Goal: Task Accomplishment & Management: Complete application form

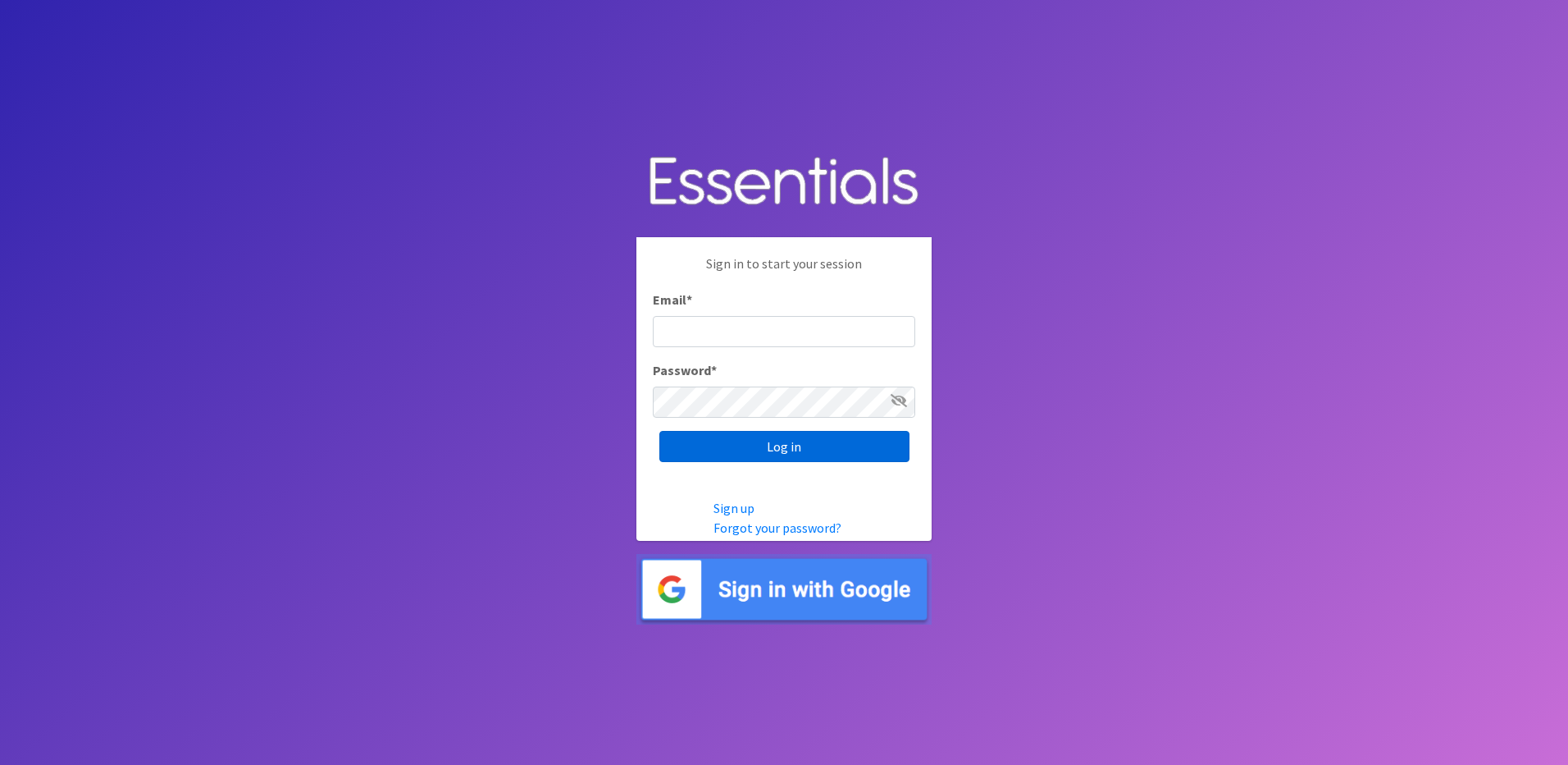
type input "info@marylanddiaperbank.org"
click at [780, 459] on input "Log in" at bounding box center [784, 445] width 250 height 31
click at [780, 459] on div "Log in" at bounding box center [784, 445] width 262 height 31
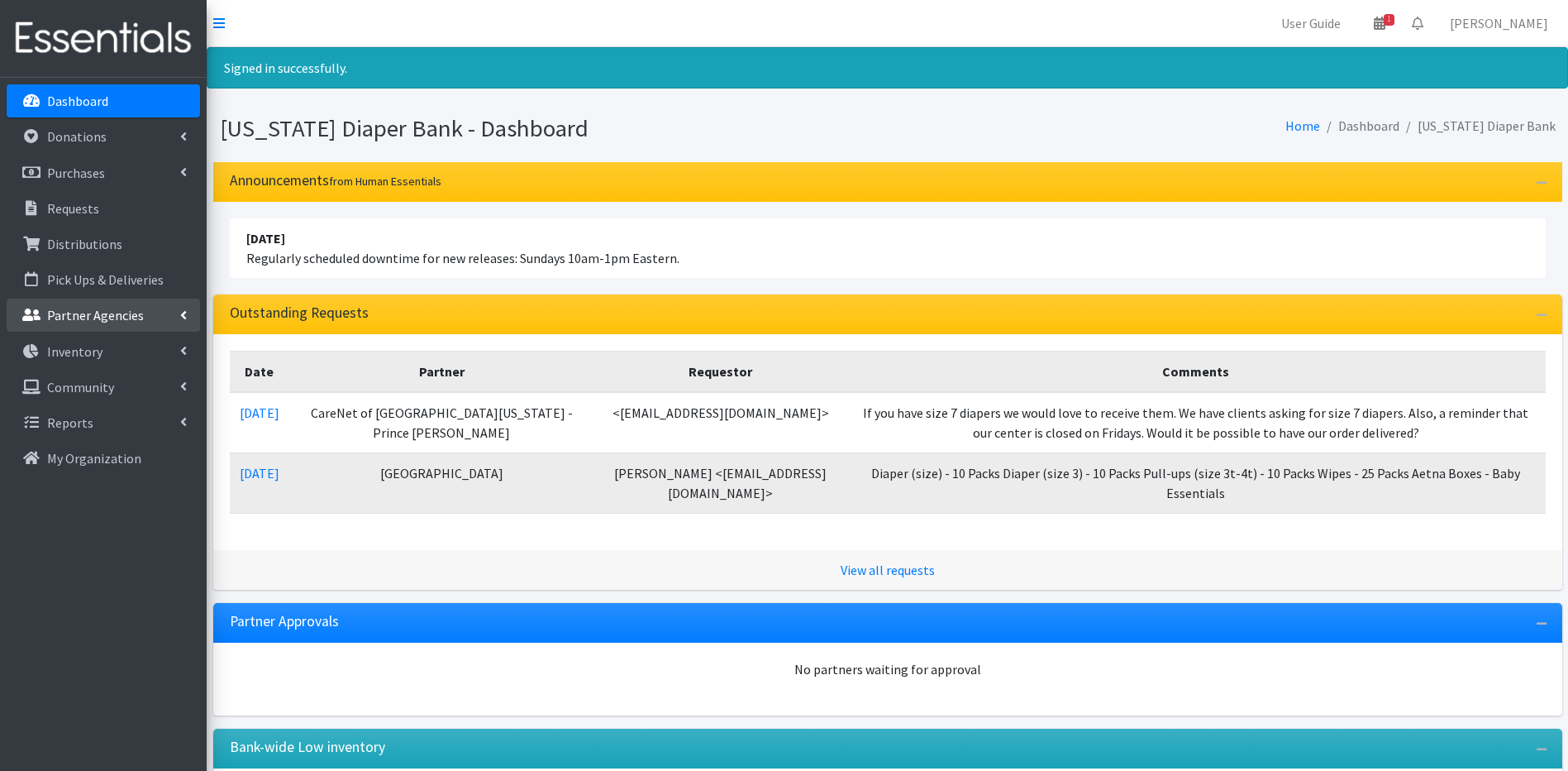
click at [66, 311] on p "Partner Agencies" at bounding box center [95, 315] width 97 height 17
click at [62, 343] on link "All Partners" at bounding box center [103, 351] width 193 height 33
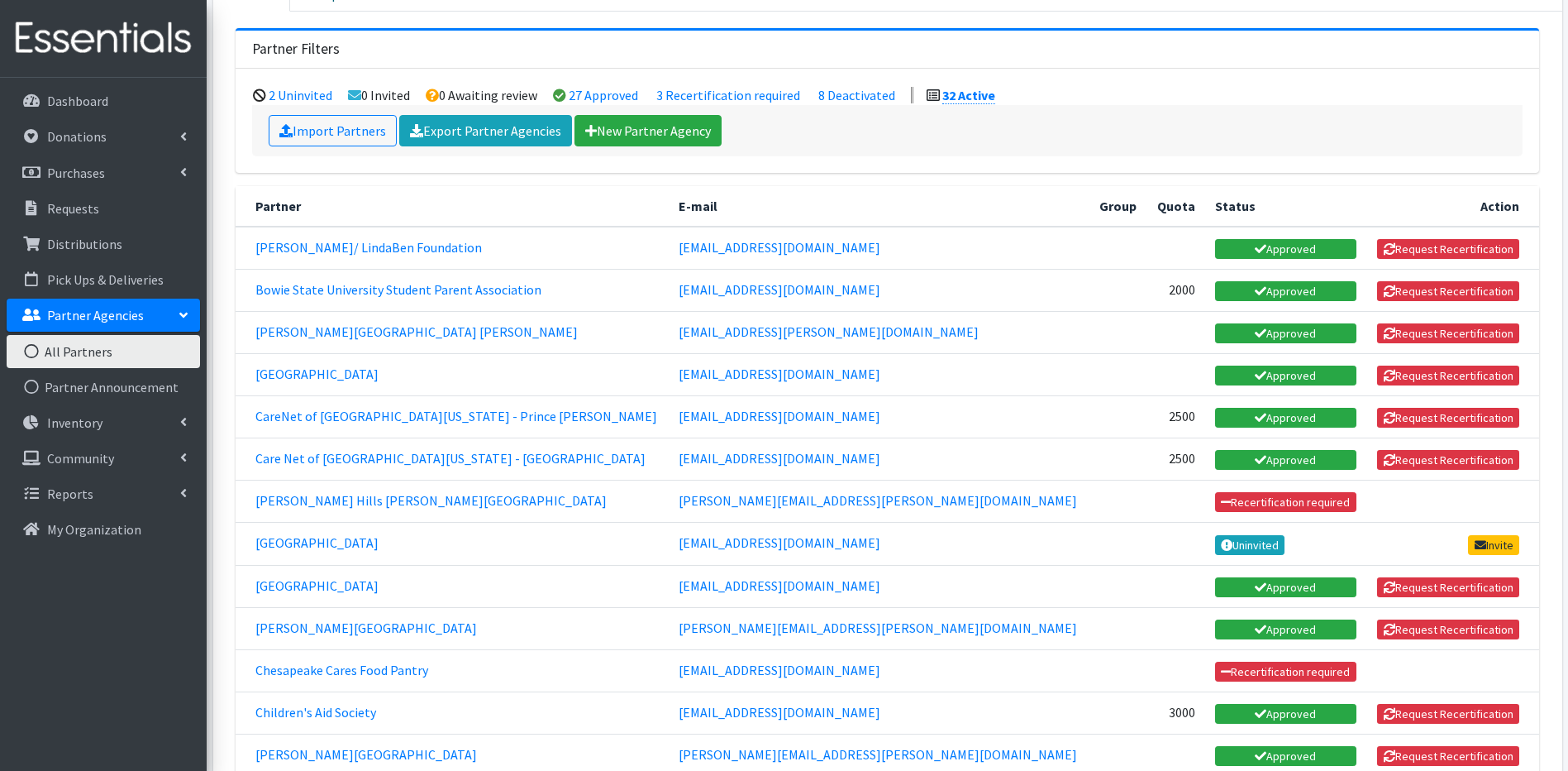
scroll to position [165, 0]
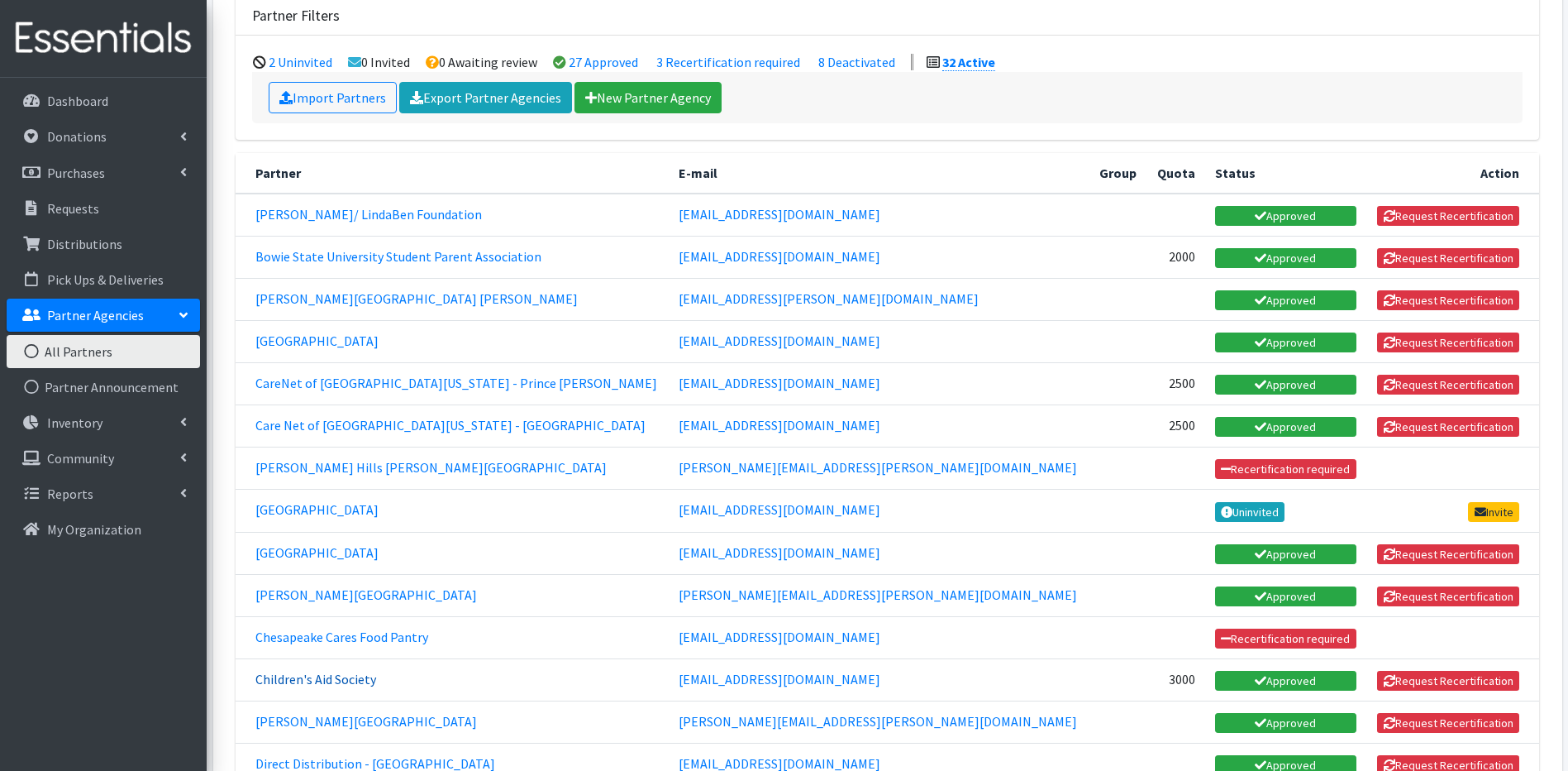
click at [279, 678] on link "Children's Aid Society" at bounding box center [316, 679] width 121 height 17
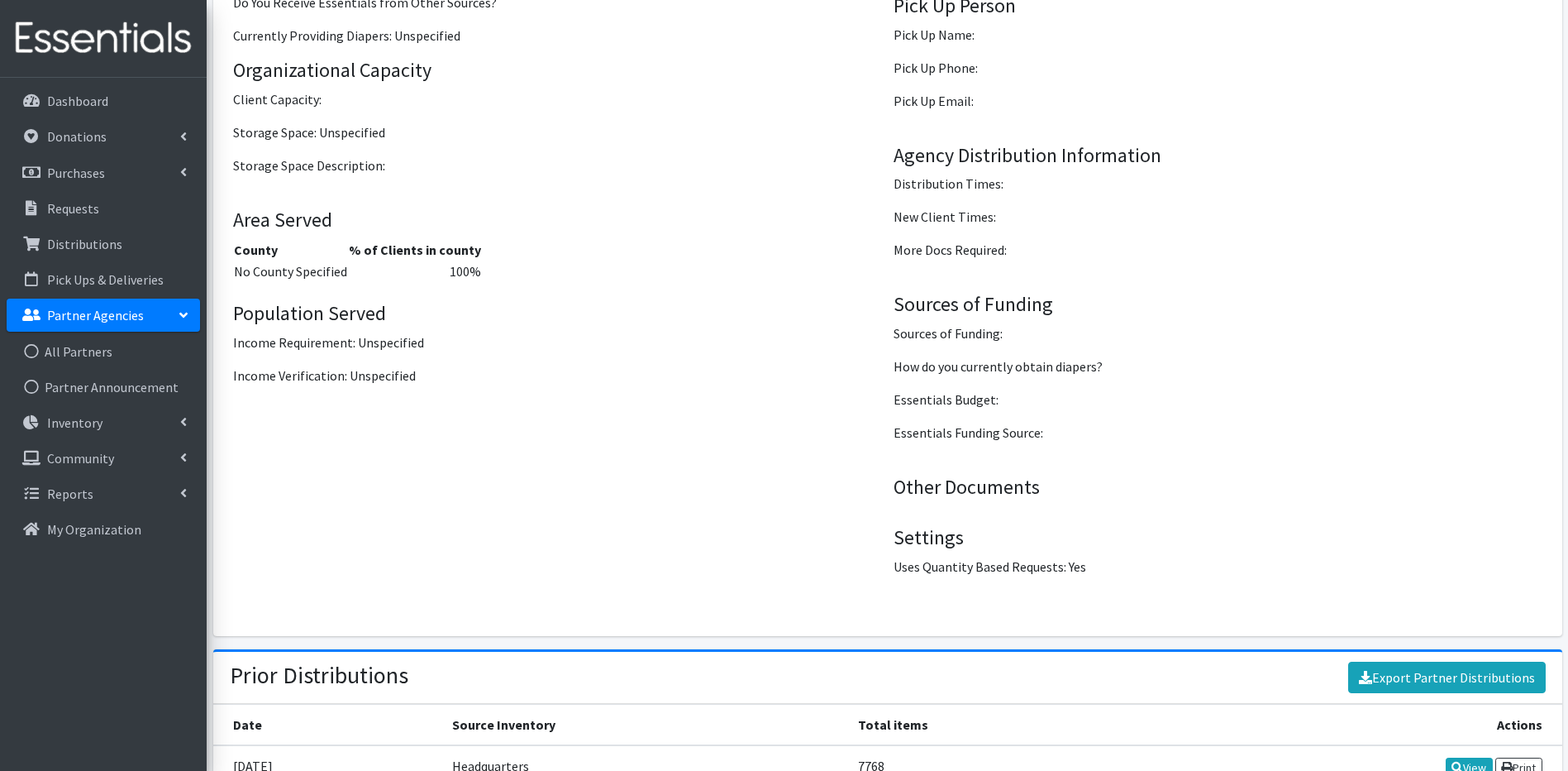
scroll to position [2290, 0]
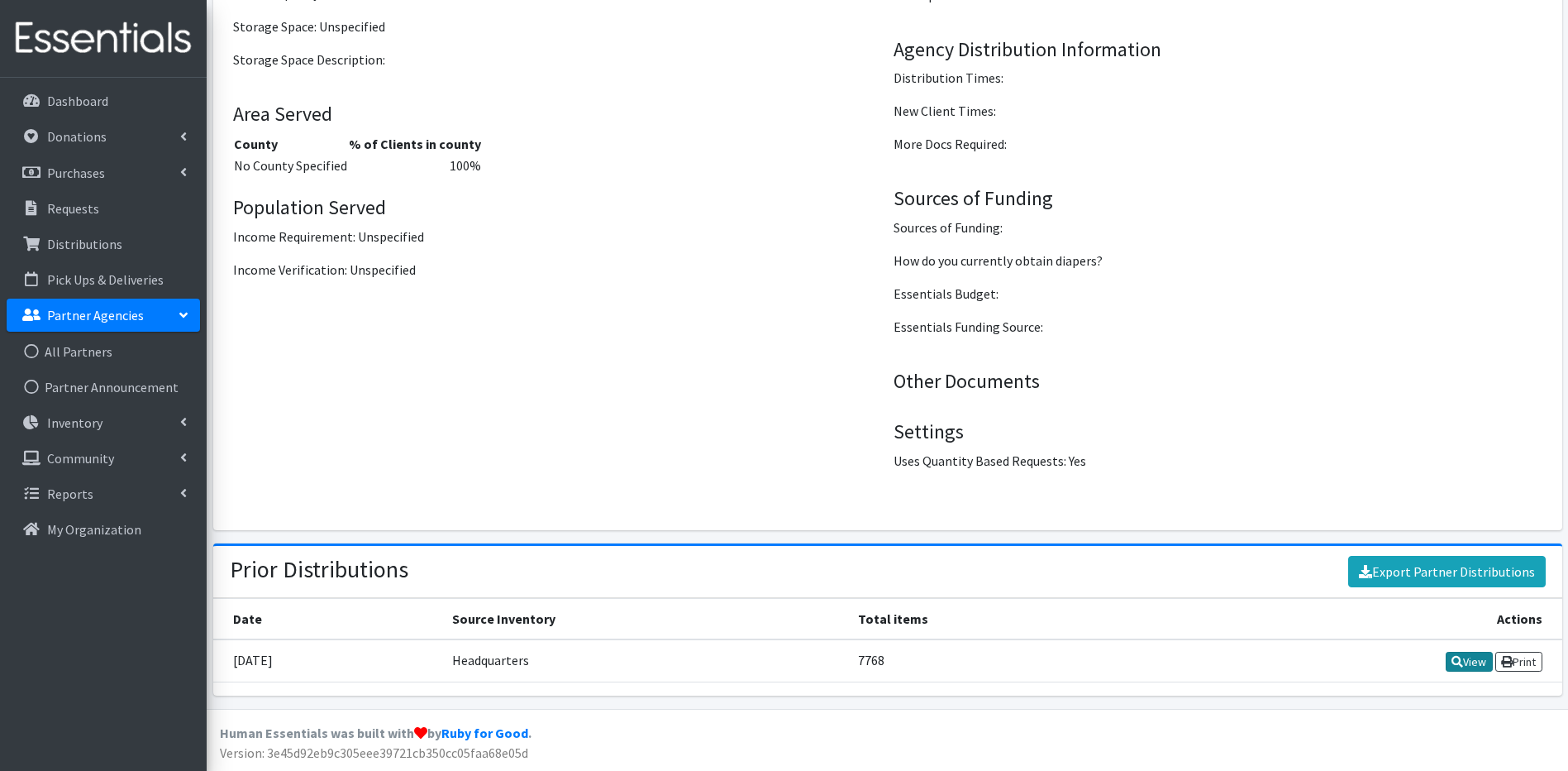
click at [1465, 653] on link "View" at bounding box center [1469, 662] width 47 height 20
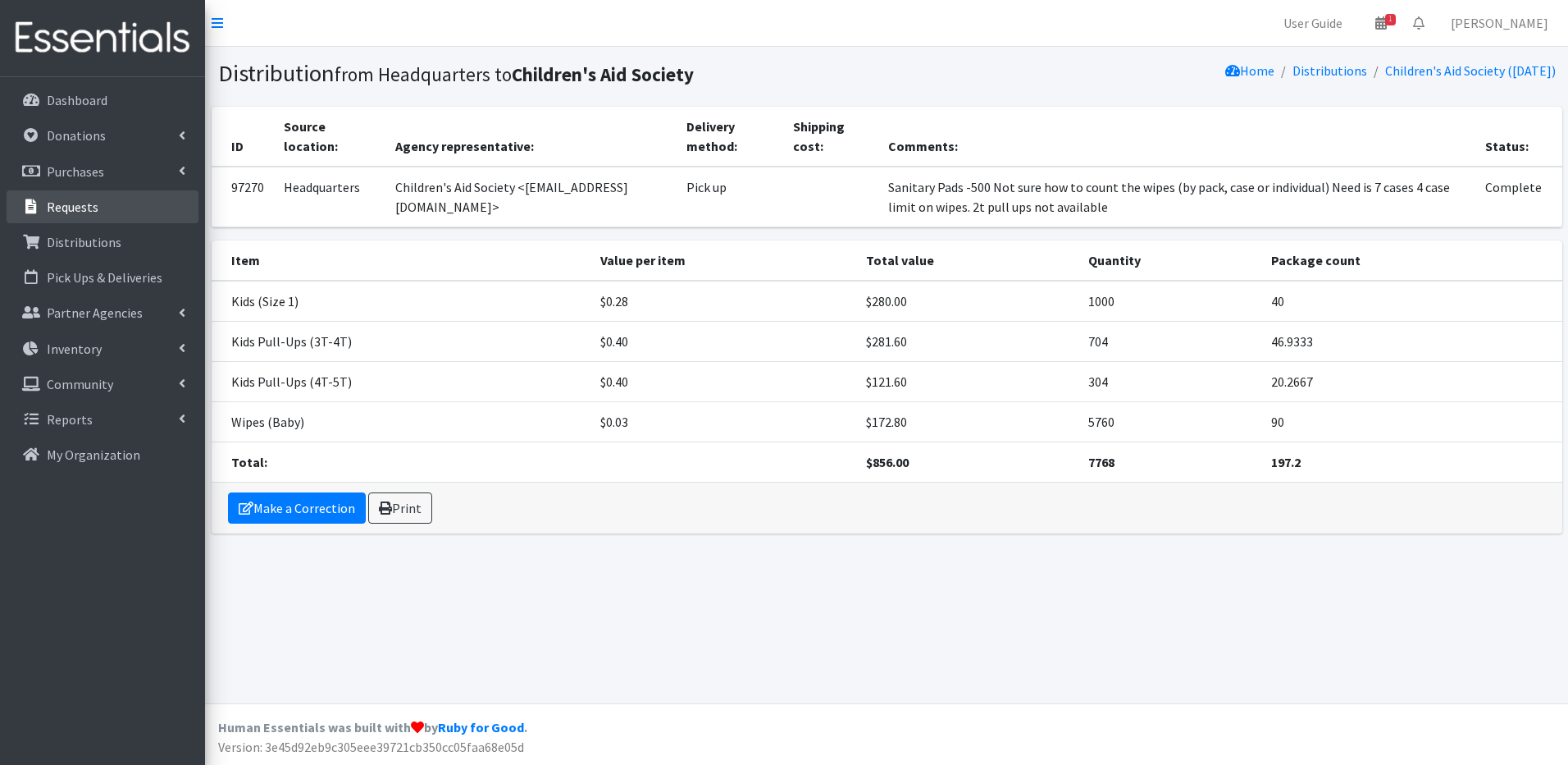
click at [55, 210] on p "Requests" at bounding box center [72, 207] width 52 height 17
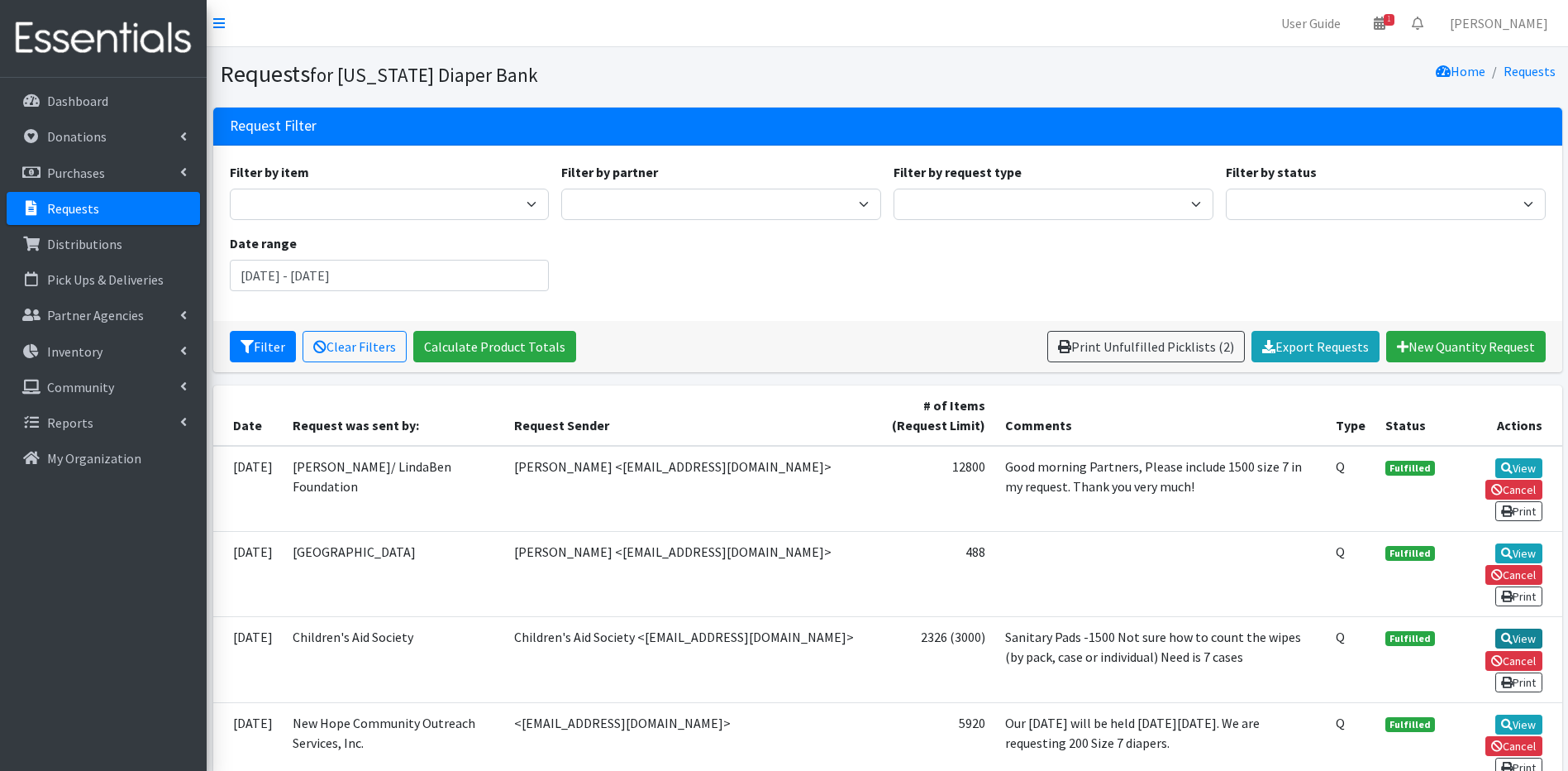
click at [1509, 633] on icon at bounding box center [1507, 638] width 12 height 12
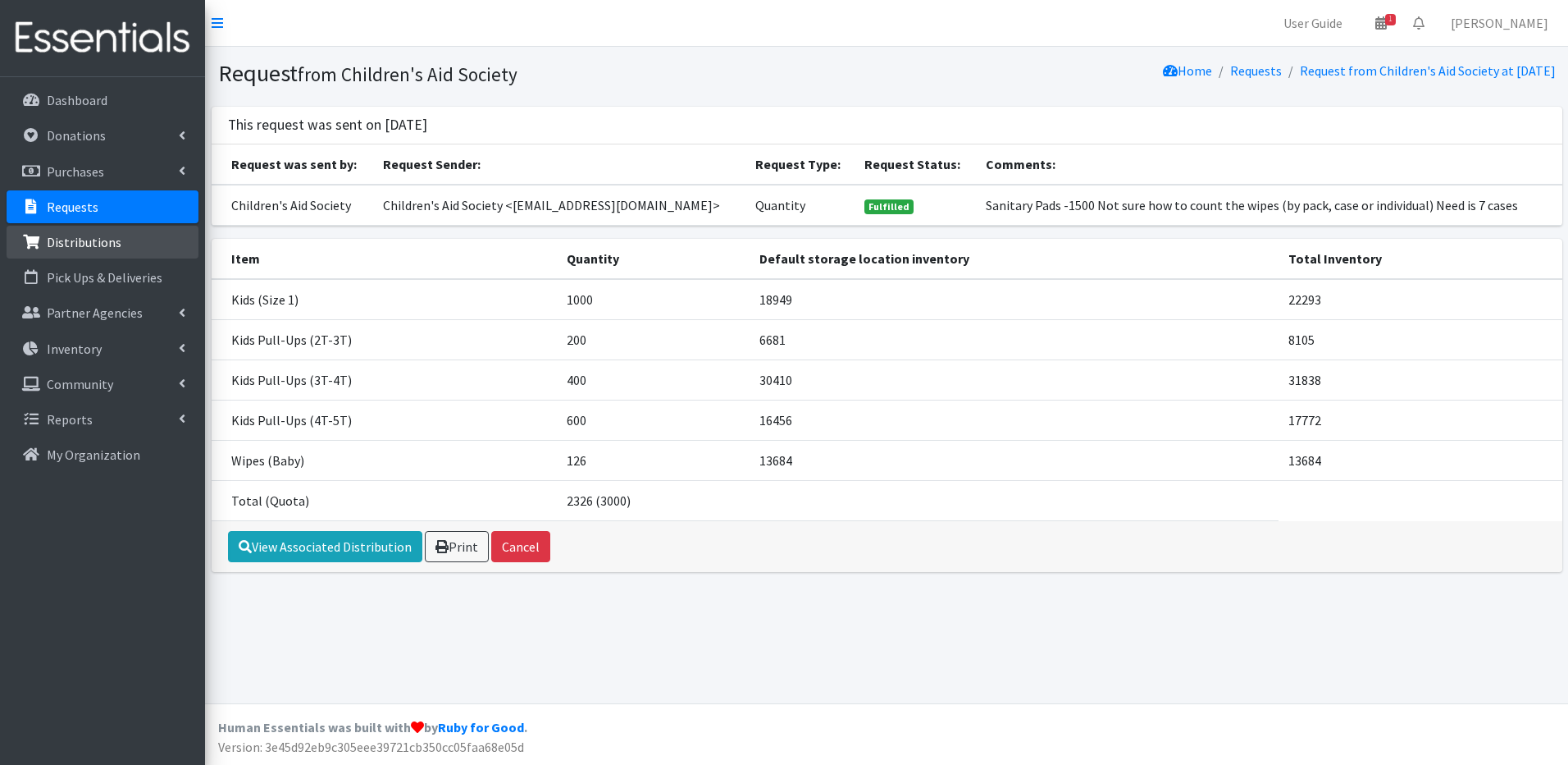
click at [84, 236] on p "Distributions" at bounding box center [84, 242] width 75 height 17
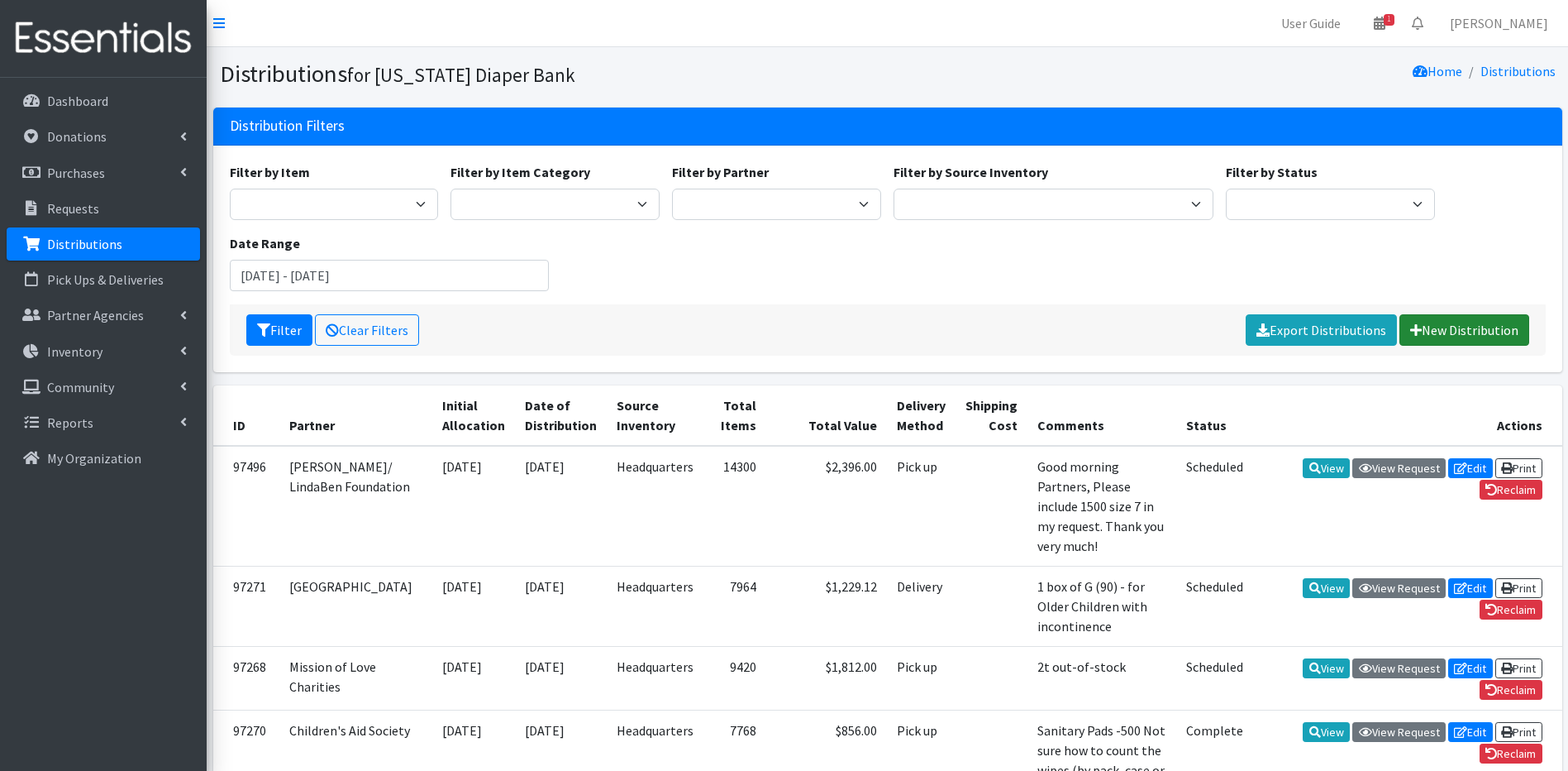
click at [1474, 324] on link "New Distribution" at bounding box center [1464, 329] width 129 height 31
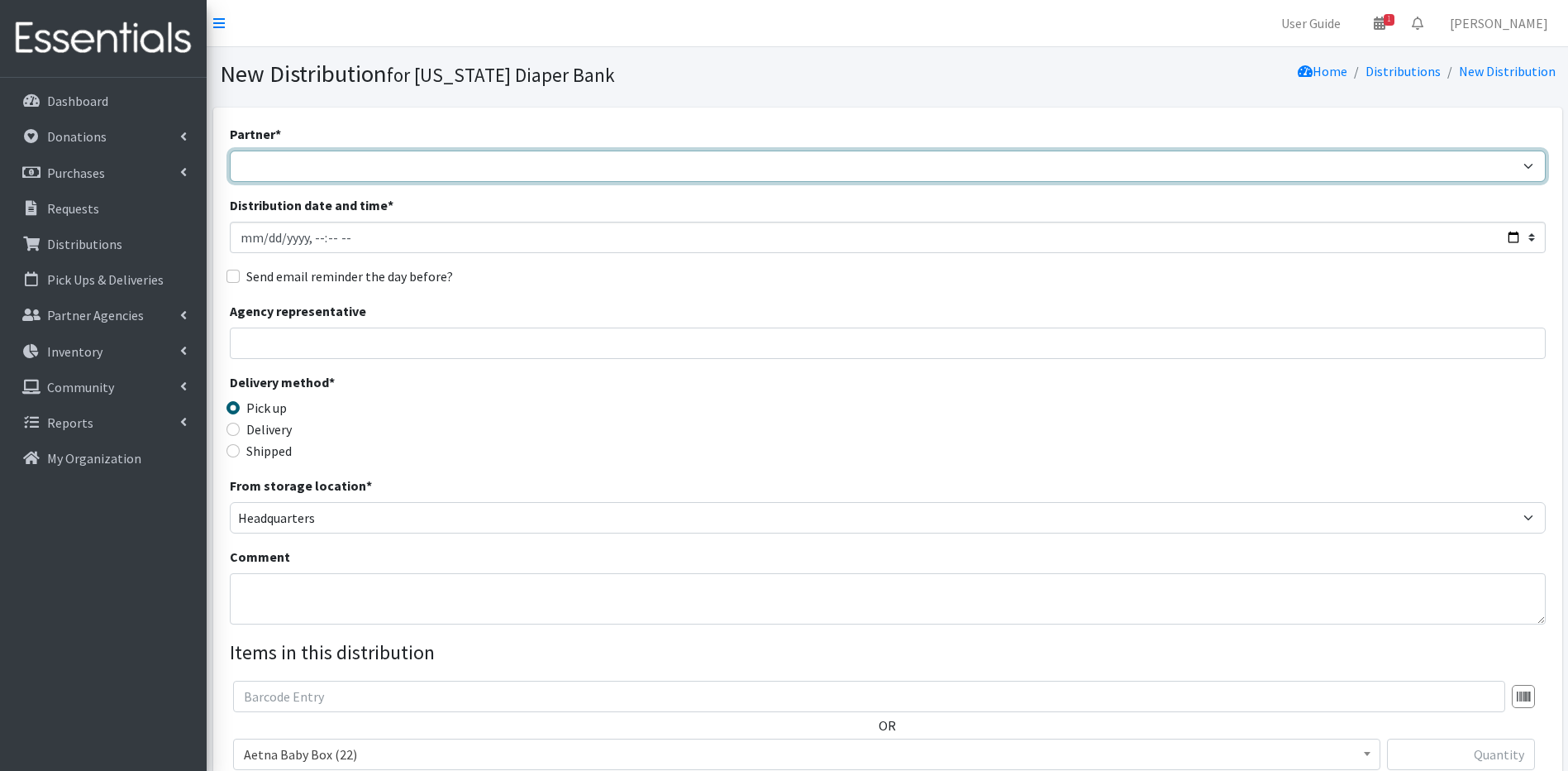
click at [251, 176] on select "Annabelle Beavan/ LindaBen Foundation Bowie State University Student Parent Ass…" at bounding box center [888, 166] width 1316 height 31
select select "8207"
click at [230, 151] on select "Annabelle Beavan/ LindaBen Foundation Bowie State University Student Parent Ass…" at bounding box center [888, 166] width 1316 height 31
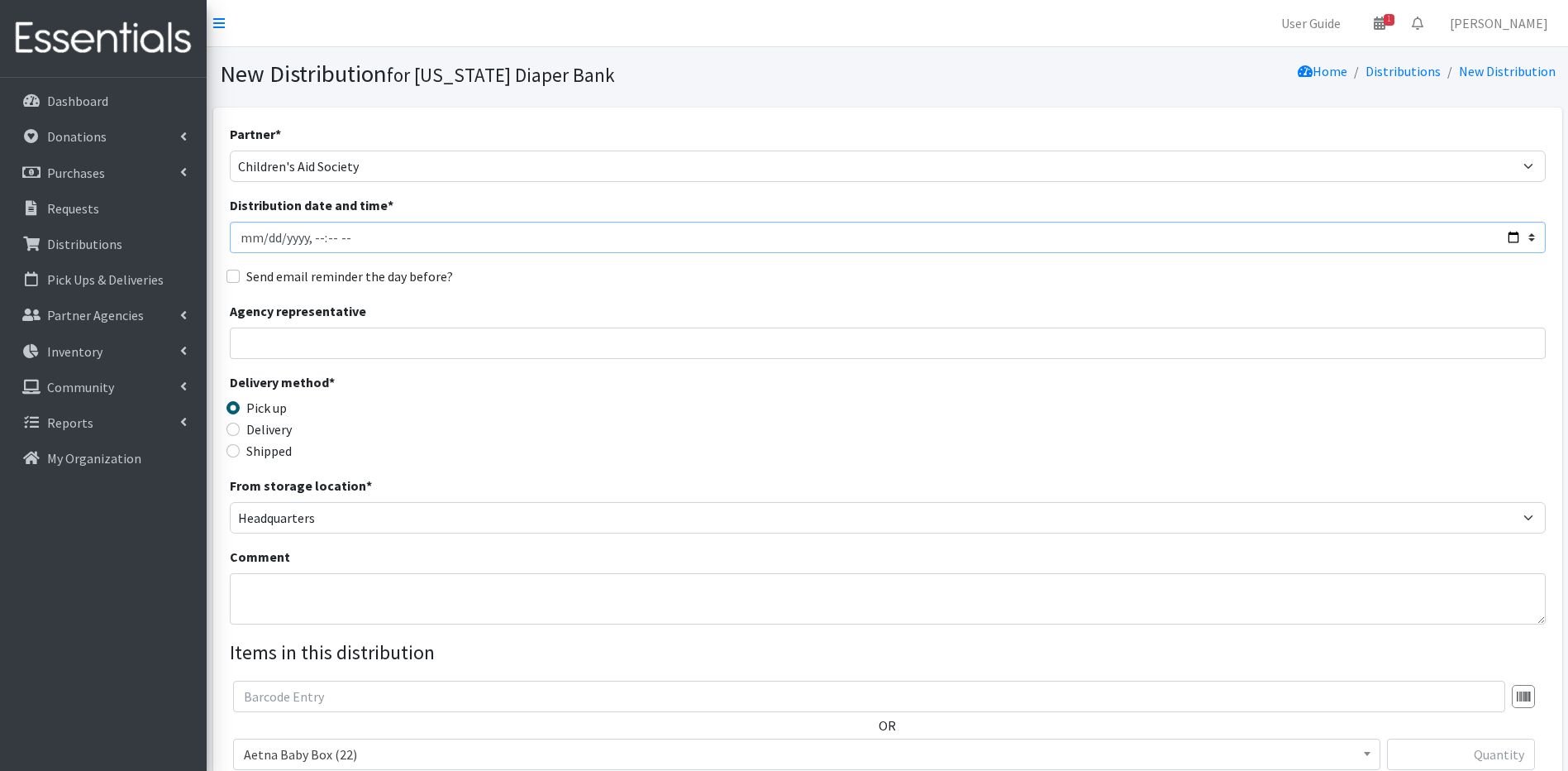
click at [266, 242] on input "Distribution date and time *" at bounding box center [888, 237] width 1316 height 31
type input "2025-10-02T23:59"
click at [234, 274] on input "Send email reminder the day before?" at bounding box center [232, 276] width 13 height 13
checkbox input "true"
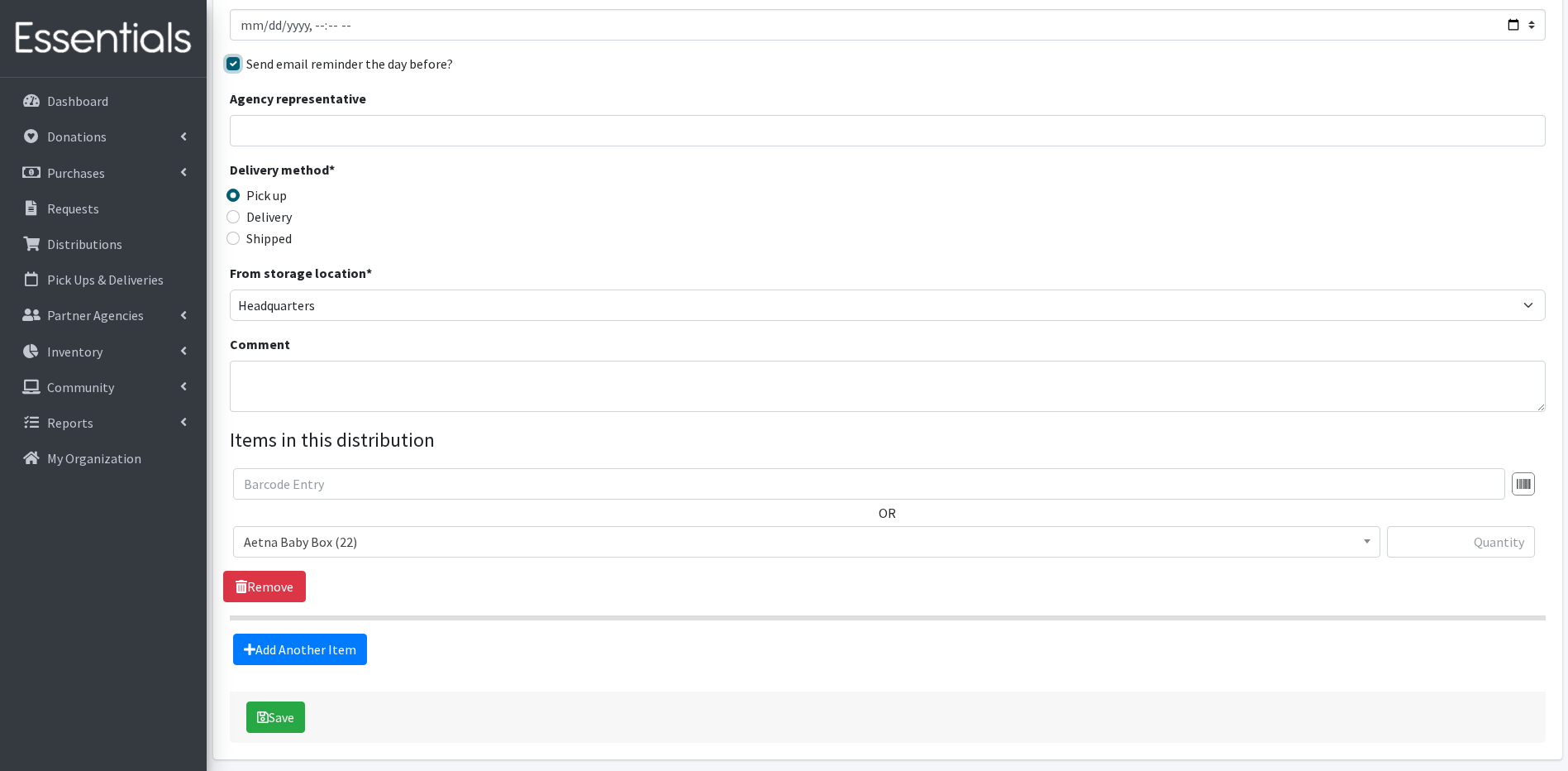
scroll to position [218, 0]
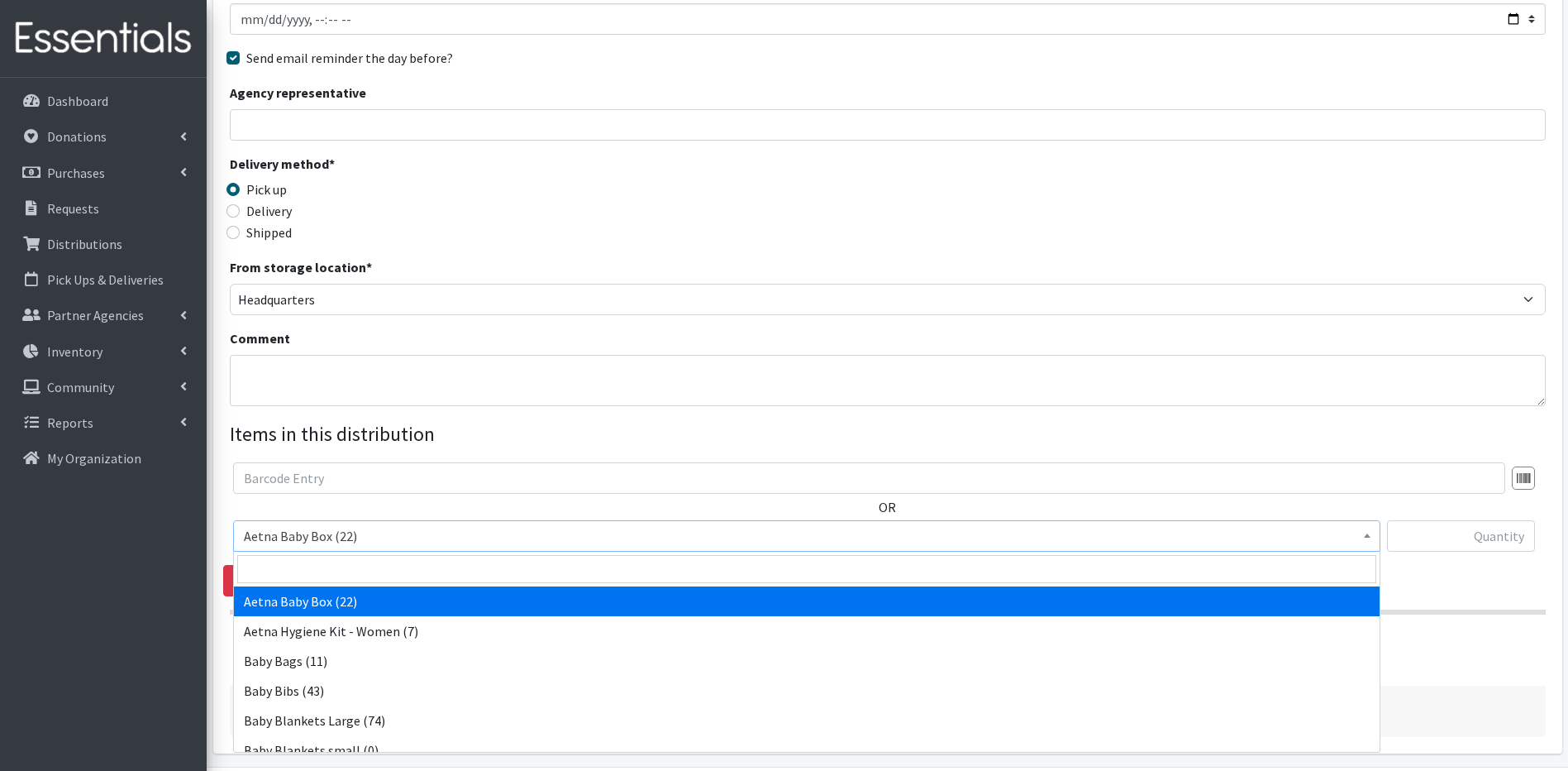
click at [1370, 535] on b at bounding box center [1367, 535] width 6 height 4
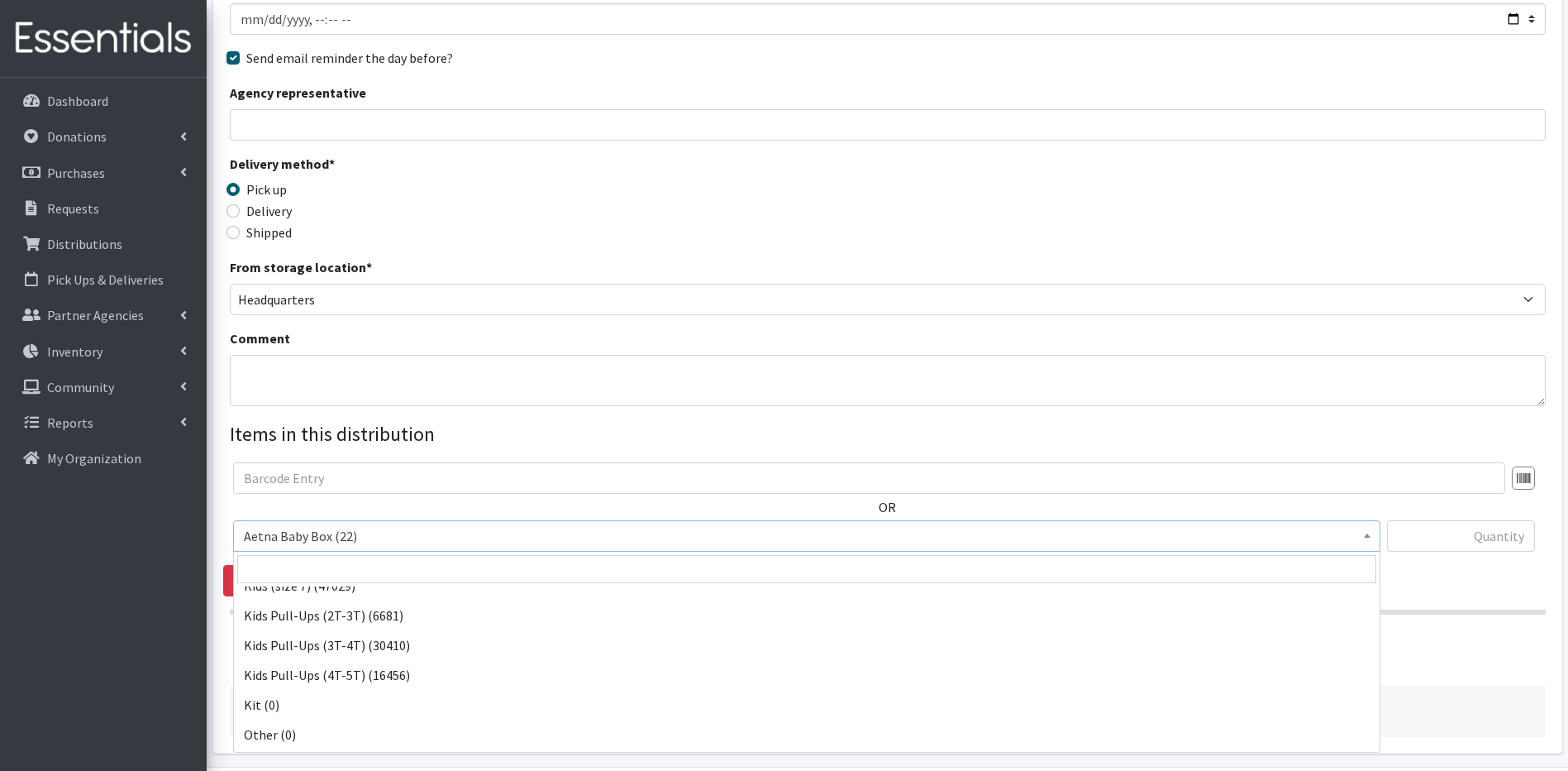
scroll to position [585, 0]
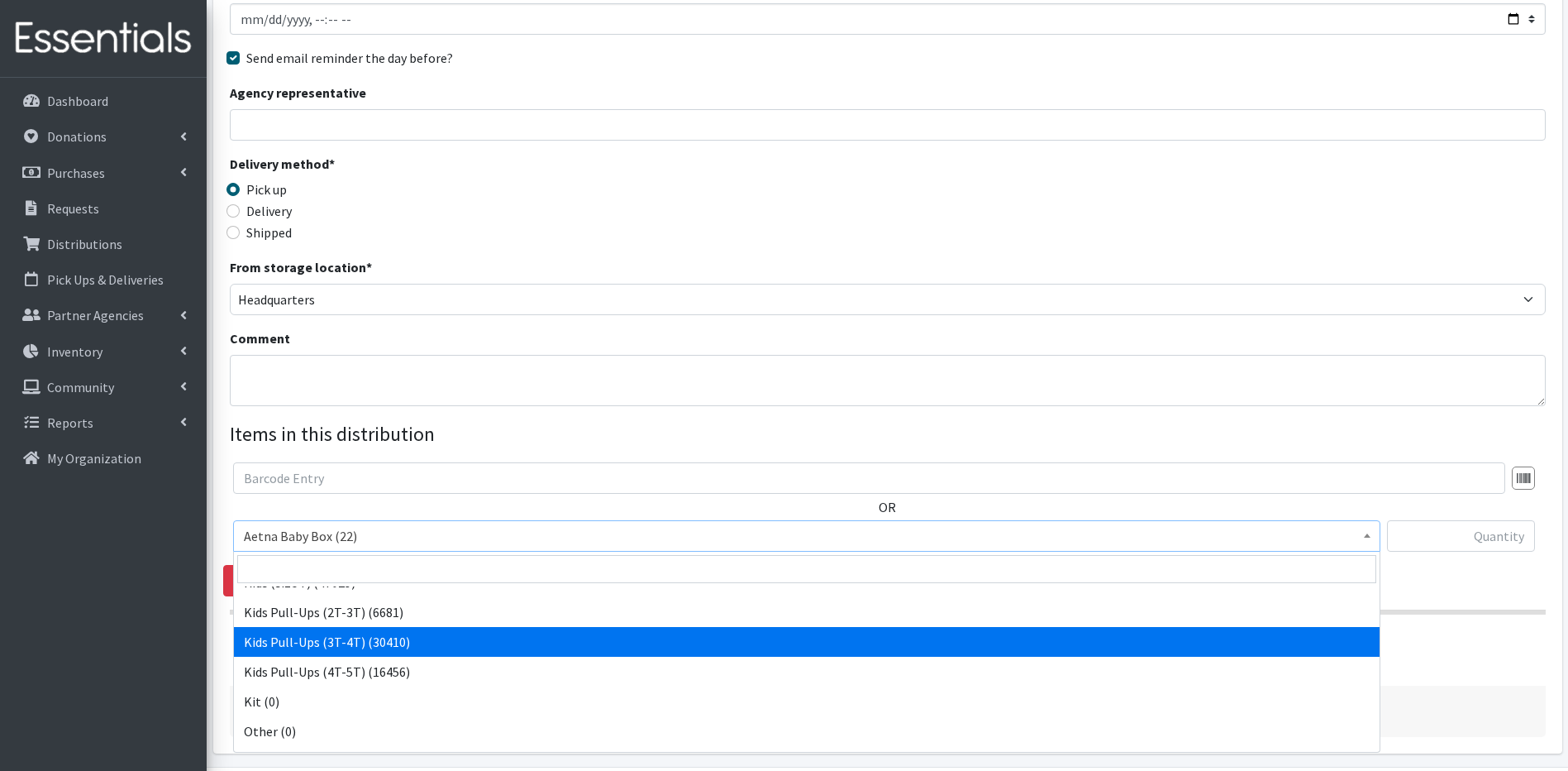
select select "5488"
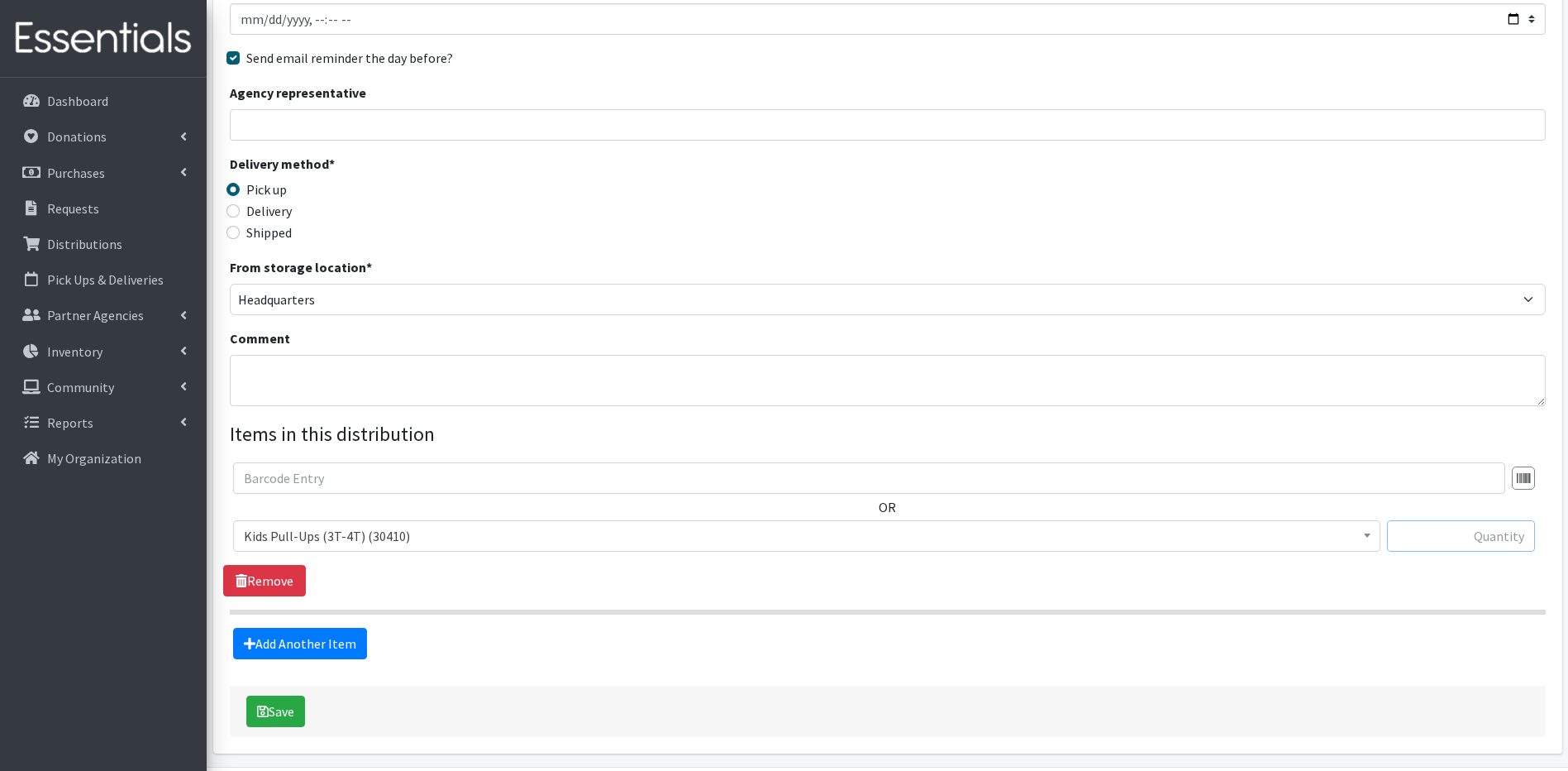
click at [1486, 541] on input "text" at bounding box center [1461, 535] width 148 height 31
click at [1555, 435] on div "Partner * Annabelle Beavan/ LindaBen Foundation Bowie State University Student …" at bounding box center [888, 321] width 1349 height 864
click at [1491, 544] on input "text" at bounding box center [1461, 535] width 148 height 31
type input "2"
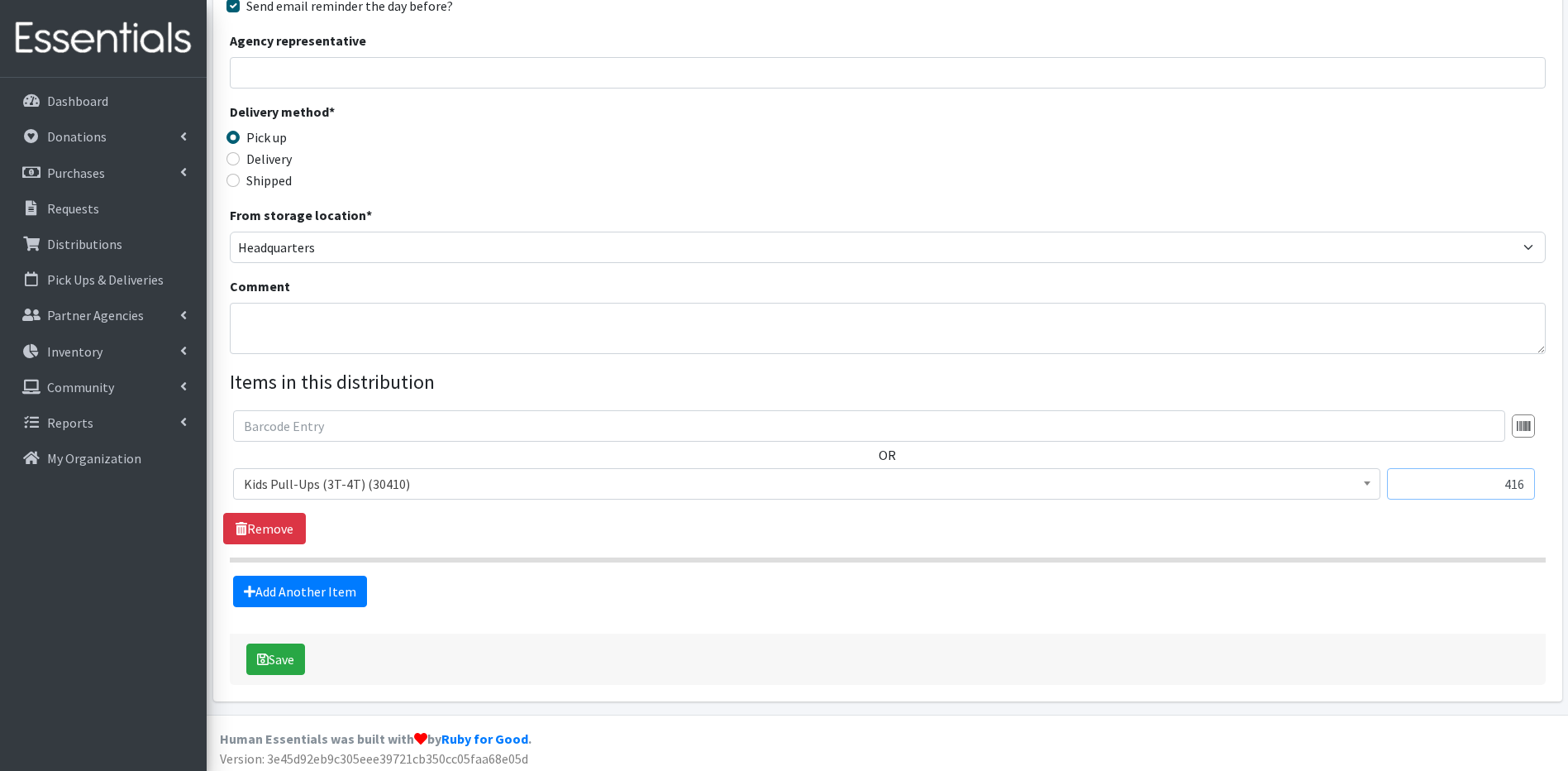
scroll to position [276, 0]
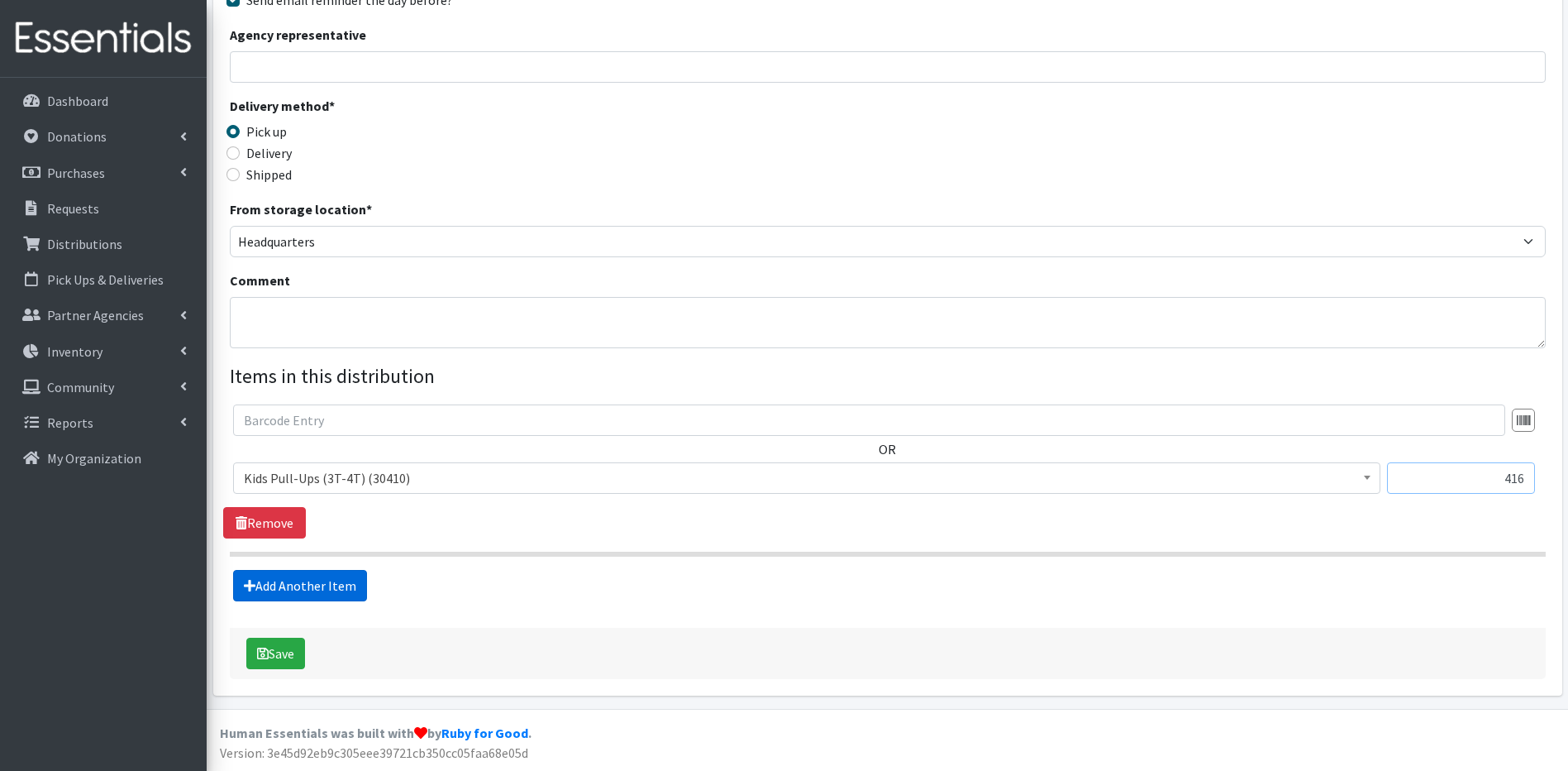
type input "416"
click at [282, 581] on link "Add Another Item" at bounding box center [300, 585] width 134 height 31
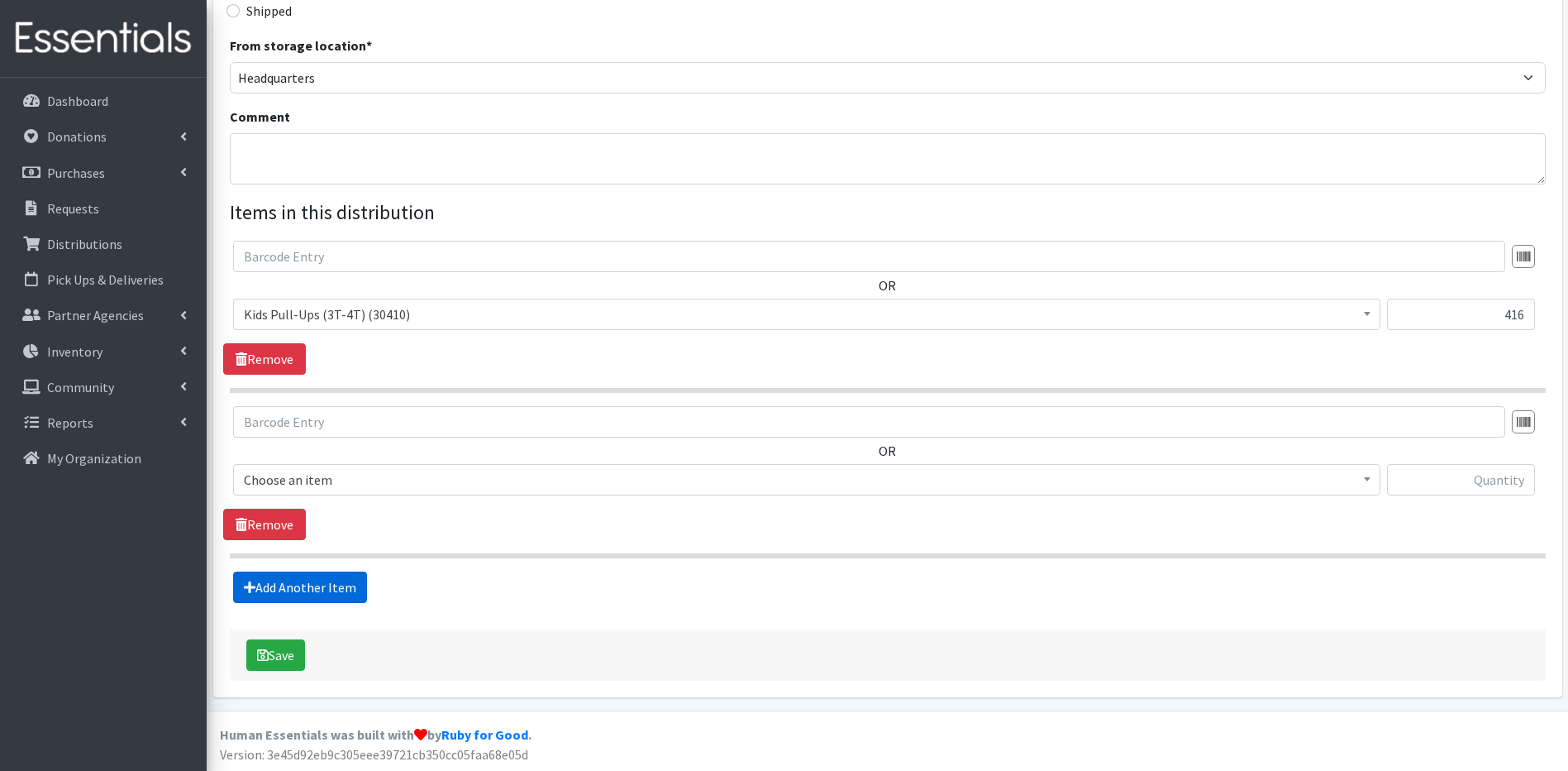
scroll to position [442, 0]
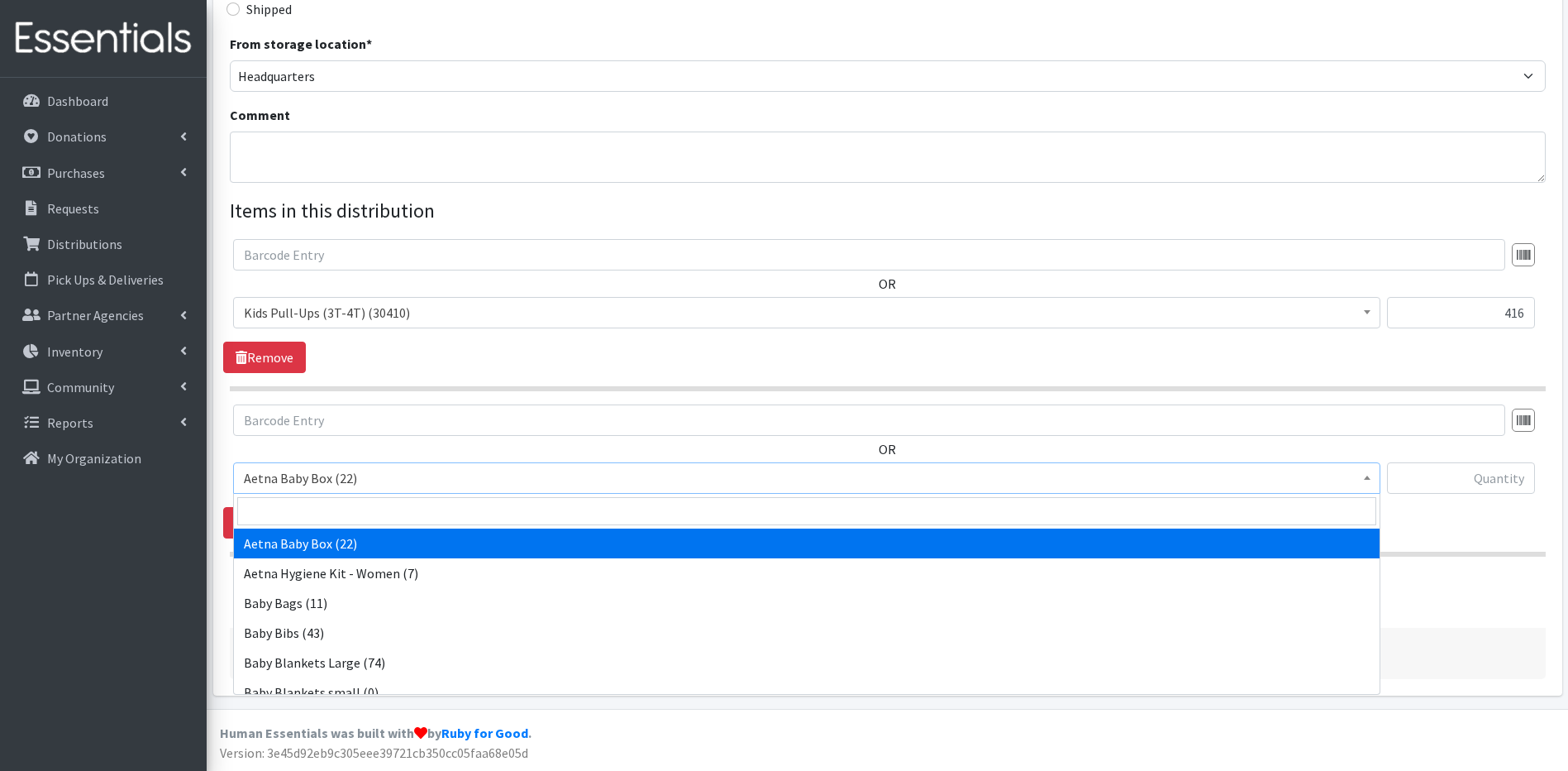
click at [1363, 476] on span at bounding box center [1368, 476] width 17 height 26
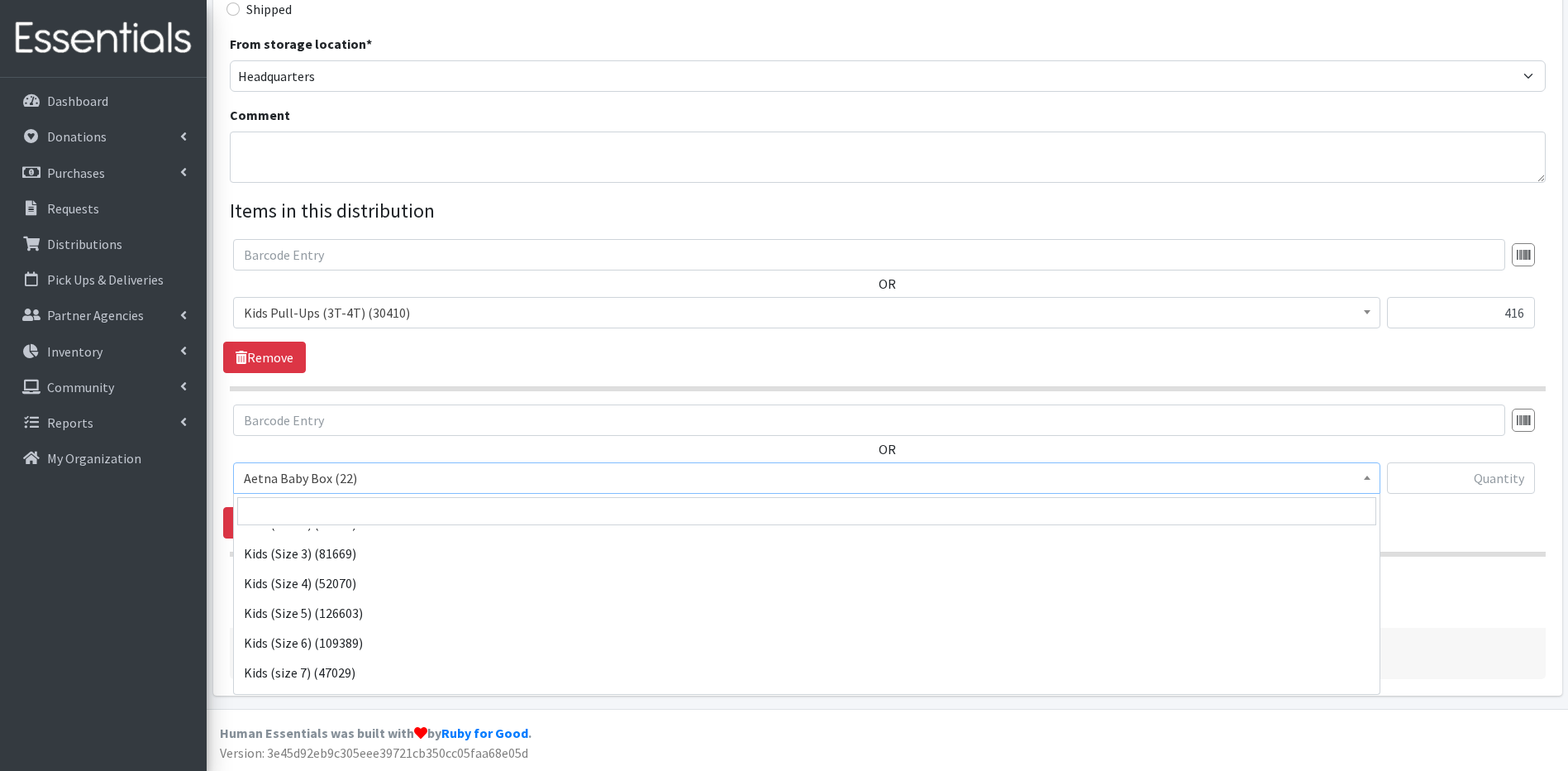
scroll to position [547, 0]
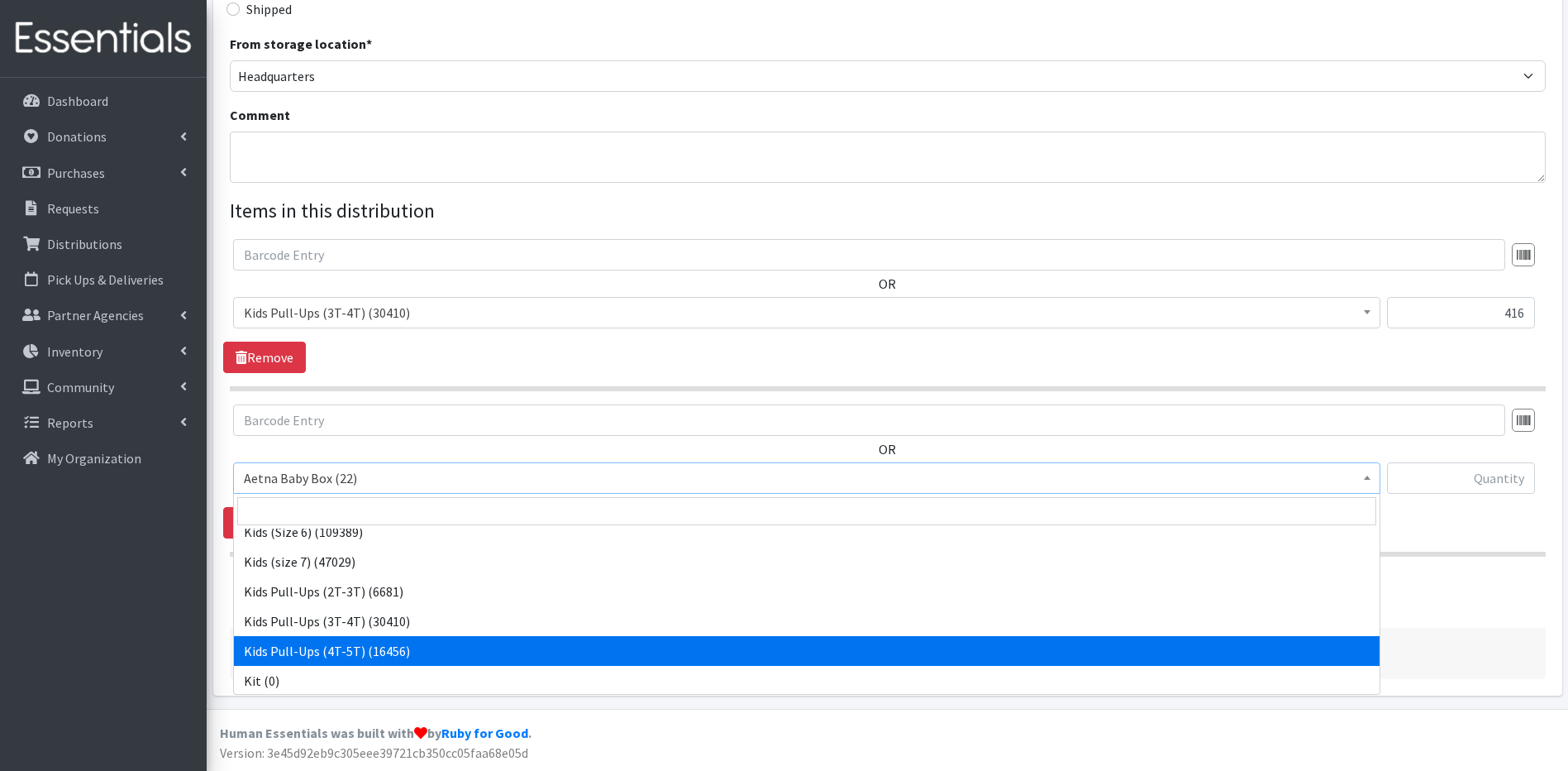
select select "5489"
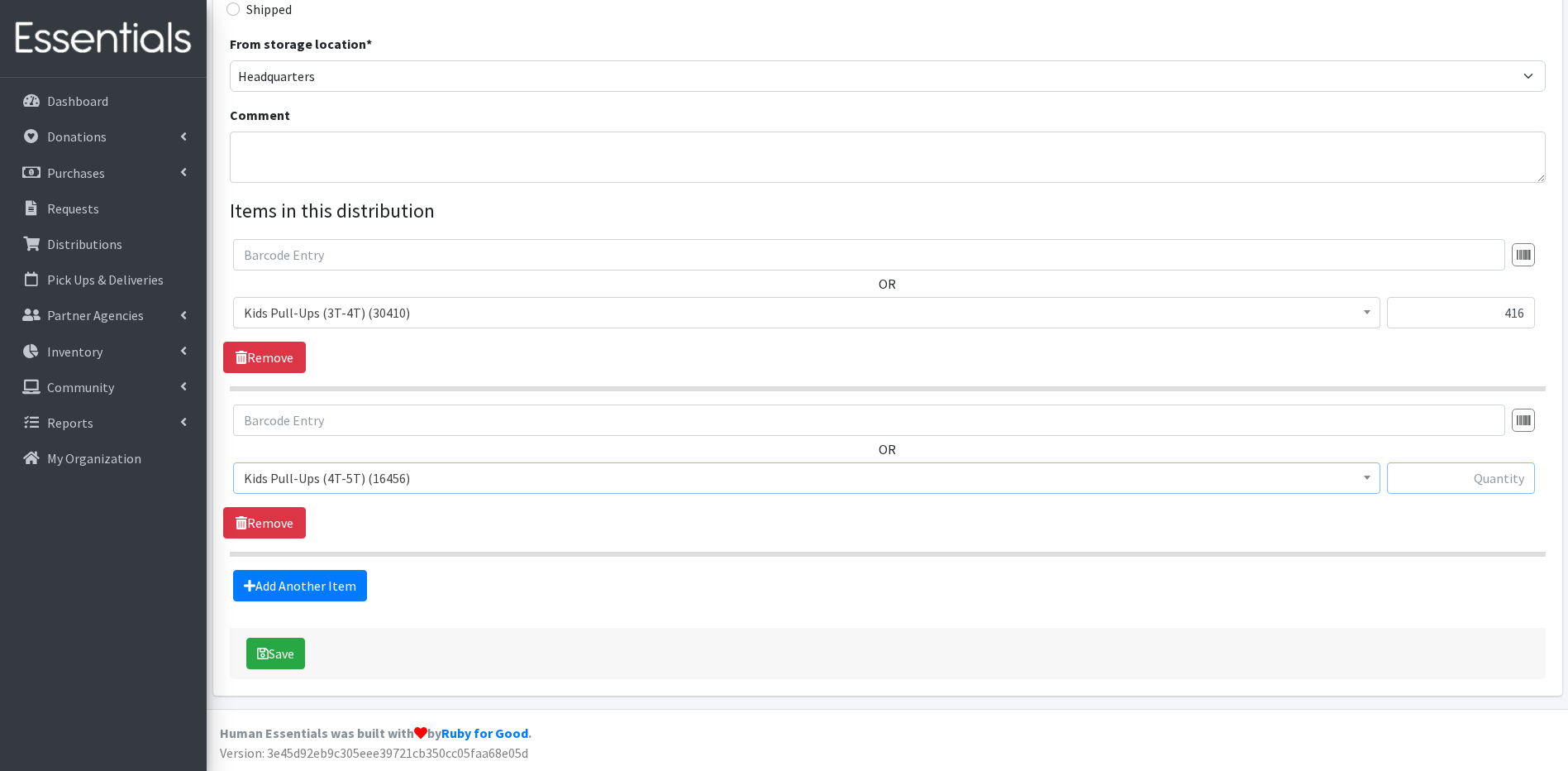
click at [1517, 480] on input "text" at bounding box center [1461, 477] width 148 height 31
type input "422"
click at [281, 657] on button "Save" at bounding box center [276, 653] width 59 height 31
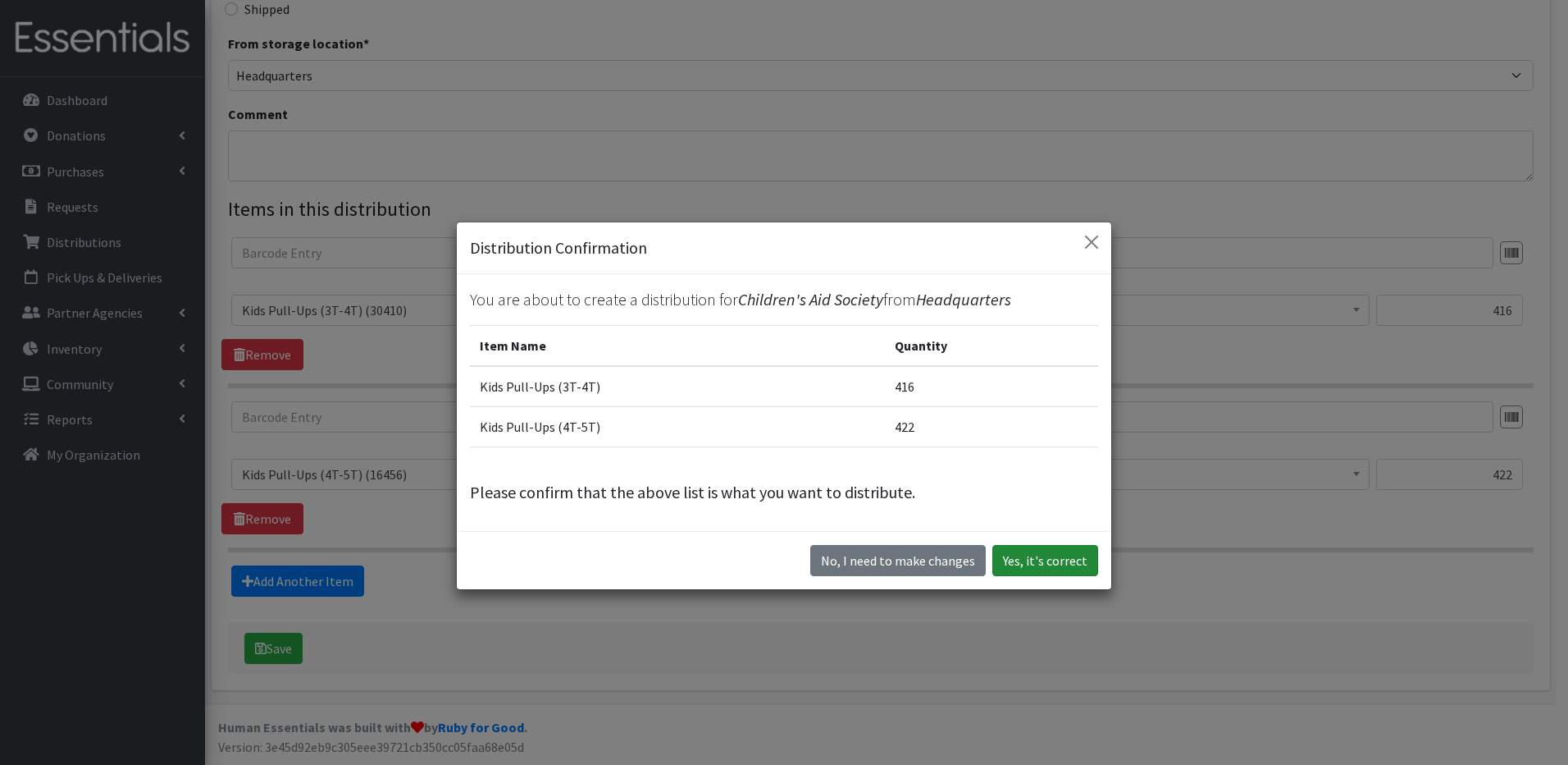
click at [1075, 563] on button "Yes, it's correct" at bounding box center [1045, 560] width 106 height 31
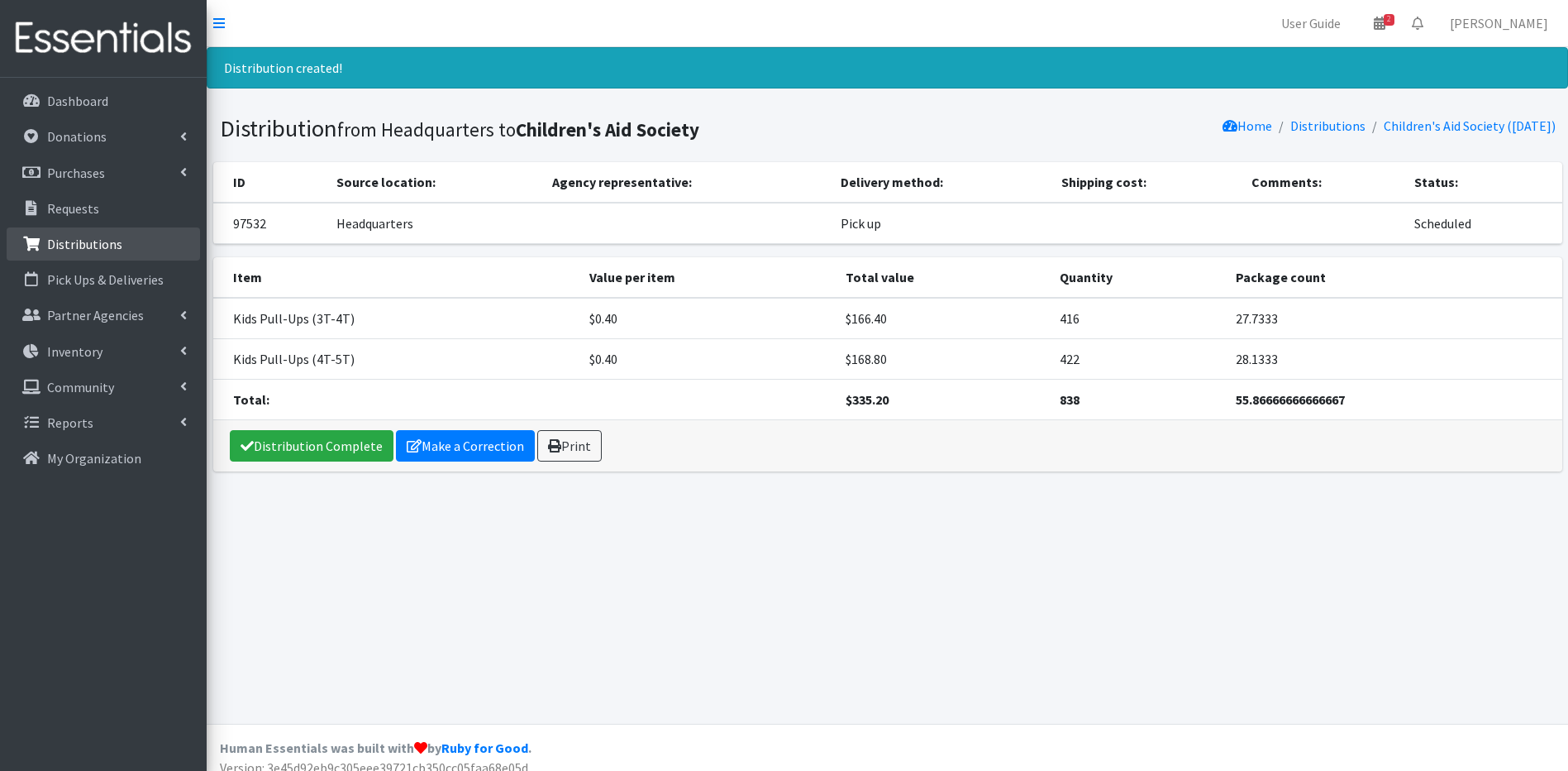
click at [67, 237] on p "Distributions" at bounding box center [84, 244] width 75 height 17
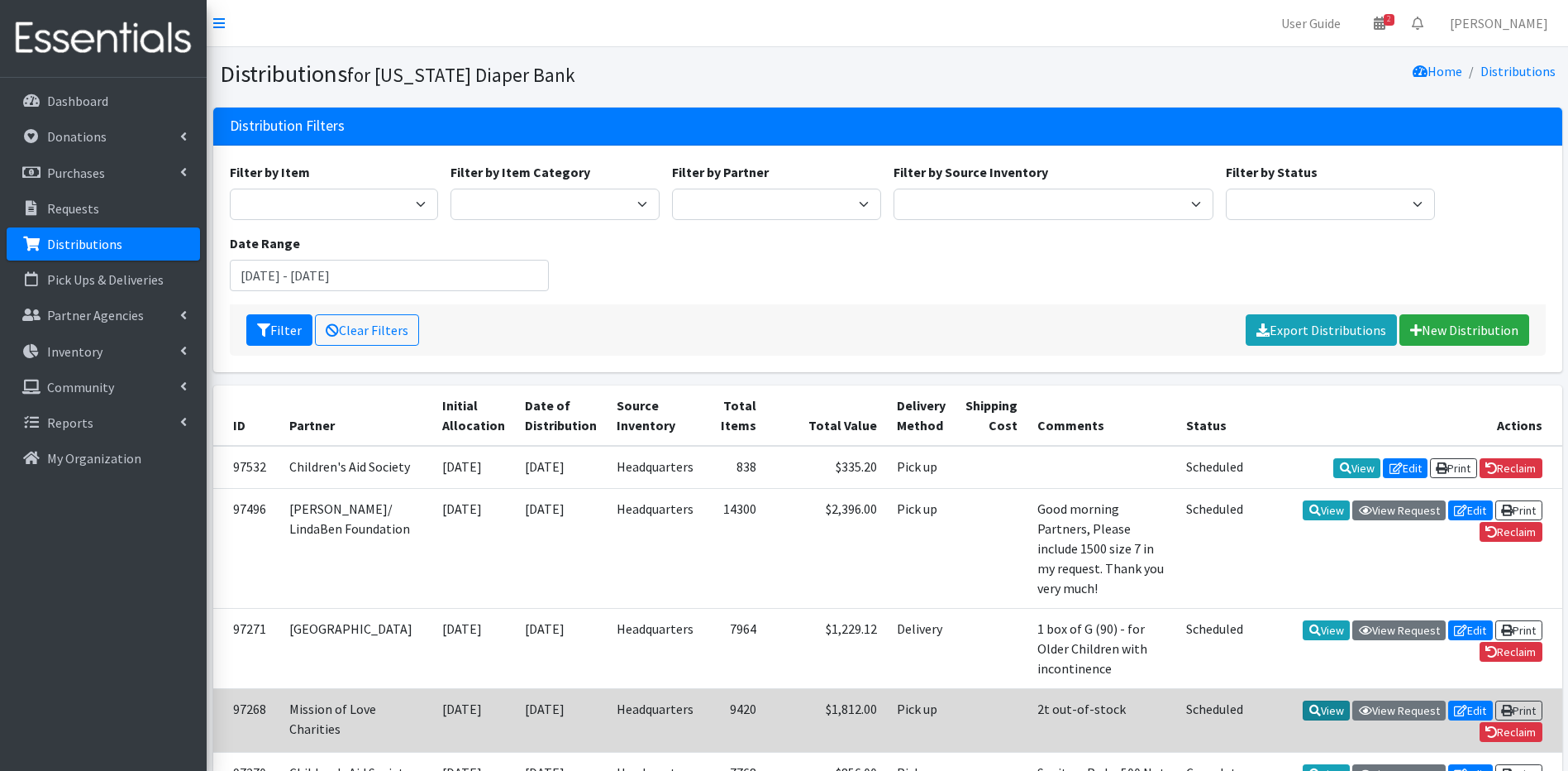
click at [1336, 701] on link "View" at bounding box center [1326, 711] width 47 height 20
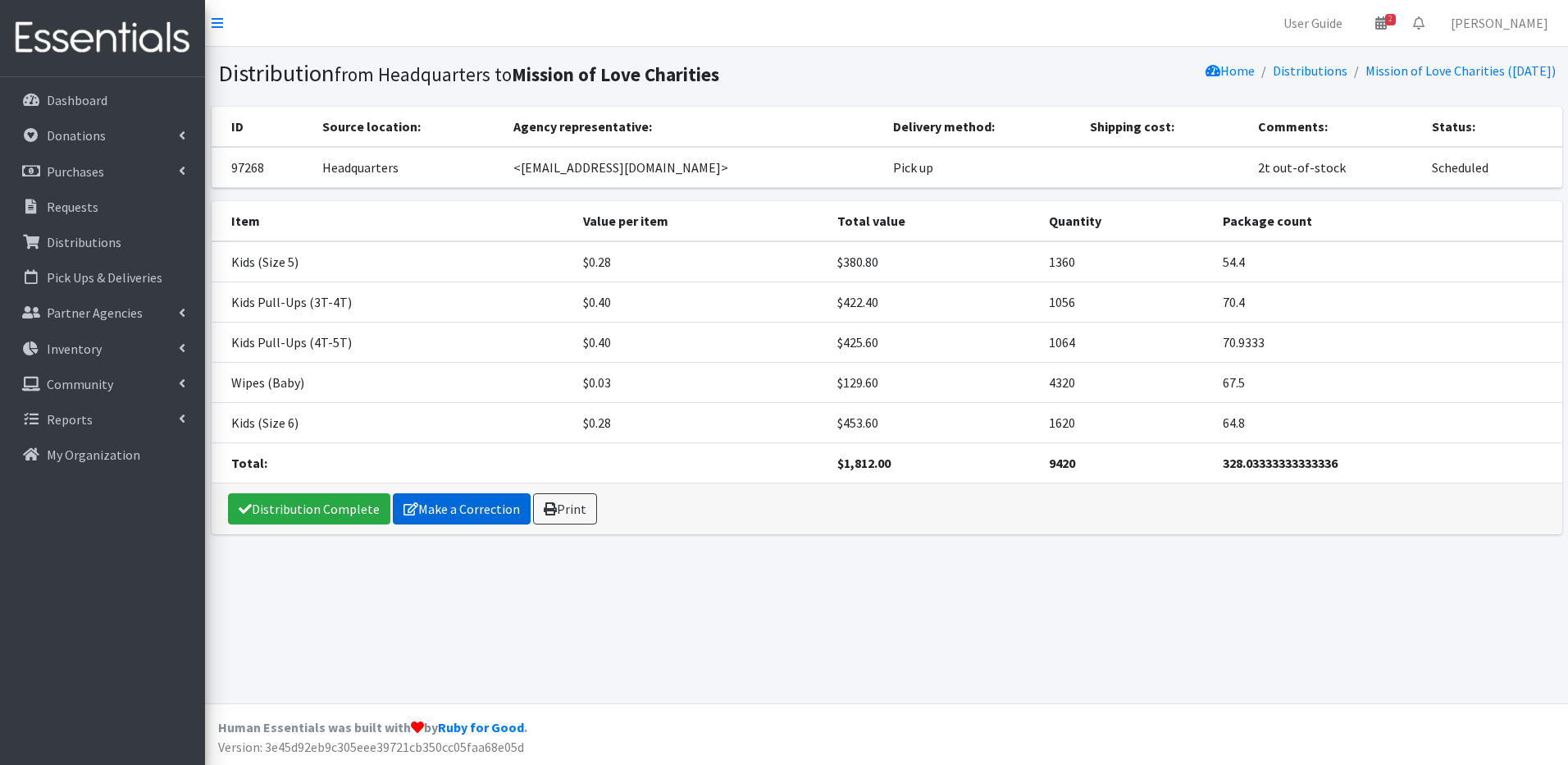
click at [417, 507] on link "Make a Correction" at bounding box center [462, 508] width 138 height 31
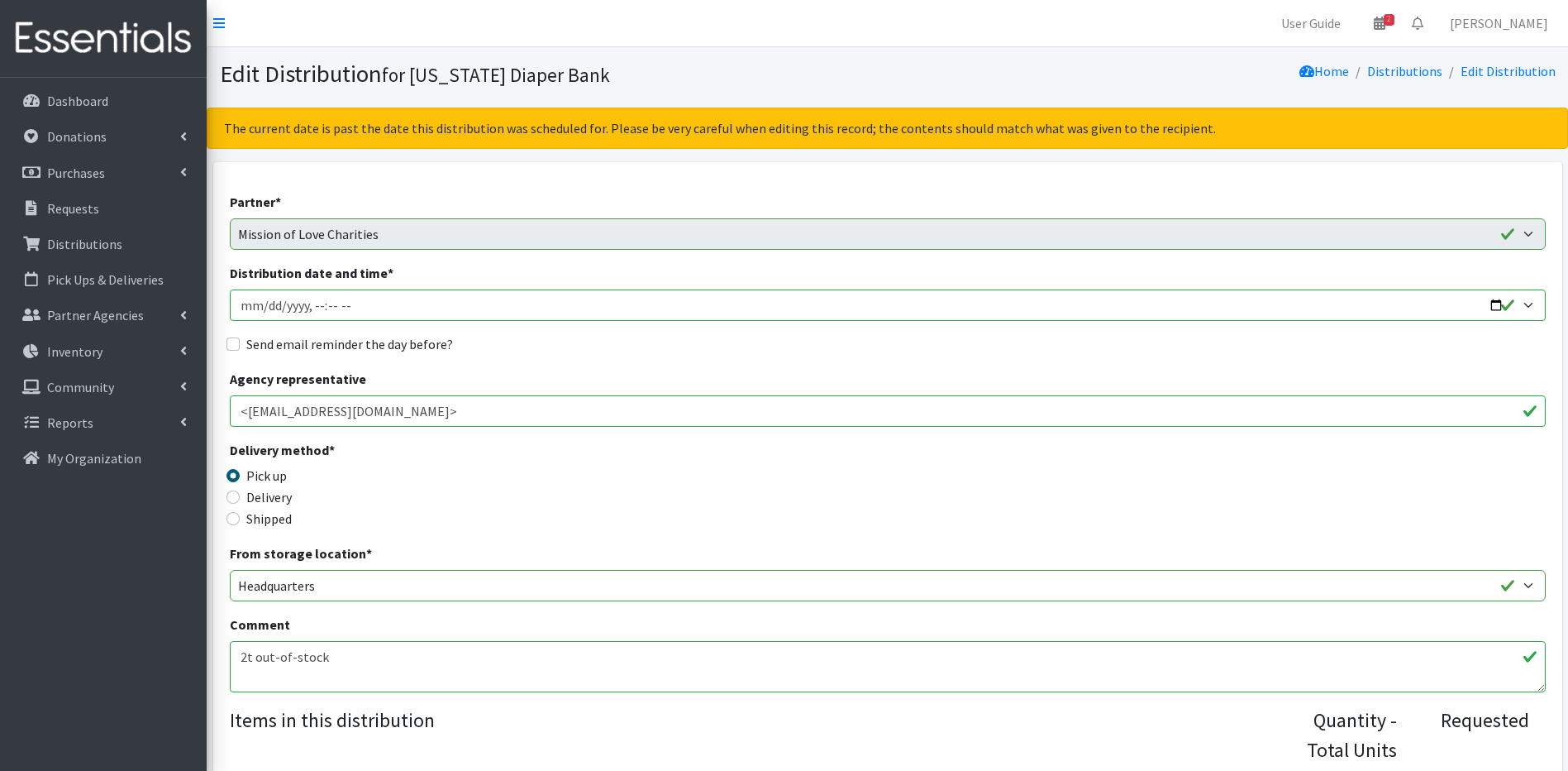
click at [248, 311] on input "Distribution date and time *" at bounding box center [888, 304] width 1316 height 31
type input "[DATE]T11:00"
type input "2025-10-02T11:00"
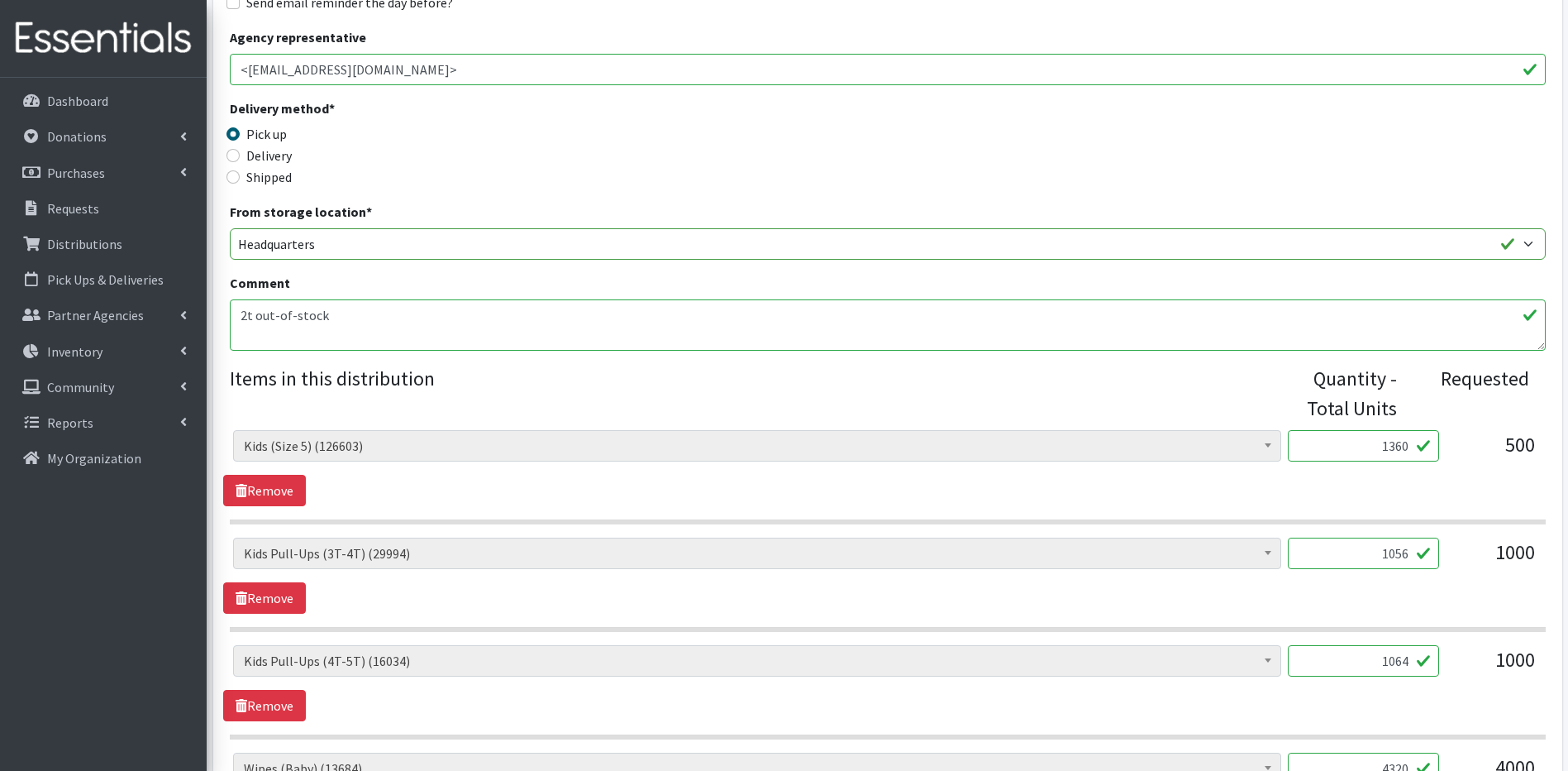
scroll to position [374, 0]
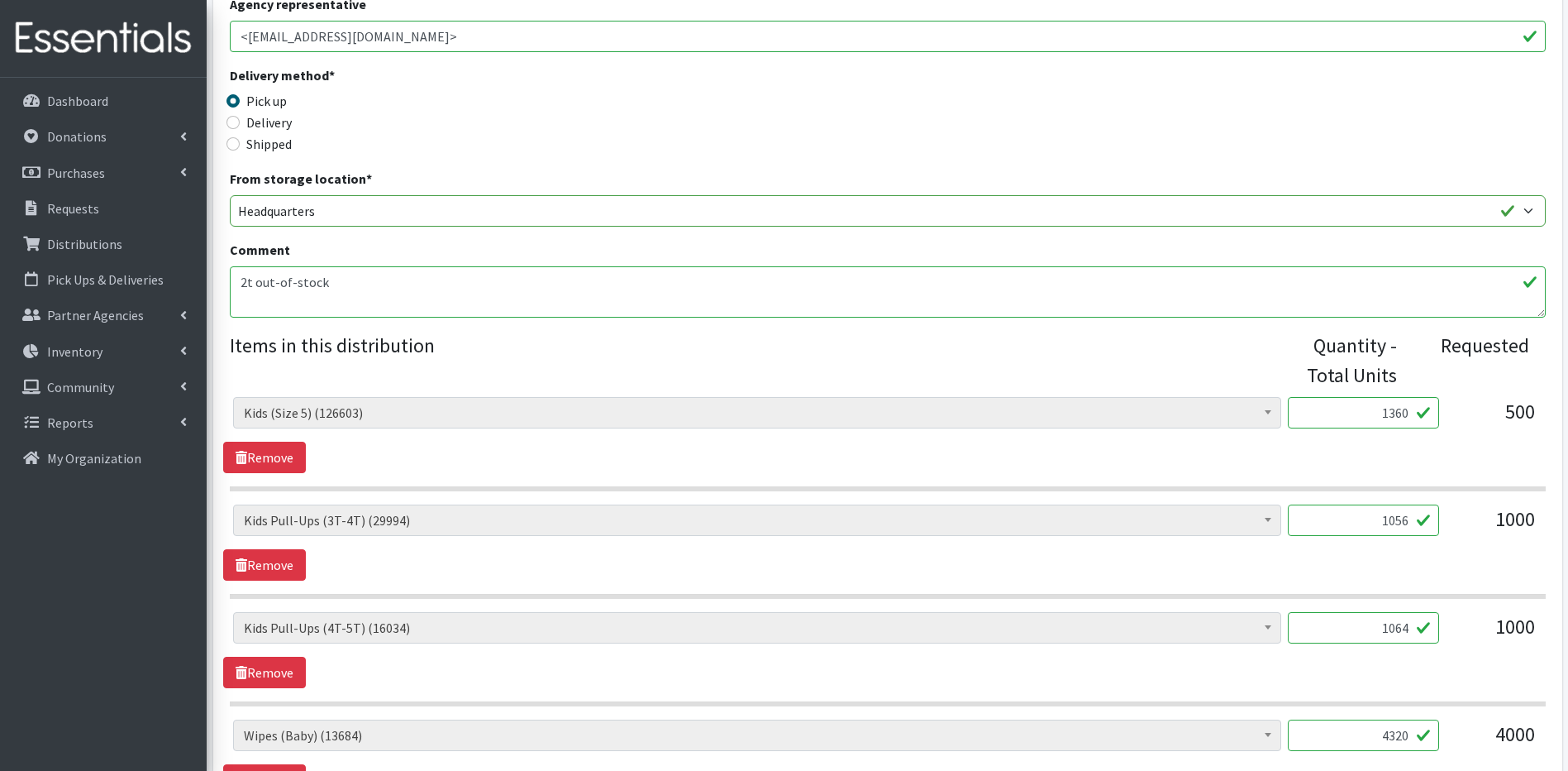
click at [1409, 519] on input "1056" at bounding box center [1363, 520] width 152 height 31
type input "1"
type input "528"
click at [1412, 628] on input "1064" at bounding box center [1363, 627] width 152 height 31
type input "1"
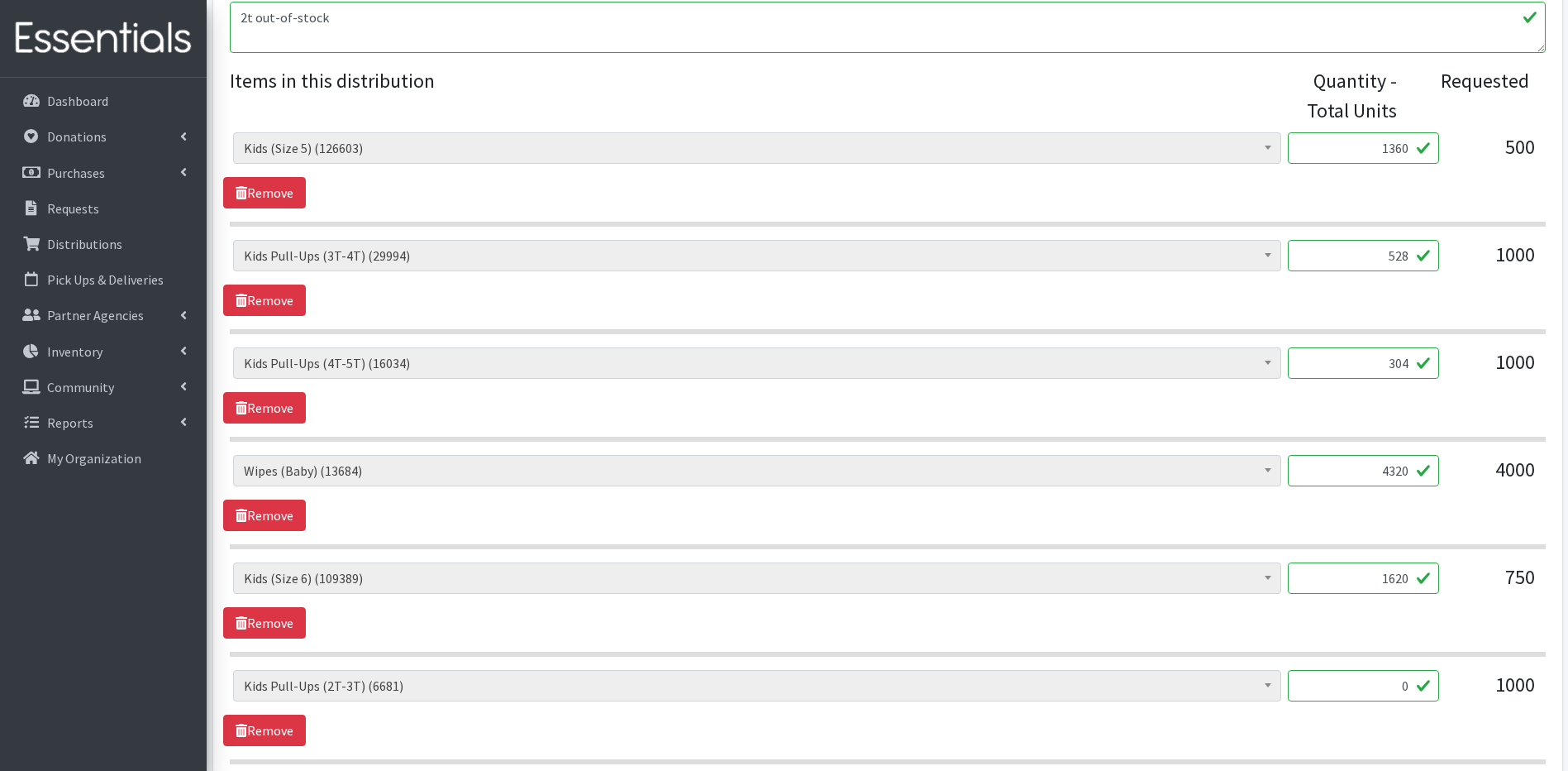
scroll to position [673, 0]
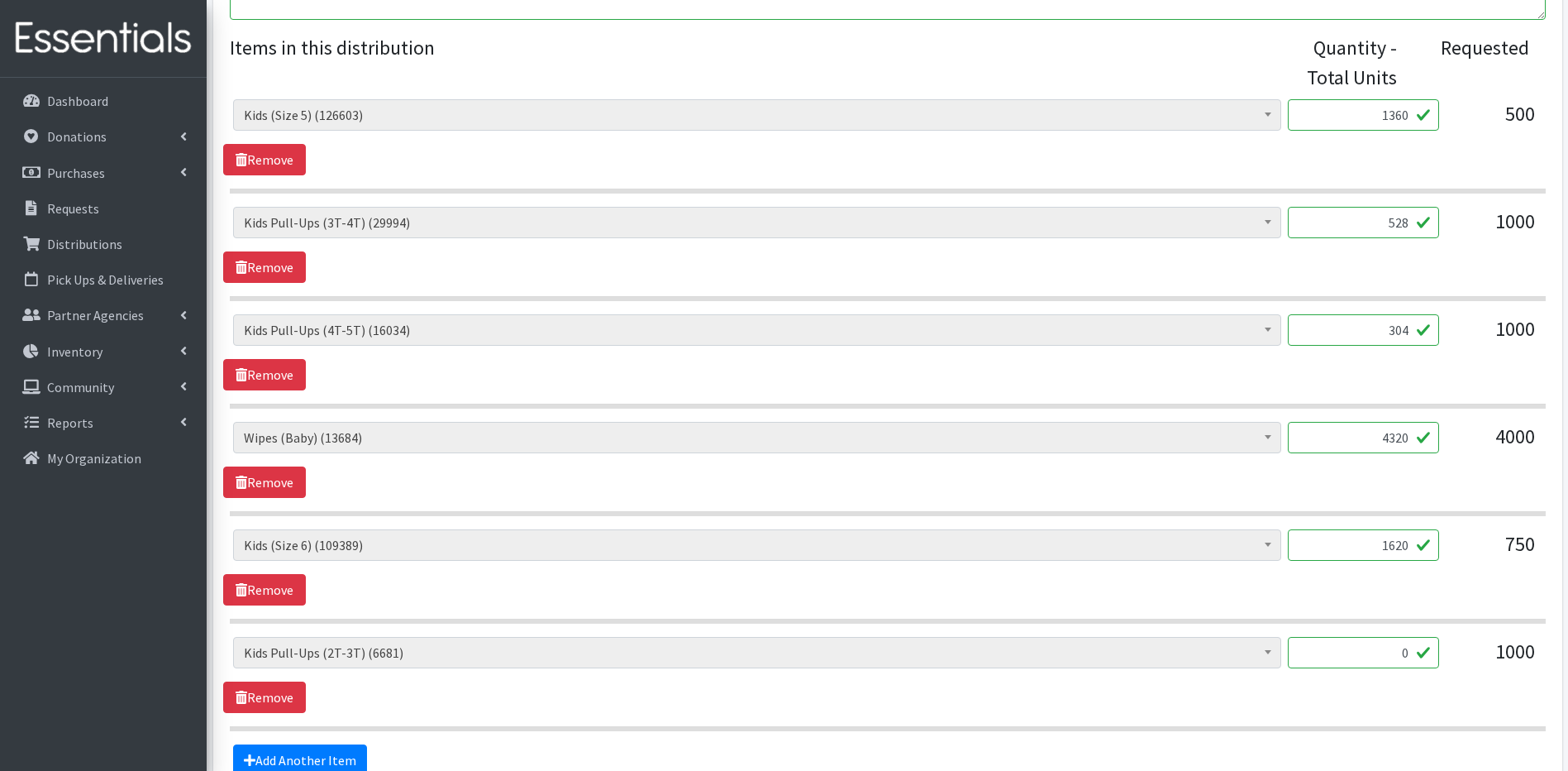
type input "304"
click at [1399, 653] on input "0" at bounding box center [1363, 652] width 152 height 31
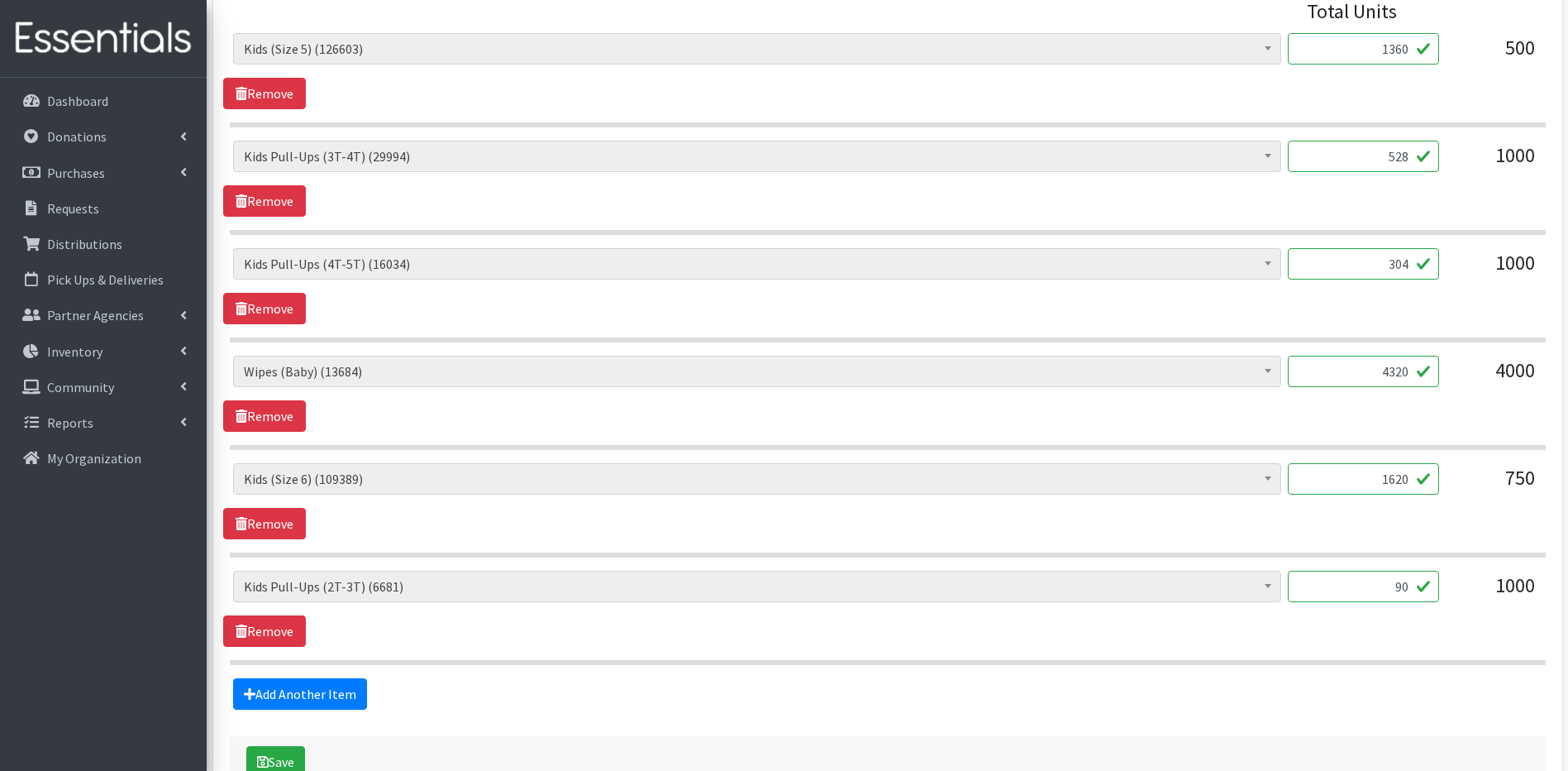
scroll to position [816, 0]
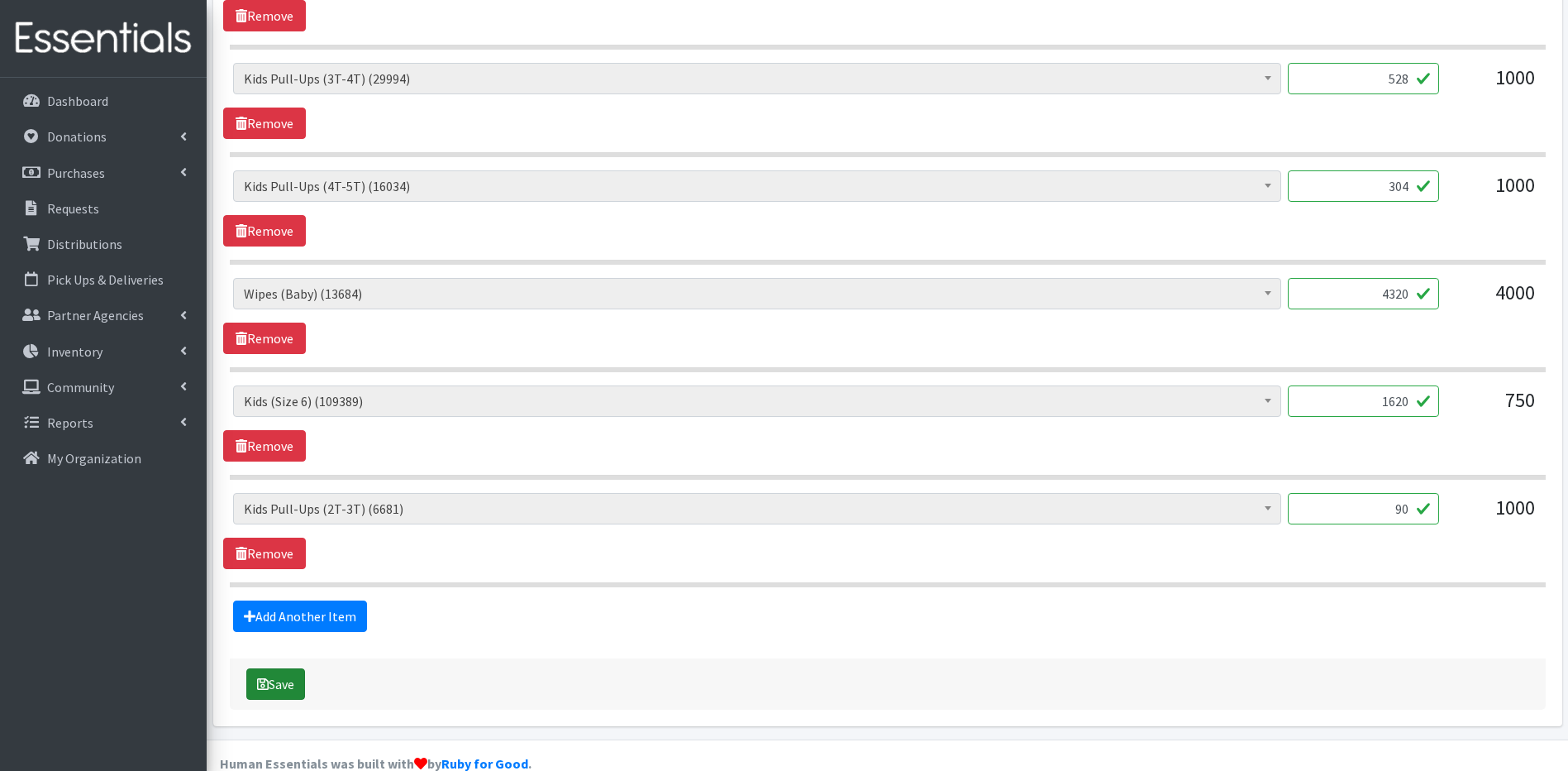
type input "90"
click at [292, 690] on button "Save" at bounding box center [276, 683] width 59 height 31
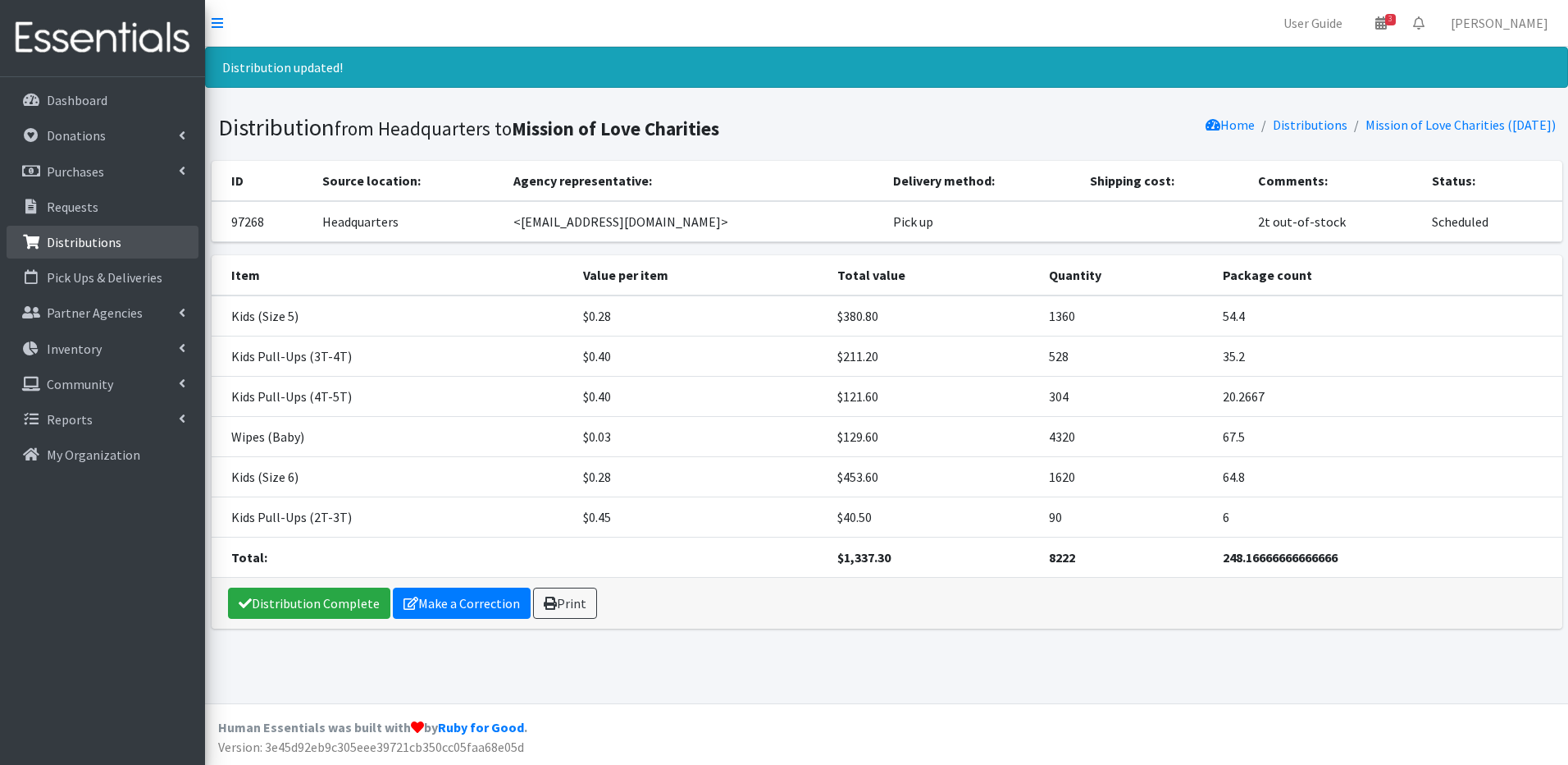
click at [72, 249] on p "Distributions" at bounding box center [84, 242] width 75 height 17
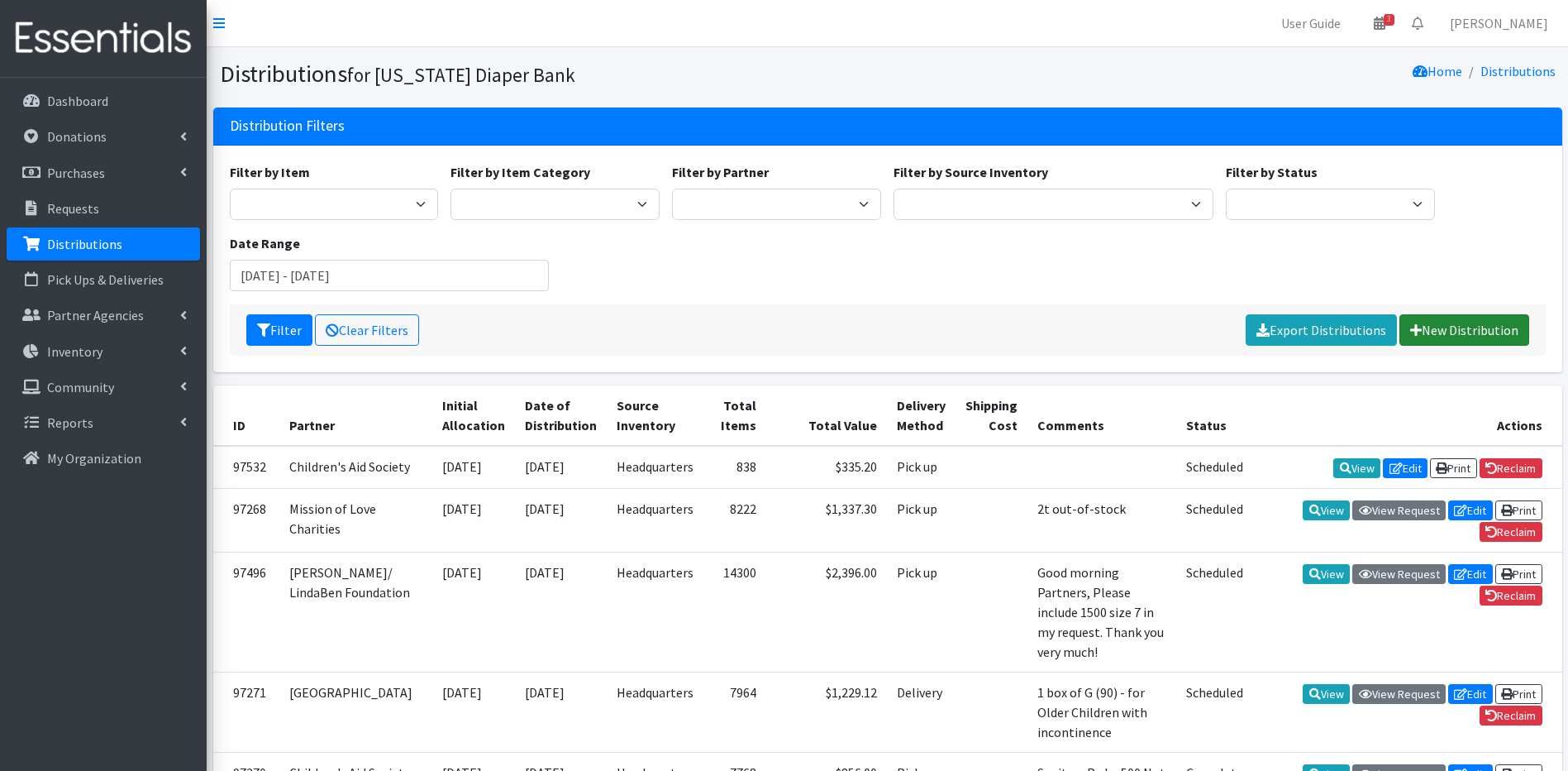
click at [1429, 333] on link "New Distribution" at bounding box center [1464, 329] width 129 height 31
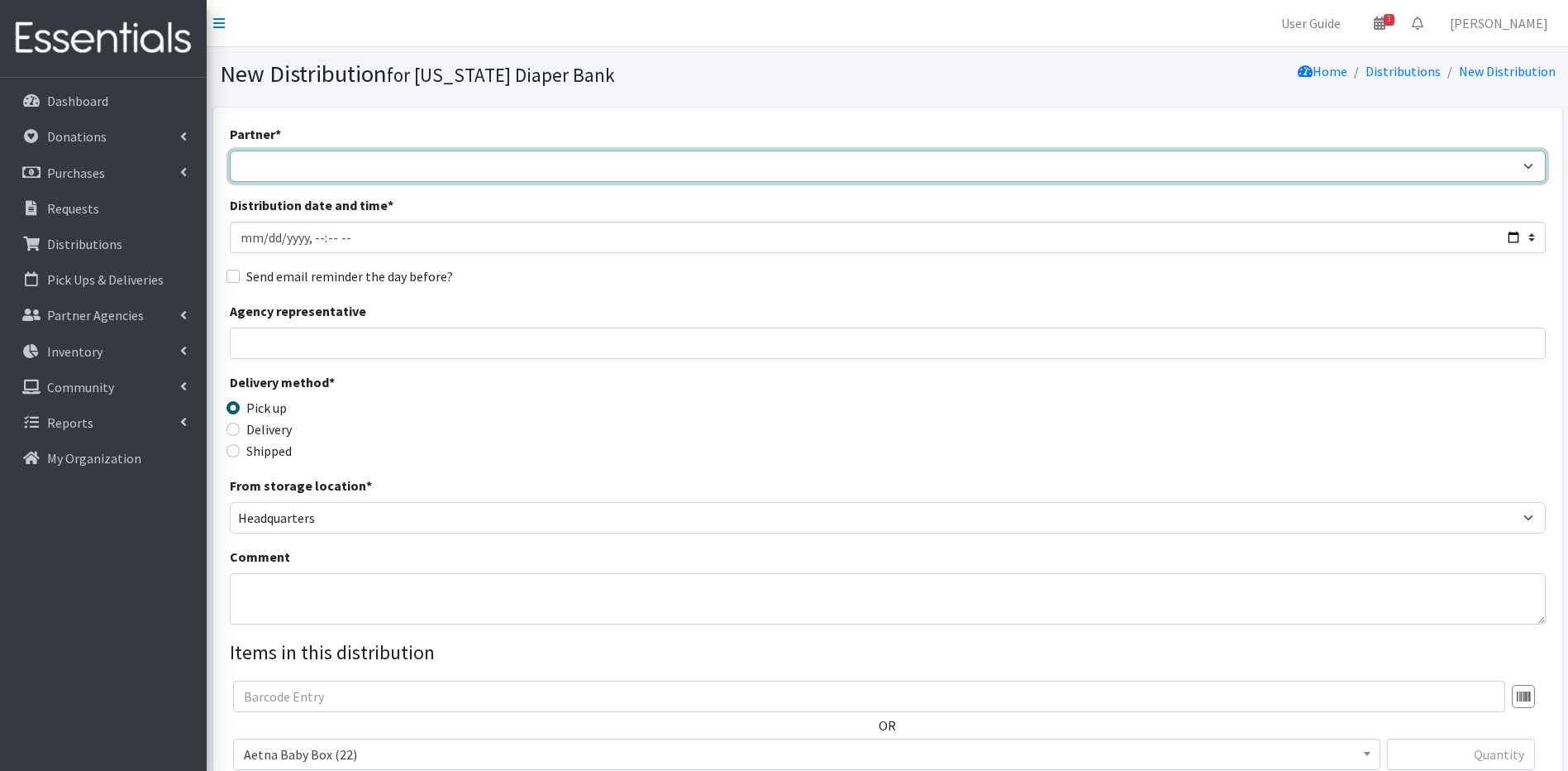
click at [281, 158] on select "[PERSON_NAME]/ LindaBen Foundation [GEOGRAPHIC_DATA] Student Parent Association…" at bounding box center [888, 166] width 1316 height 31
click at [230, 151] on select "Annabelle Beavan/ LindaBen Foundation Bowie State University Student Parent Ass…" at bounding box center [888, 166] width 1316 height 31
click at [454, 165] on select "Annabelle Beavan/ LindaBen Foundation Bowie State University Student Parent Ass…" at bounding box center [888, 166] width 1316 height 31
select select "1768"
click at [230, 151] on select "Annabelle Beavan/ LindaBen Foundation Bowie State University Student Parent Ass…" at bounding box center [888, 166] width 1316 height 31
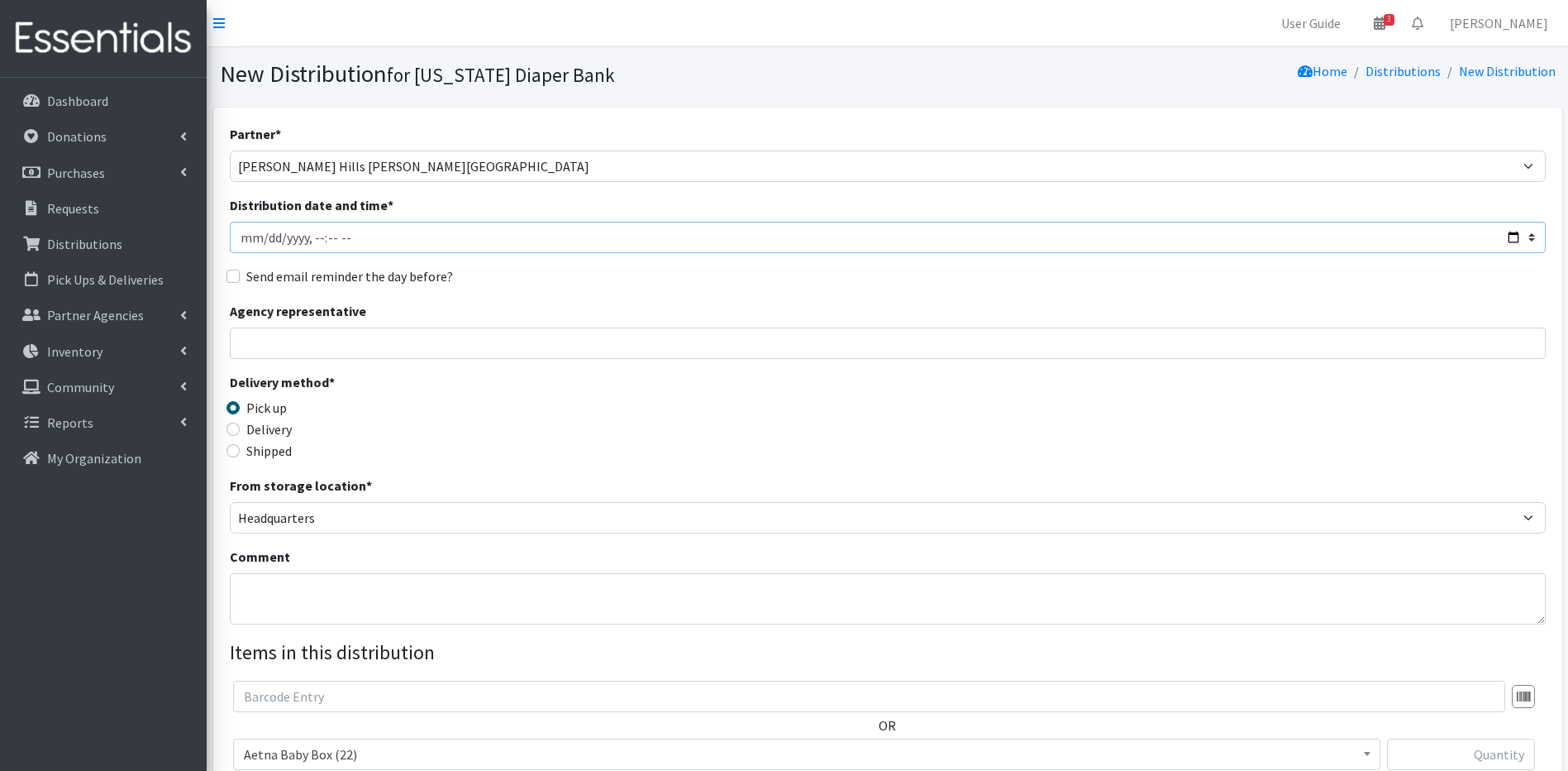
click at [260, 235] on input "Distribution date and time *" at bounding box center [888, 237] width 1316 height 31
type input "2025-10-03T23:59"
click at [230, 429] on input "Delivery" at bounding box center [232, 429] width 13 height 13
radio input "true"
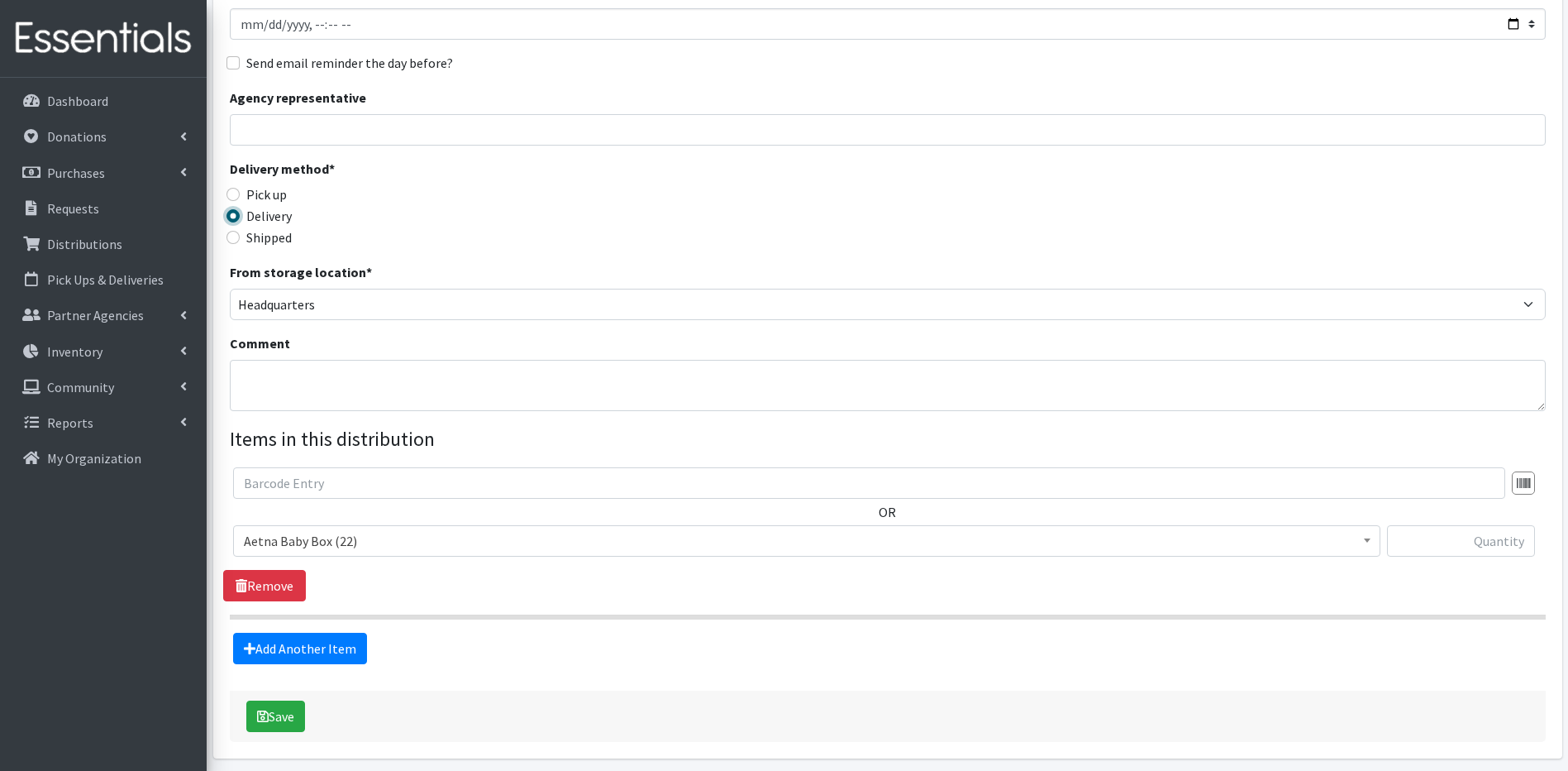
scroll to position [232, 0]
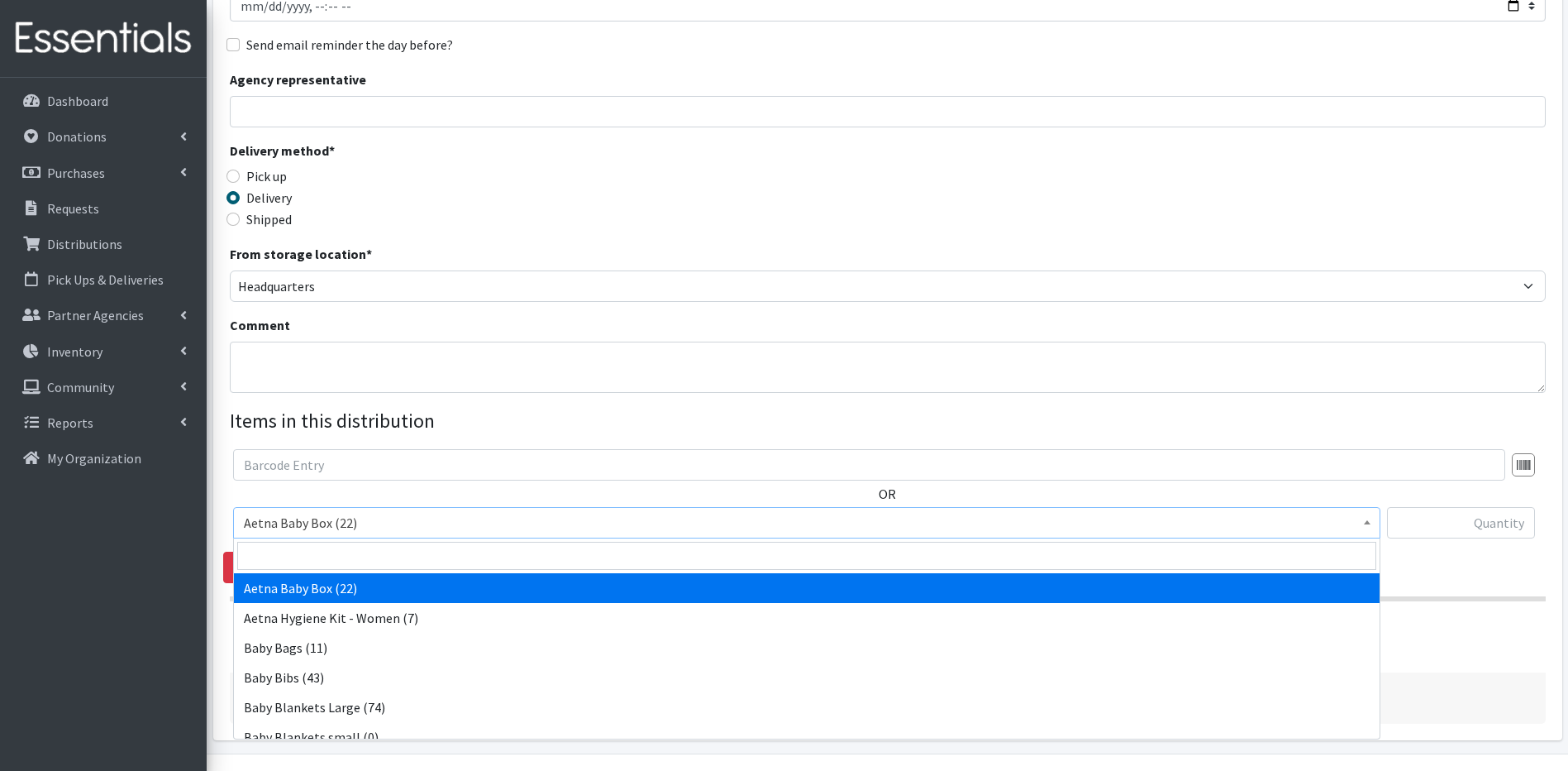
click at [1363, 523] on span at bounding box center [1368, 520] width 17 height 26
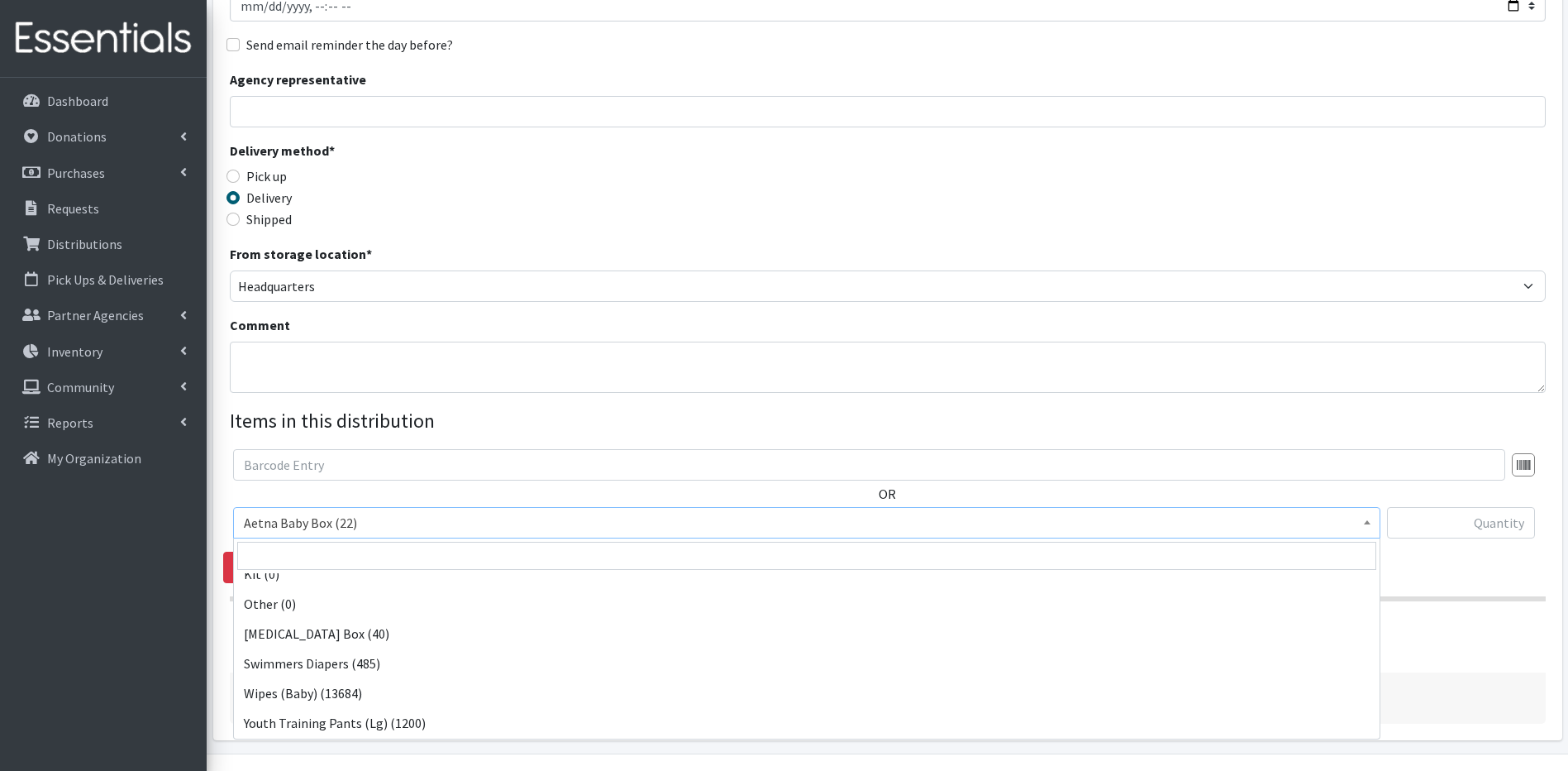
scroll to position [728, 0]
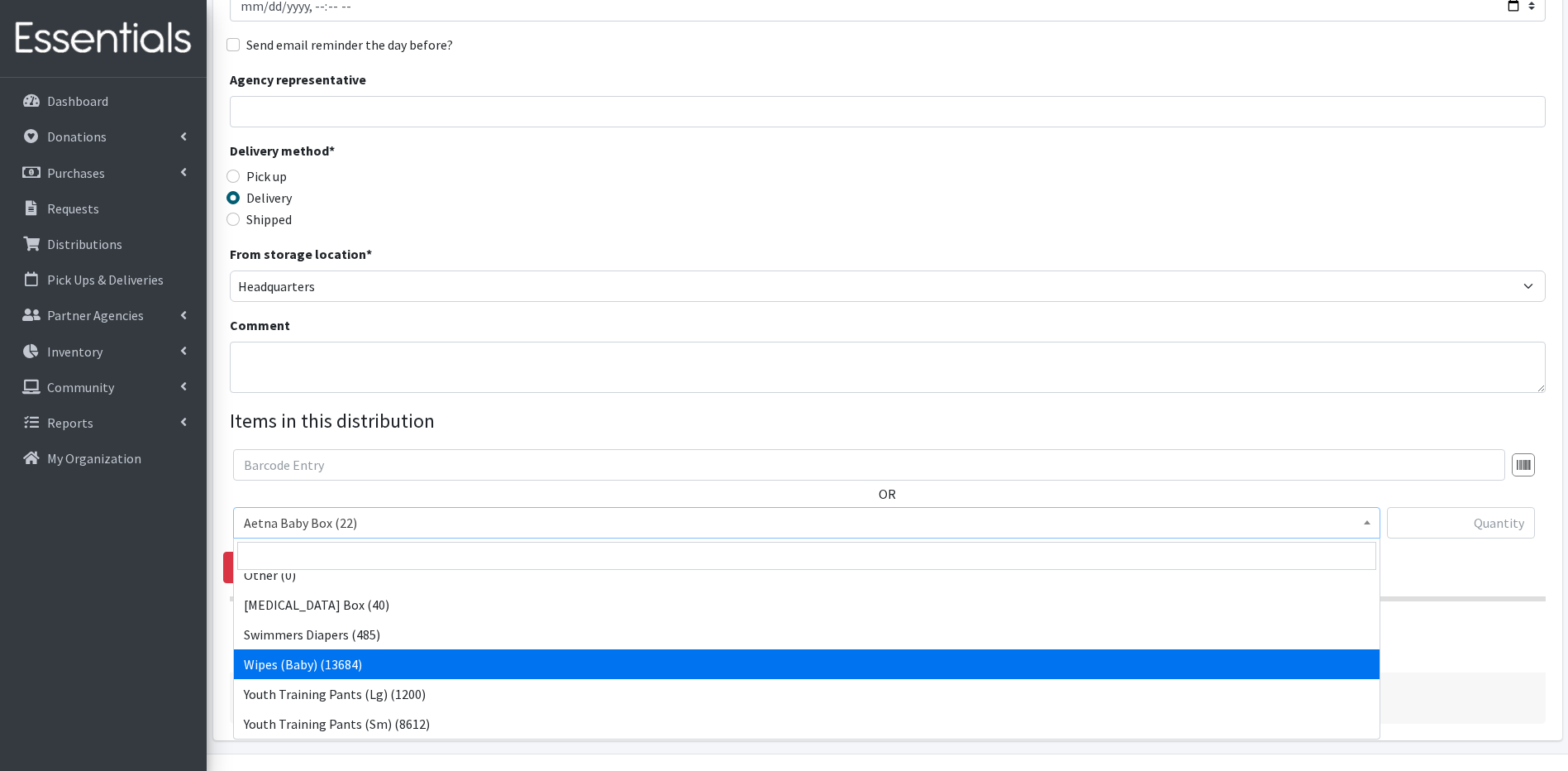
select select "5491"
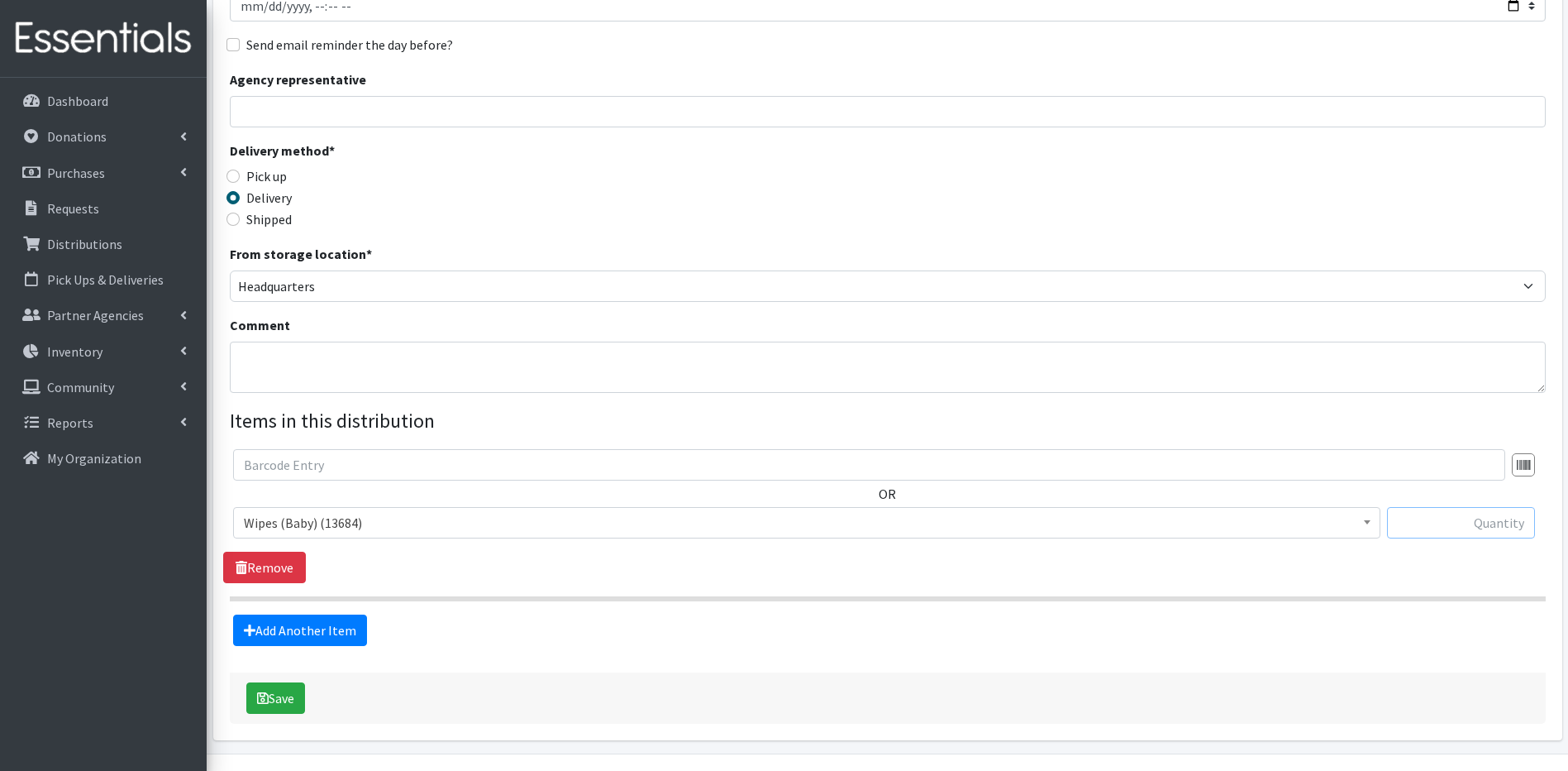
drag, startPoint x: 1438, startPoint y: 525, endPoint x: 1428, endPoint y: 514, distance: 14.9
click at [1438, 525] on input "text" at bounding box center [1461, 522] width 148 height 31
type input "2880"
click at [256, 632] on link "Add Another Item" at bounding box center [300, 630] width 134 height 31
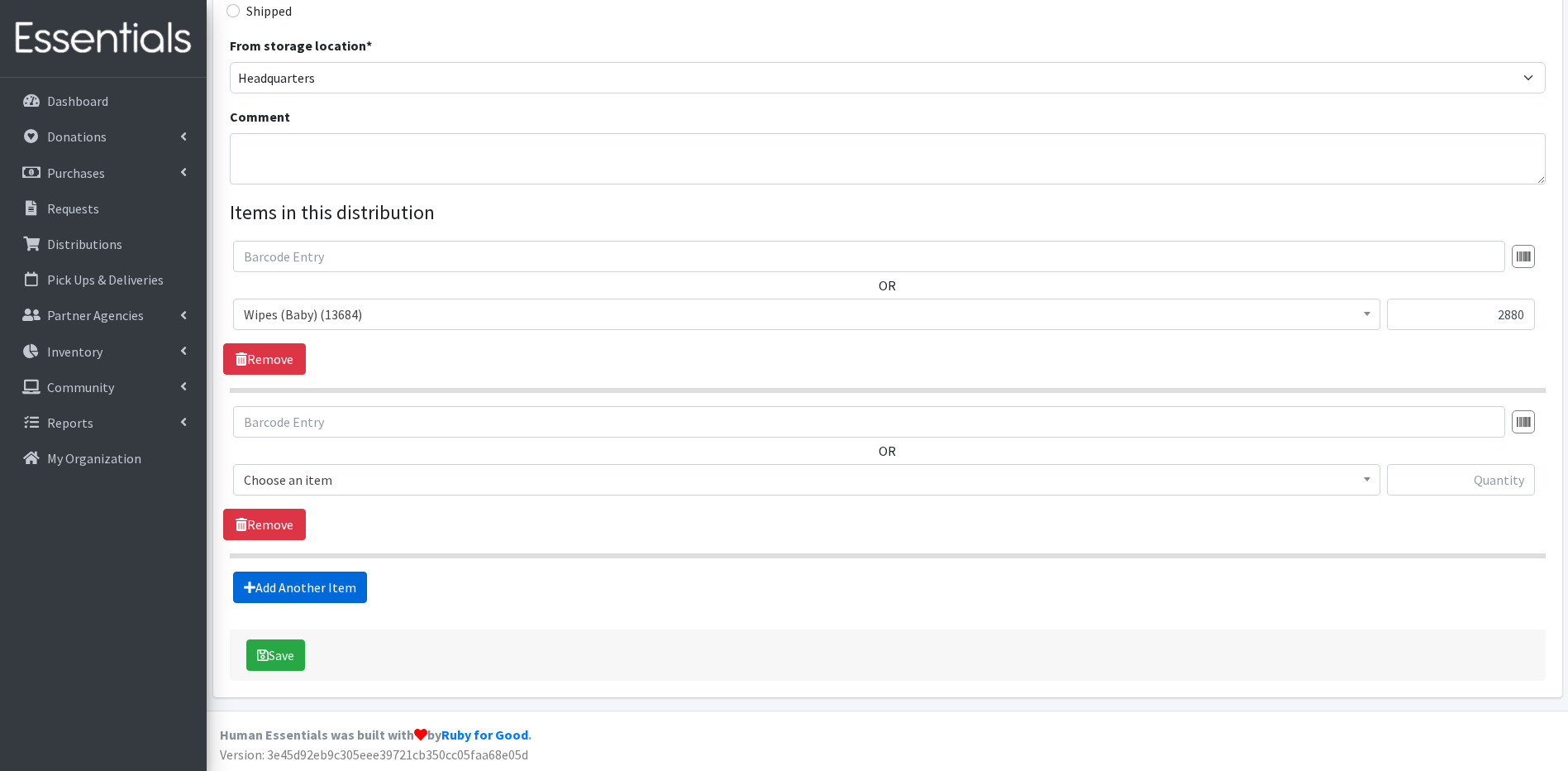
scroll to position [442, 0]
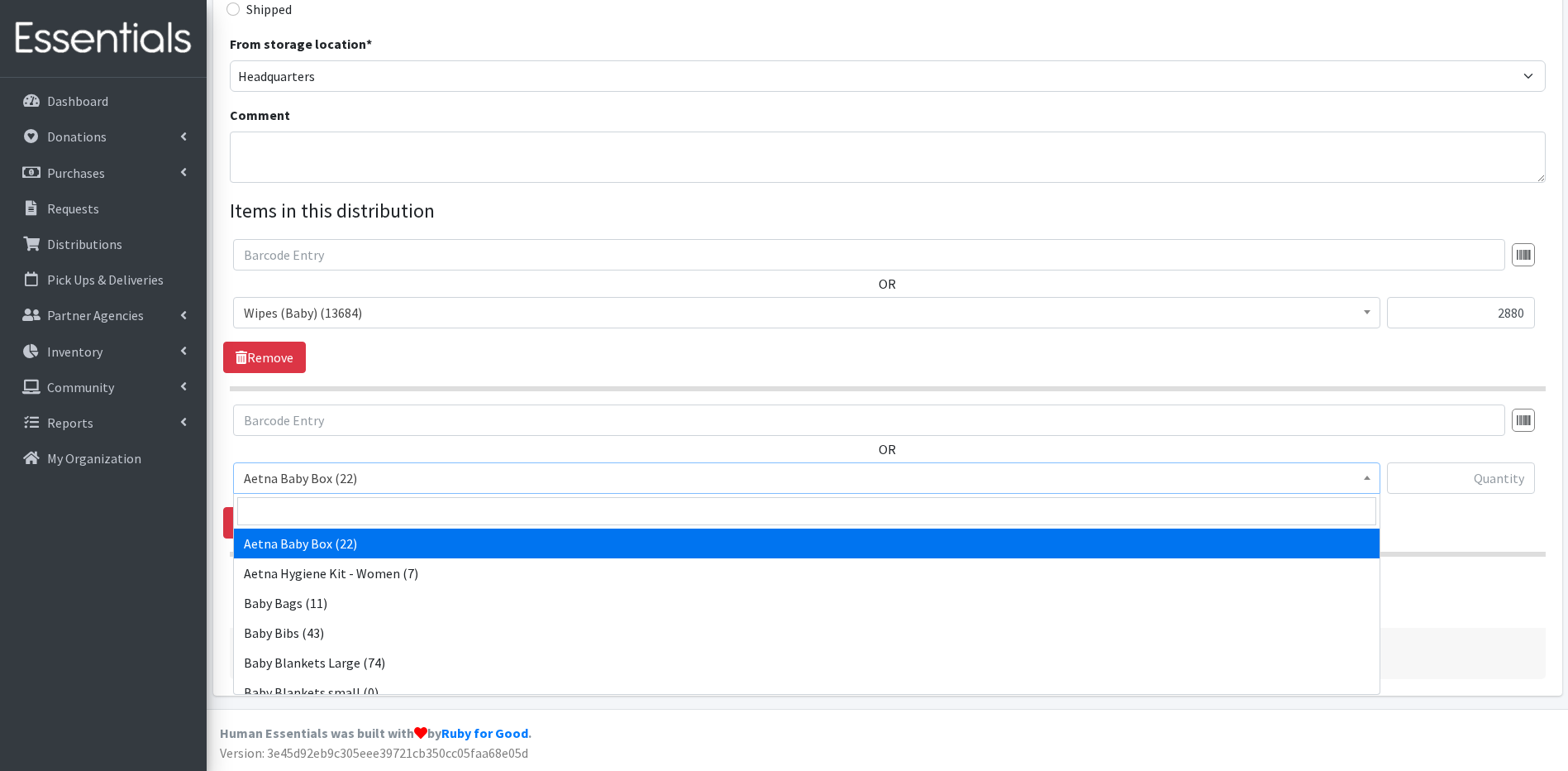
click at [1366, 475] on span at bounding box center [1368, 476] width 17 height 26
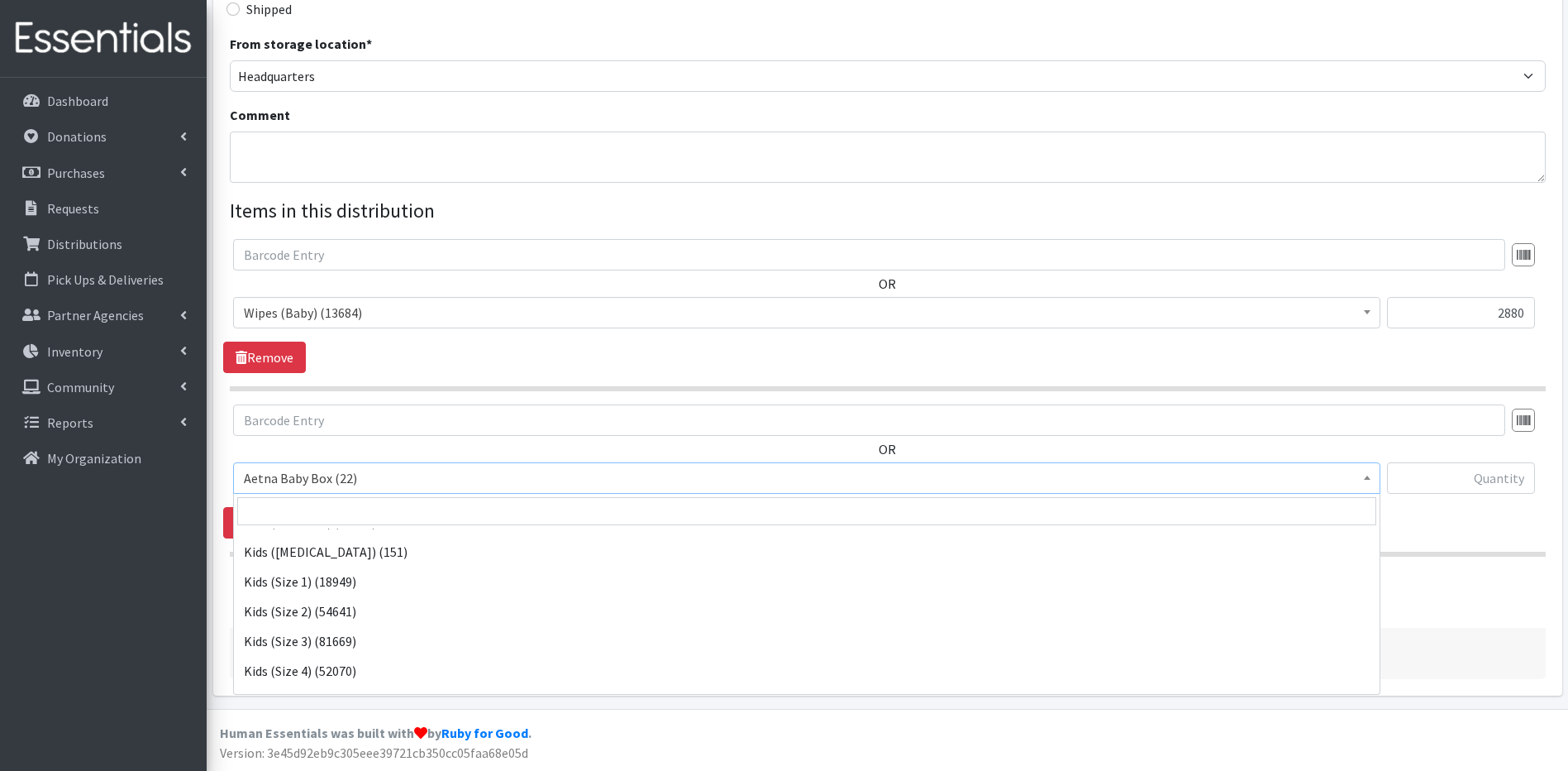
scroll to position [367, 0]
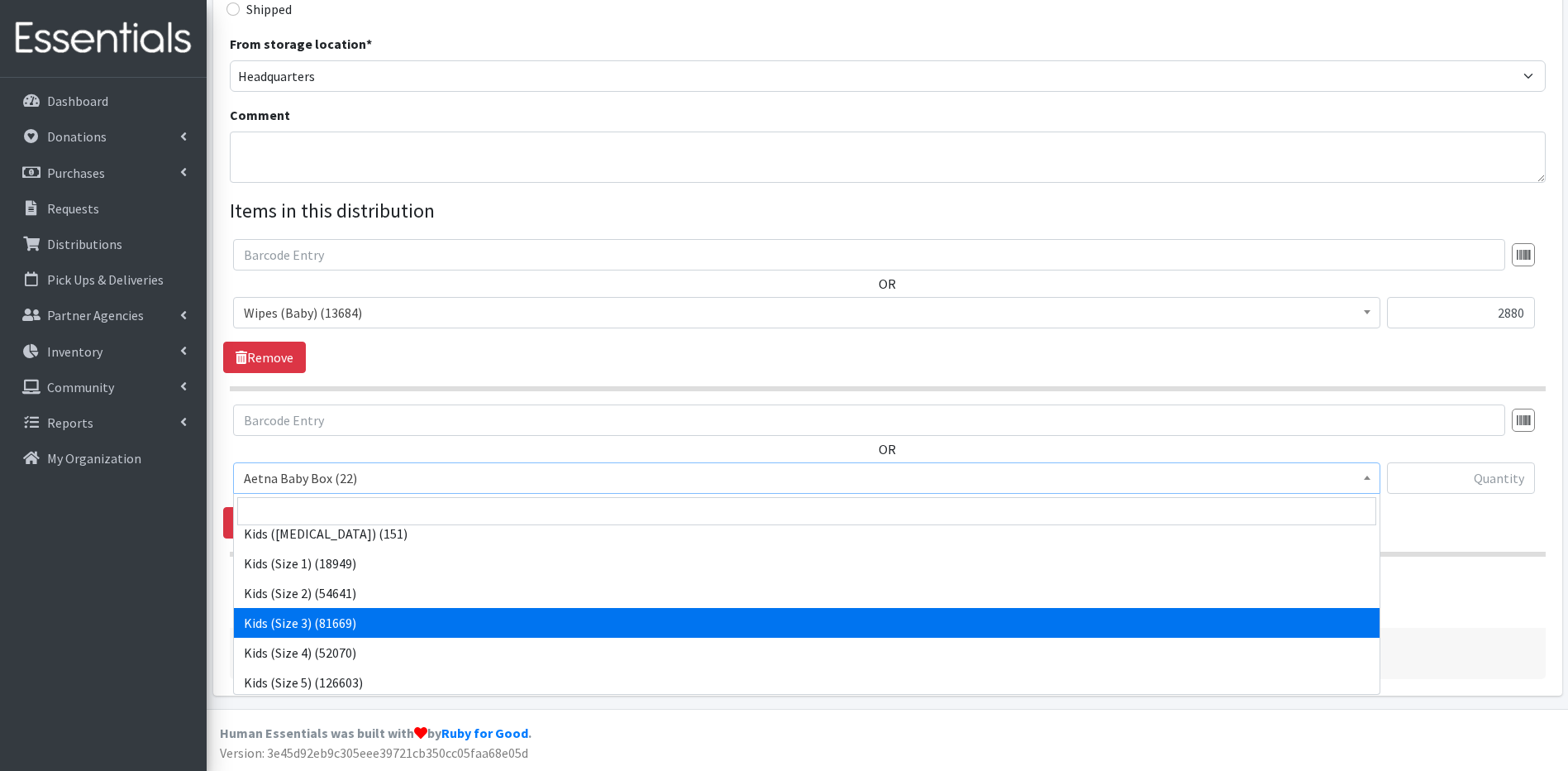
select select "5483"
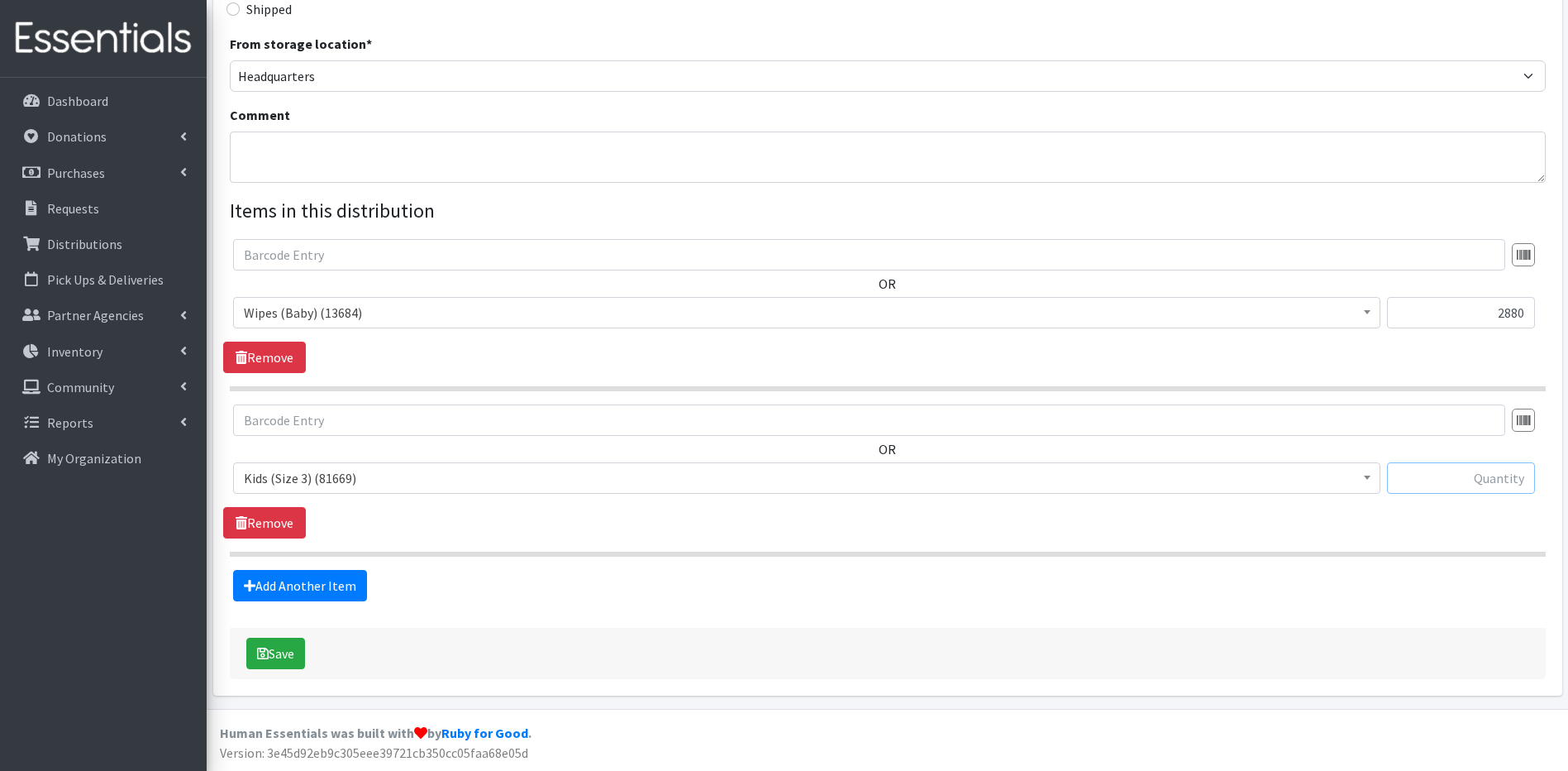
click at [1453, 482] on input "text" at bounding box center [1461, 477] width 148 height 31
type input "1020"
click at [286, 585] on link "Add Another Item" at bounding box center [300, 585] width 134 height 31
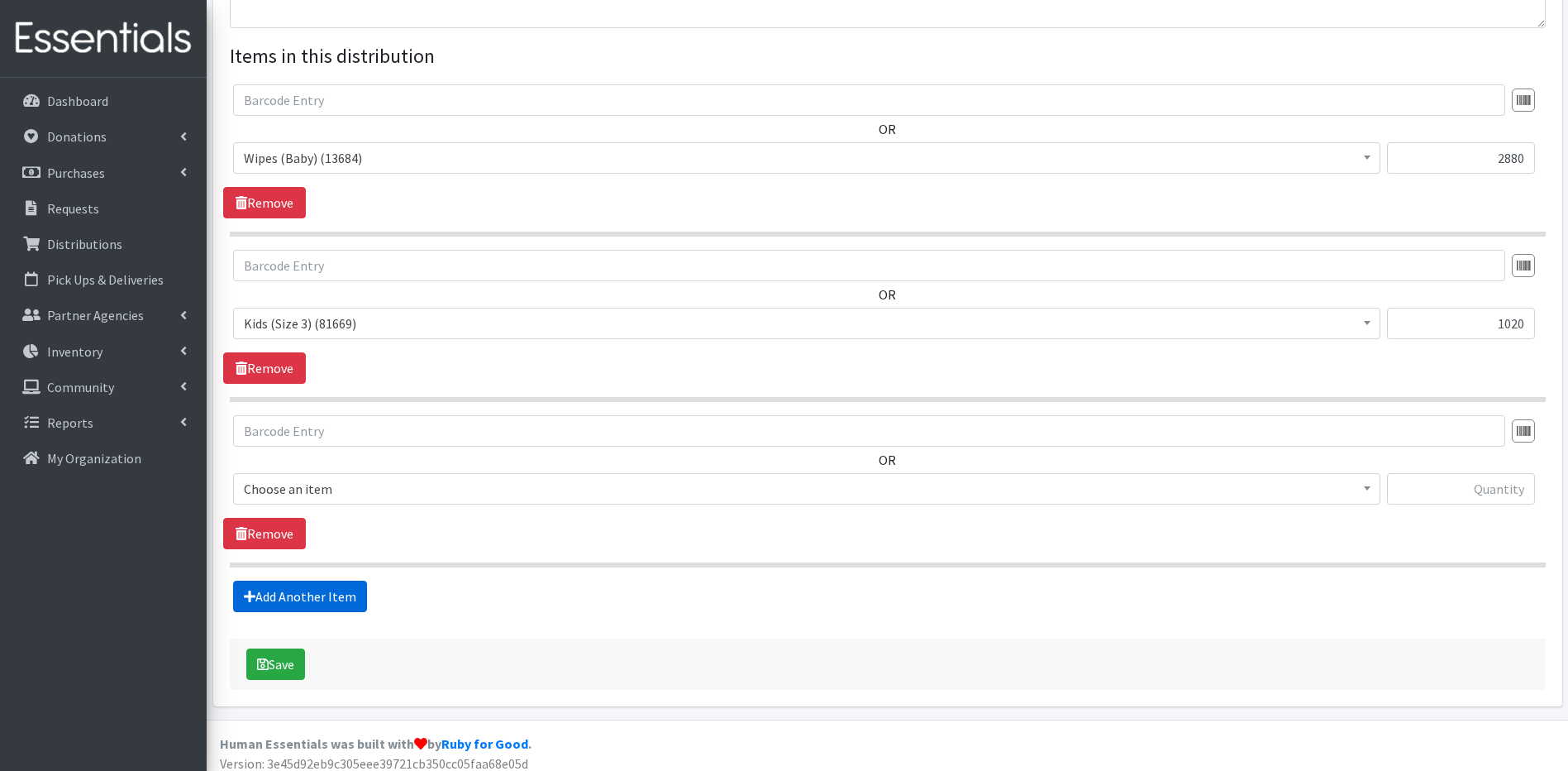
scroll to position [607, 0]
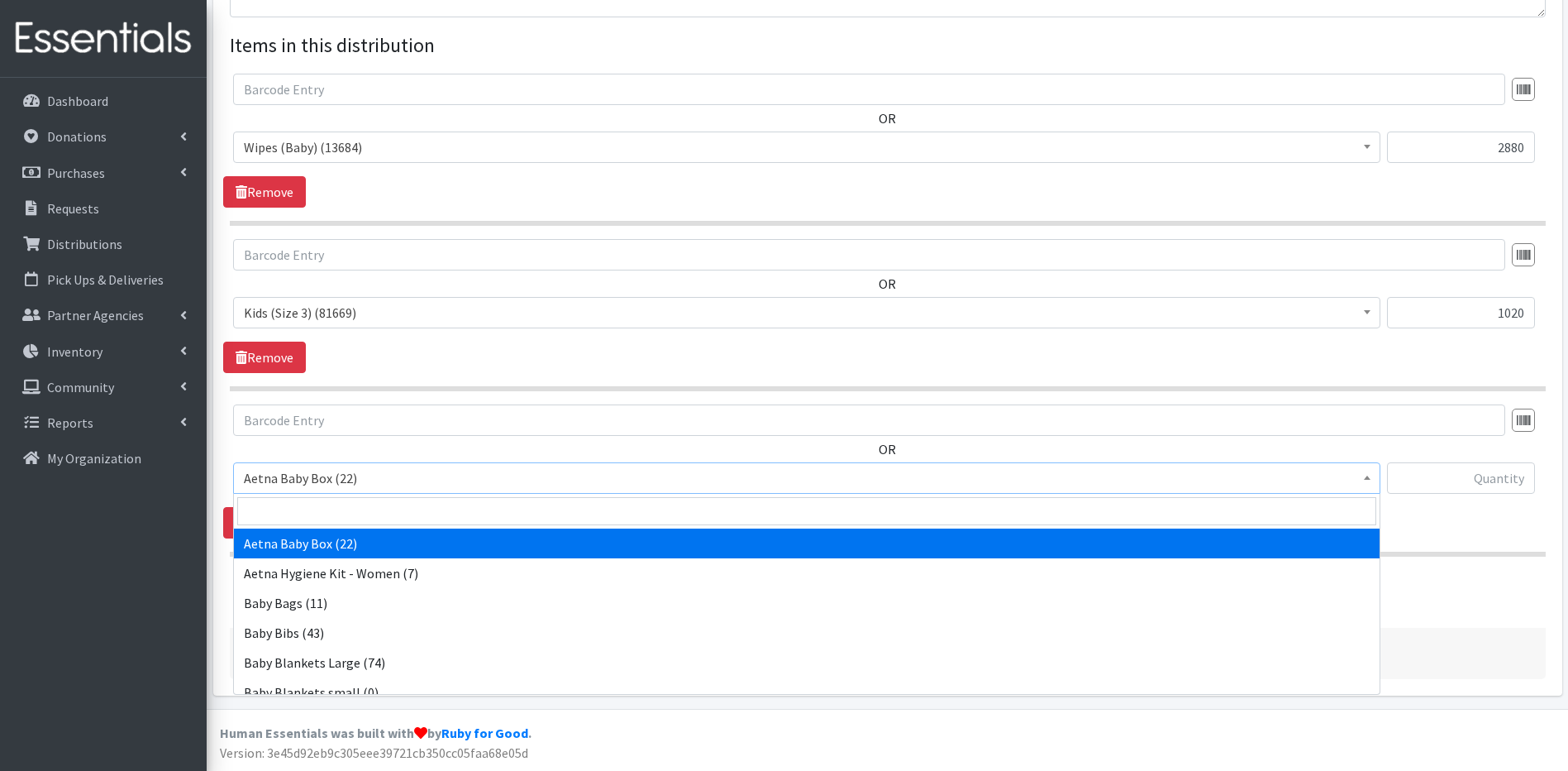
click at [1368, 480] on b at bounding box center [1367, 477] width 6 height 4
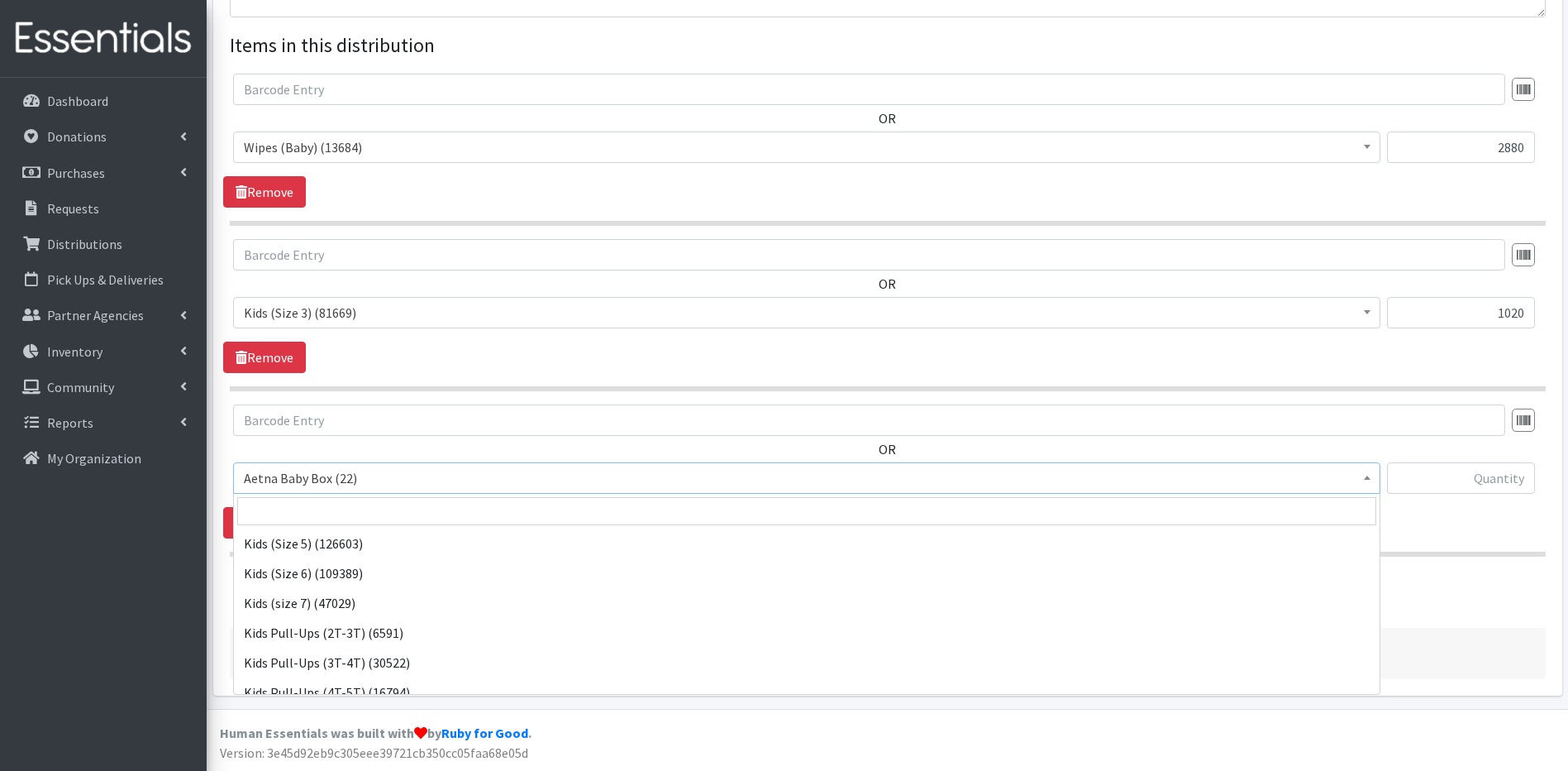
scroll to position [536, 0]
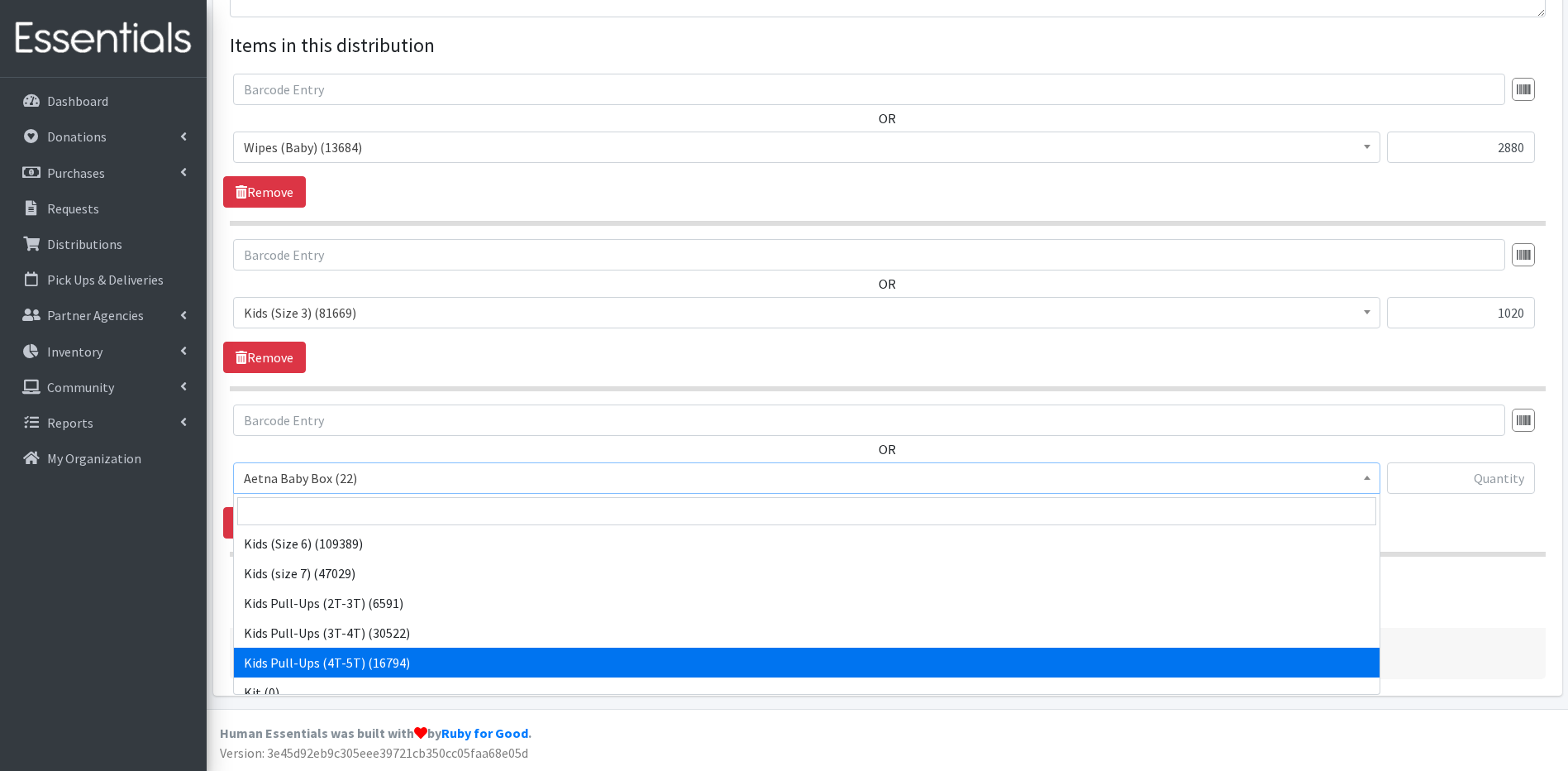
select select "5489"
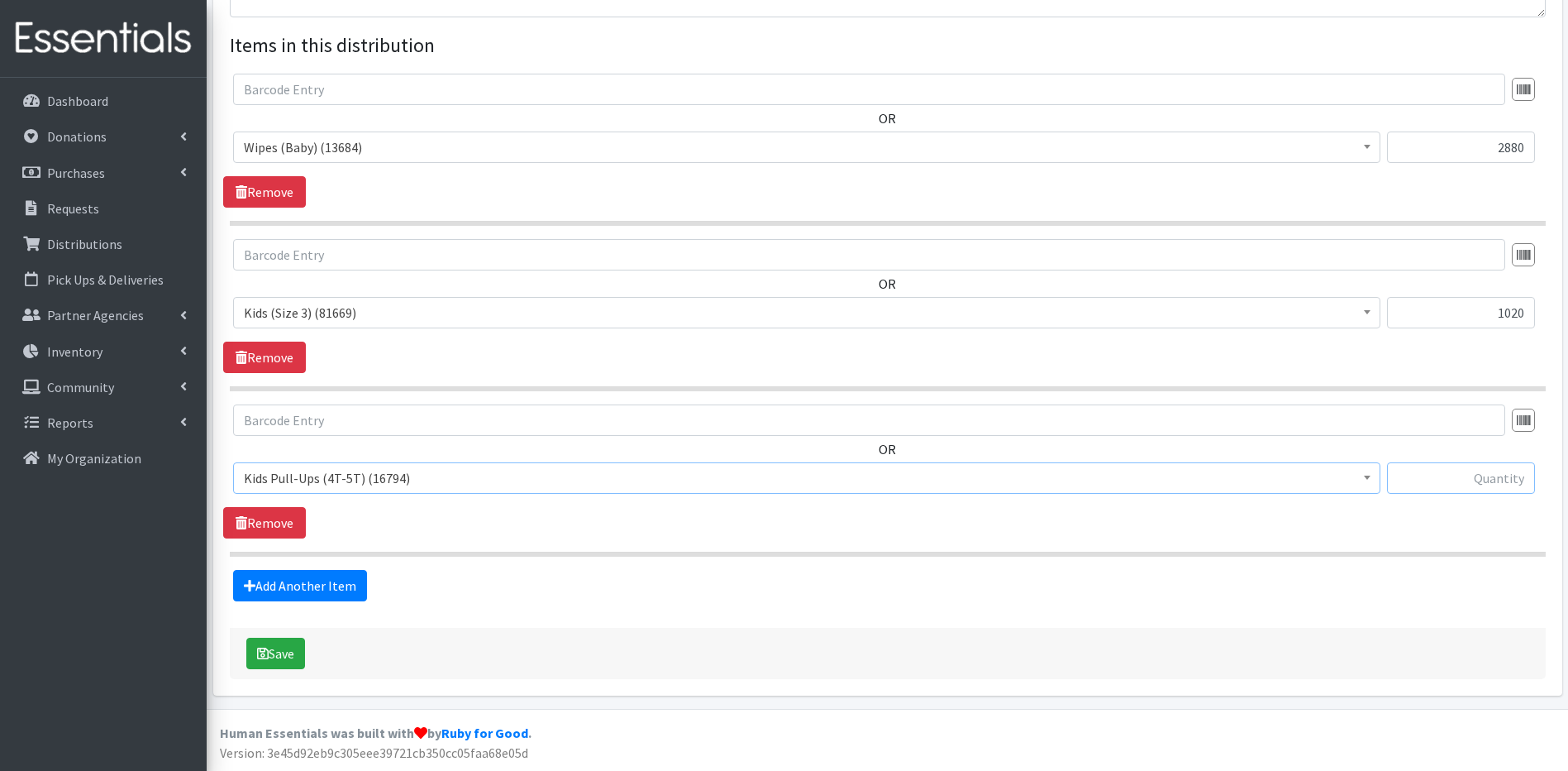
click at [1490, 479] on input "text" at bounding box center [1461, 477] width 148 height 31
type input "304"
click at [273, 650] on button "Save" at bounding box center [276, 653] width 59 height 31
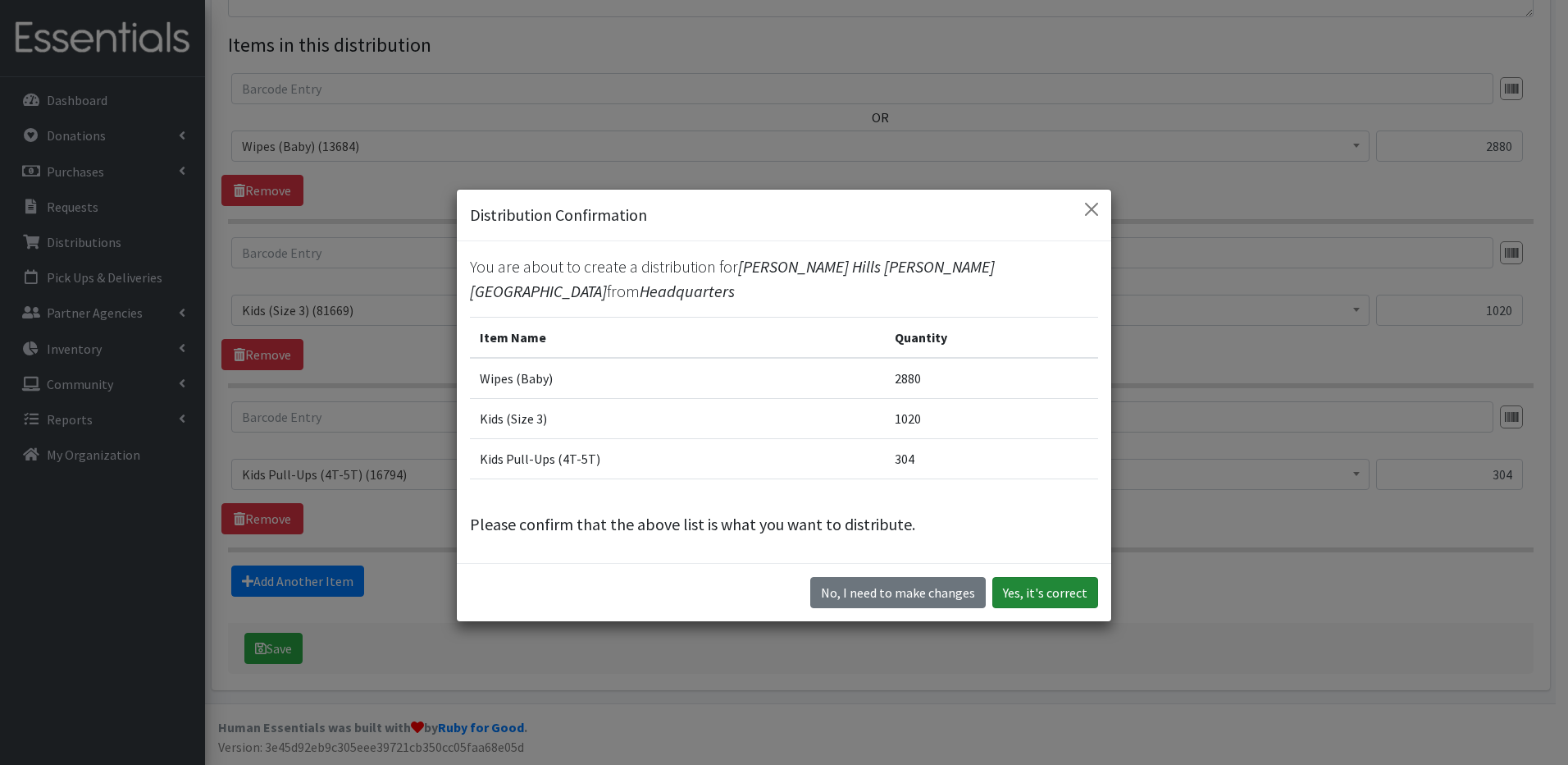
click at [1044, 577] on button "Yes, it's correct" at bounding box center [1045, 592] width 106 height 31
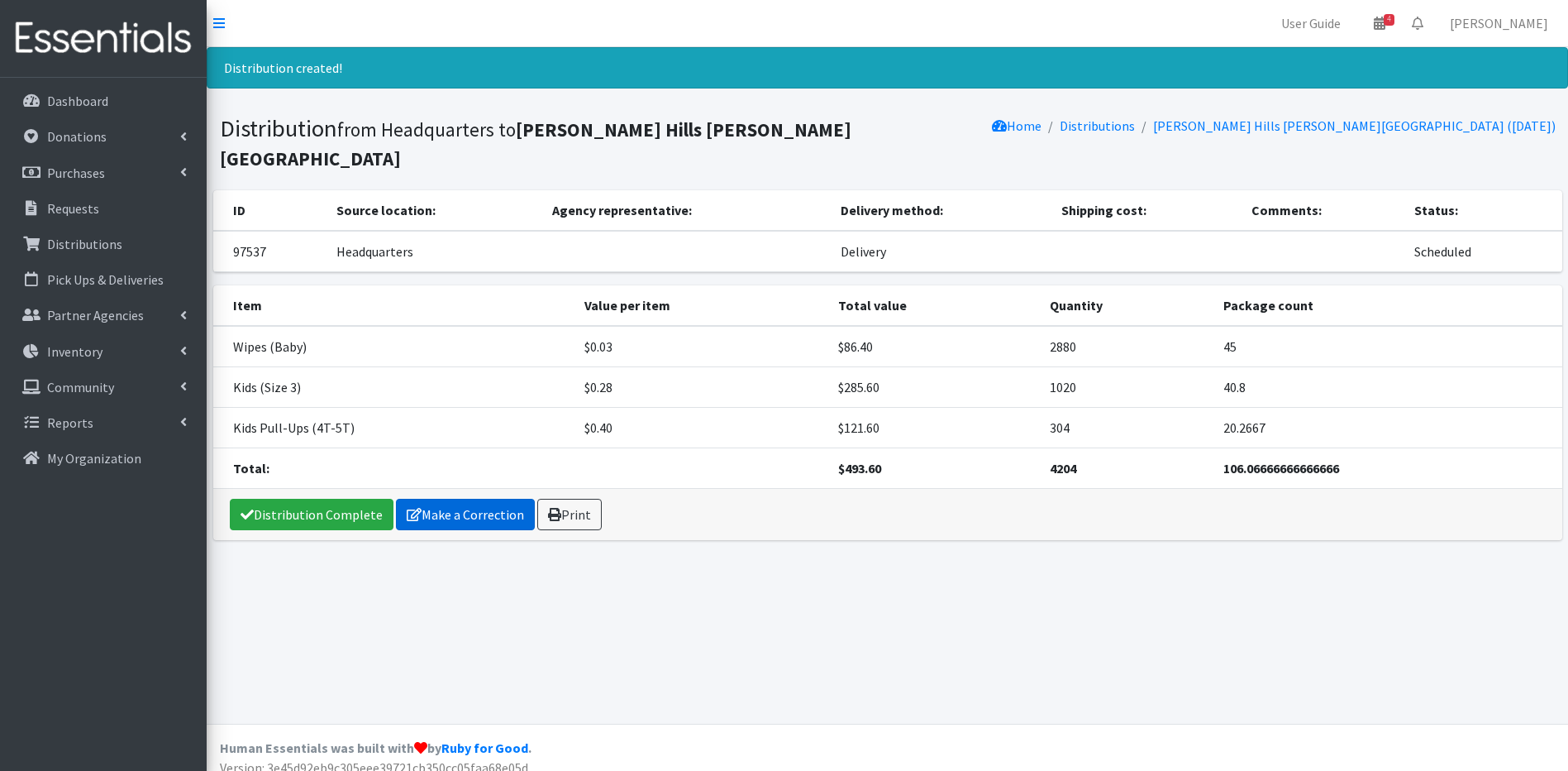
click at [485, 499] on link "Make a Correction" at bounding box center [466, 514] width 139 height 31
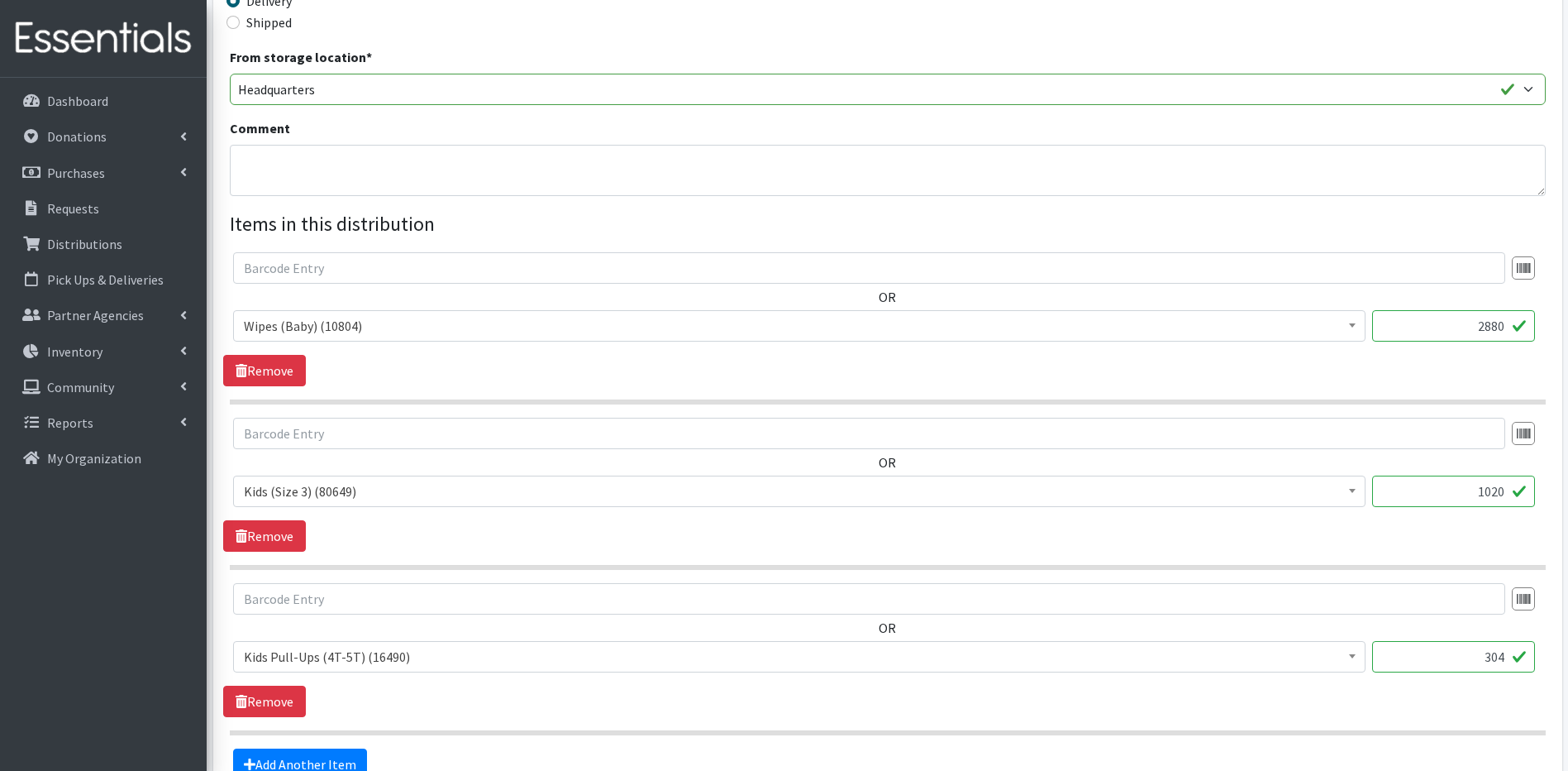
scroll to position [430, 0]
click at [1506, 653] on input "304" at bounding box center [1454, 655] width 163 height 31
type input "3"
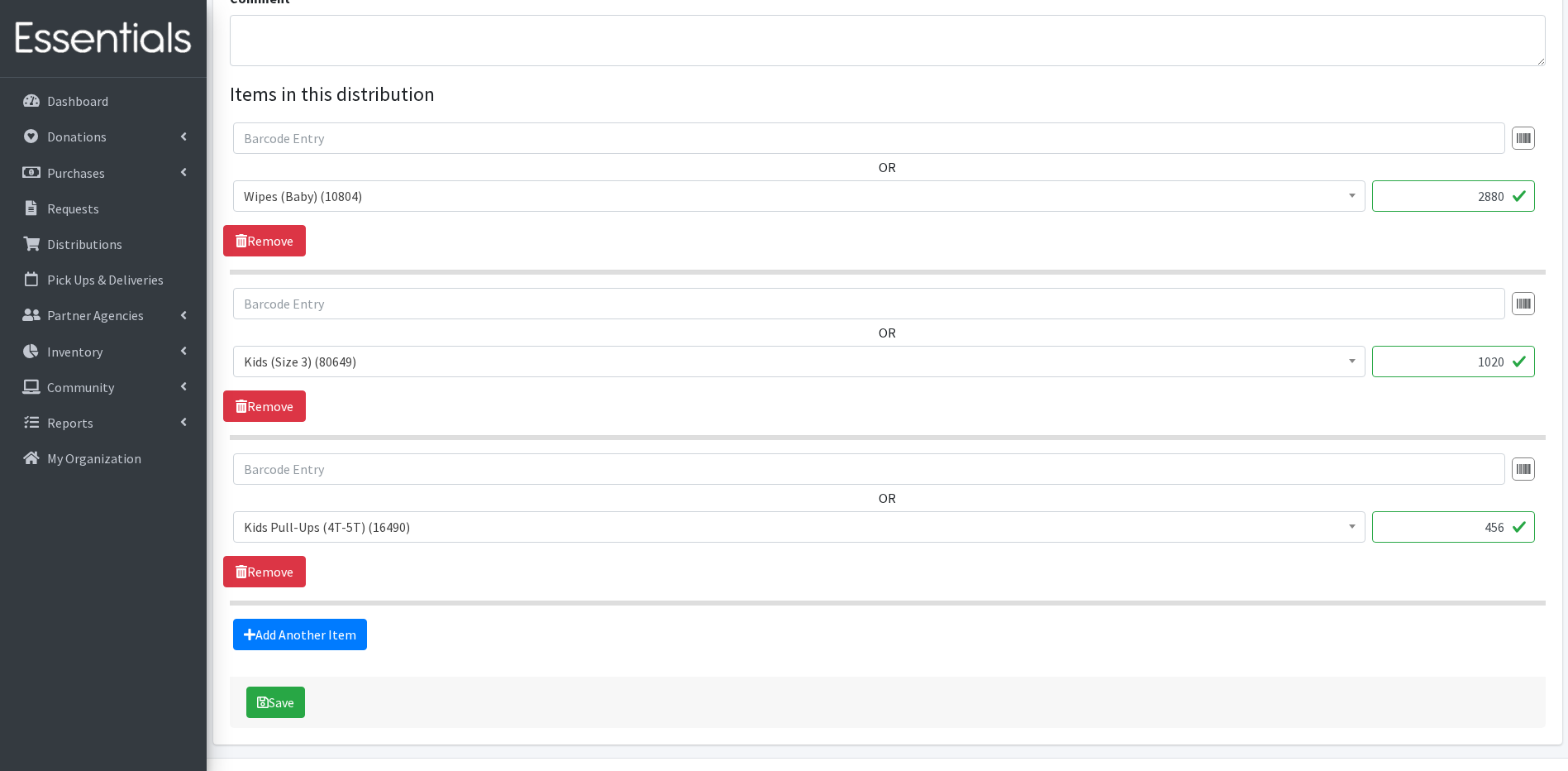
scroll to position [563, 0]
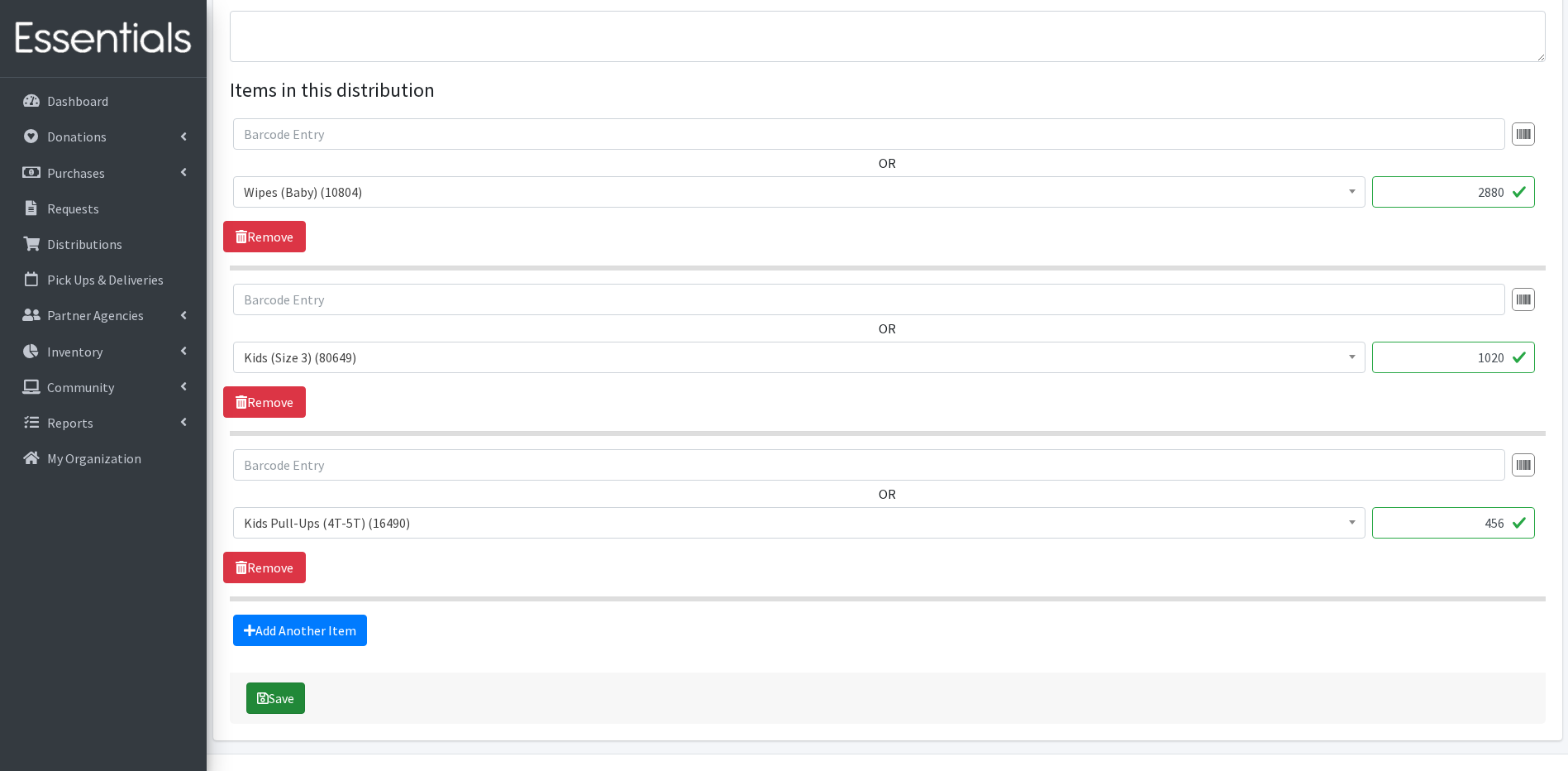
type input "456"
click at [279, 694] on button "Save" at bounding box center [276, 697] width 59 height 31
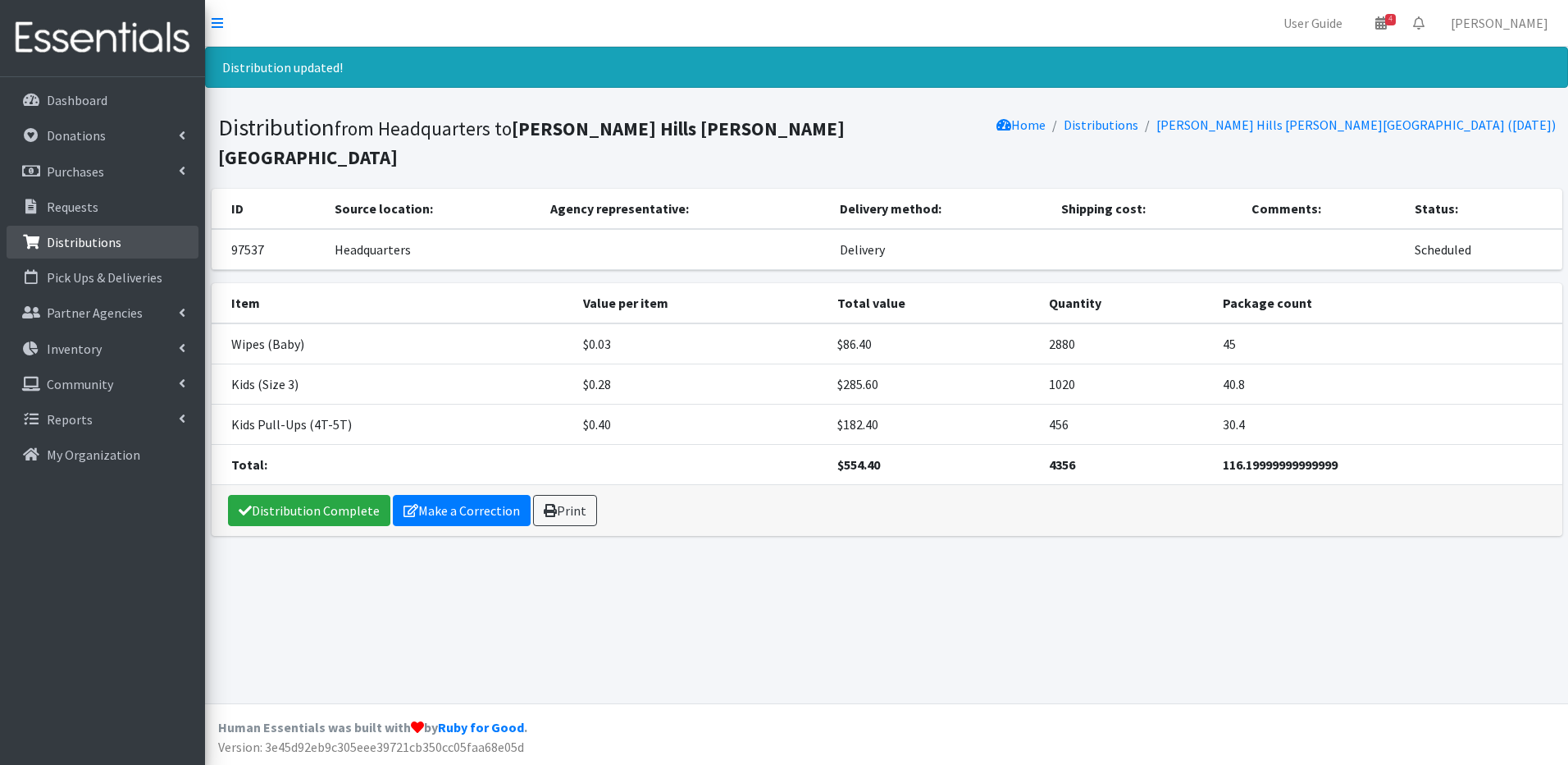
click at [53, 238] on p "Distributions" at bounding box center [84, 242] width 75 height 17
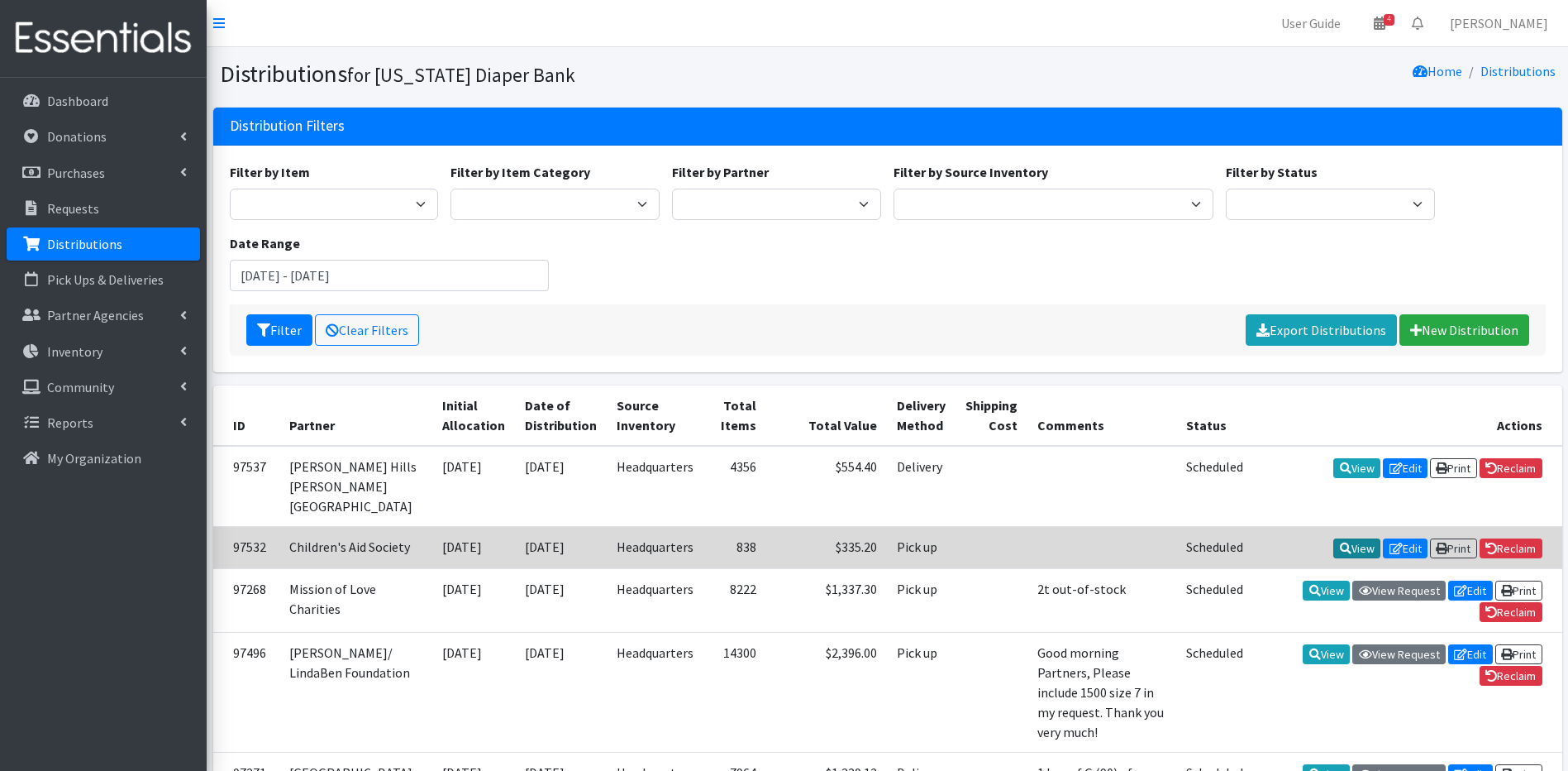
click at [1342, 547] on link "View" at bounding box center [1357, 548] width 47 height 20
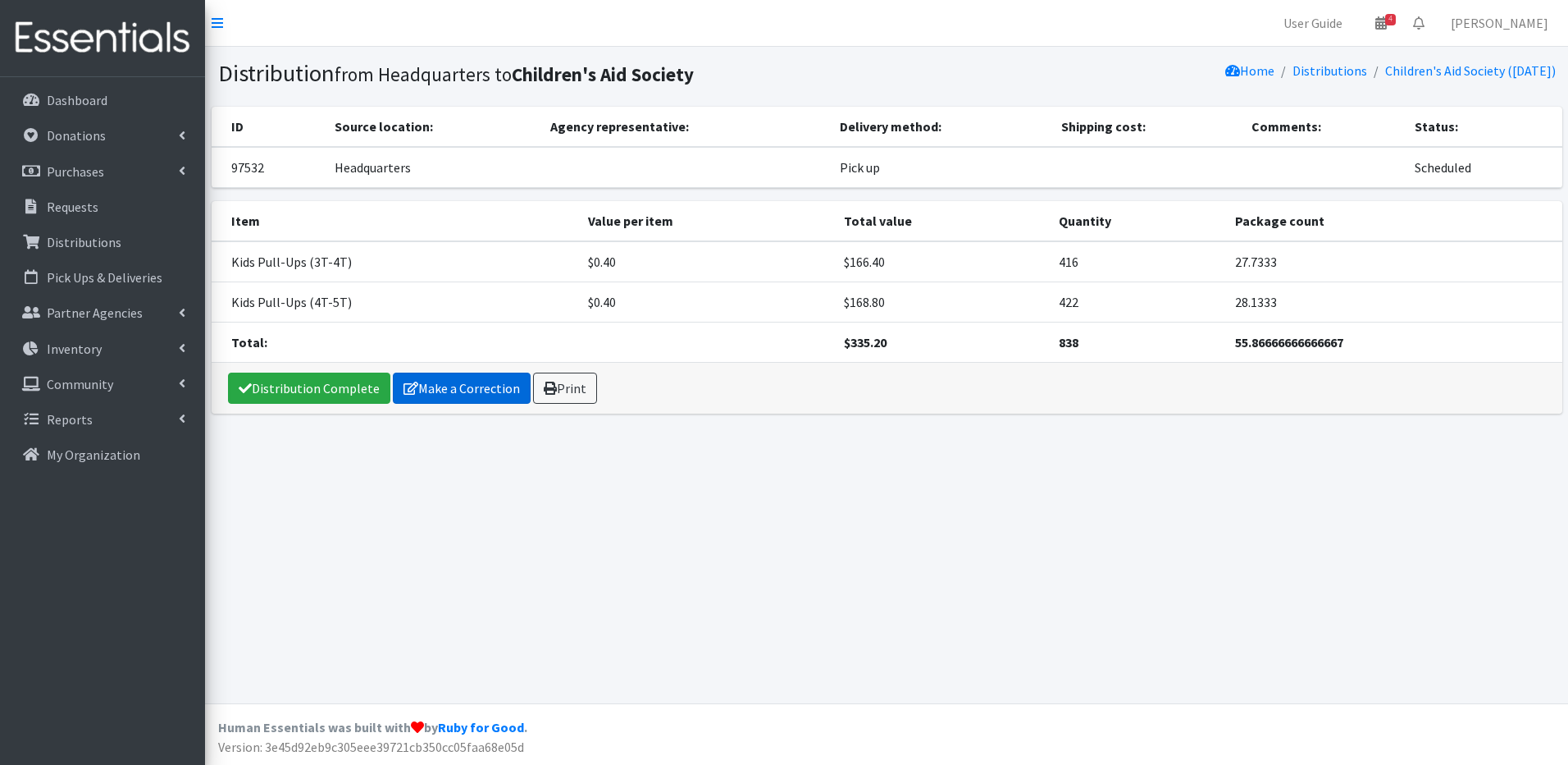
click at [426, 376] on link "Make a Correction" at bounding box center [462, 387] width 138 height 31
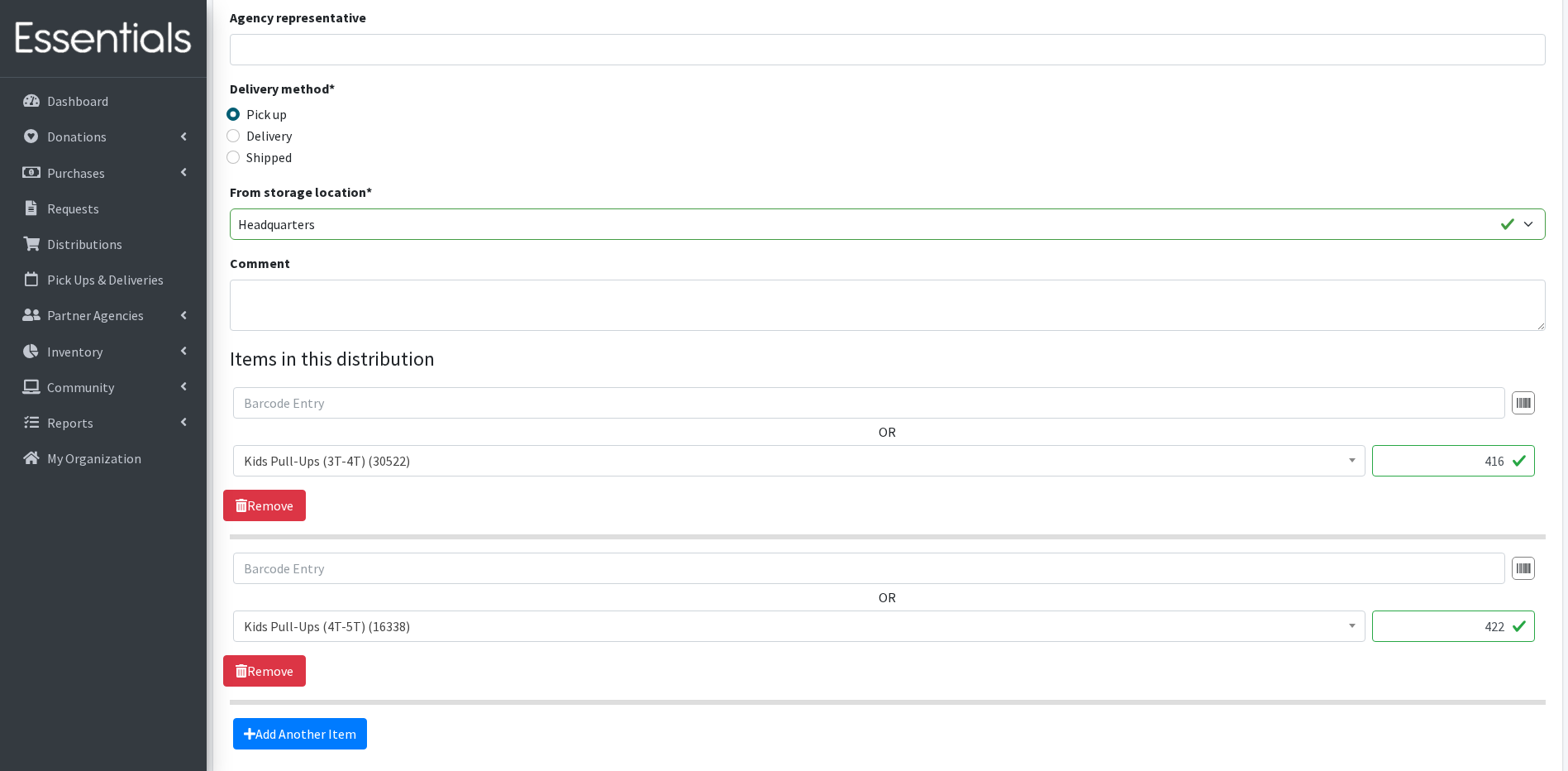
scroll to position [309, 0]
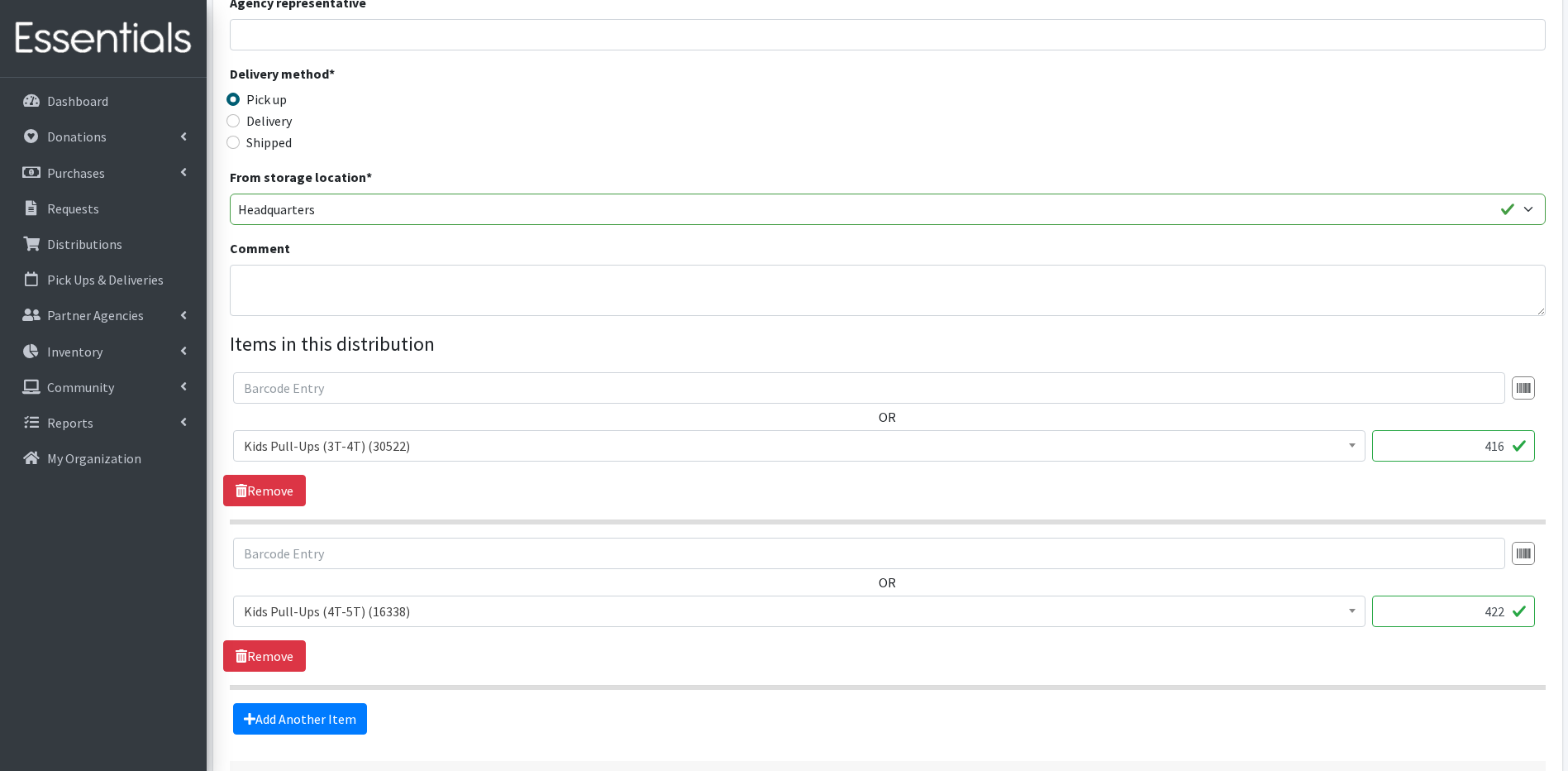
click at [1501, 611] on input "422" at bounding box center [1454, 610] width 163 height 31
click at [1499, 610] on input "422" at bounding box center [1454, 610] width 163 height 31
click at [1502, 612] on input "422" at bounding box center [1454, 610] width 163 height 31
type input "4"
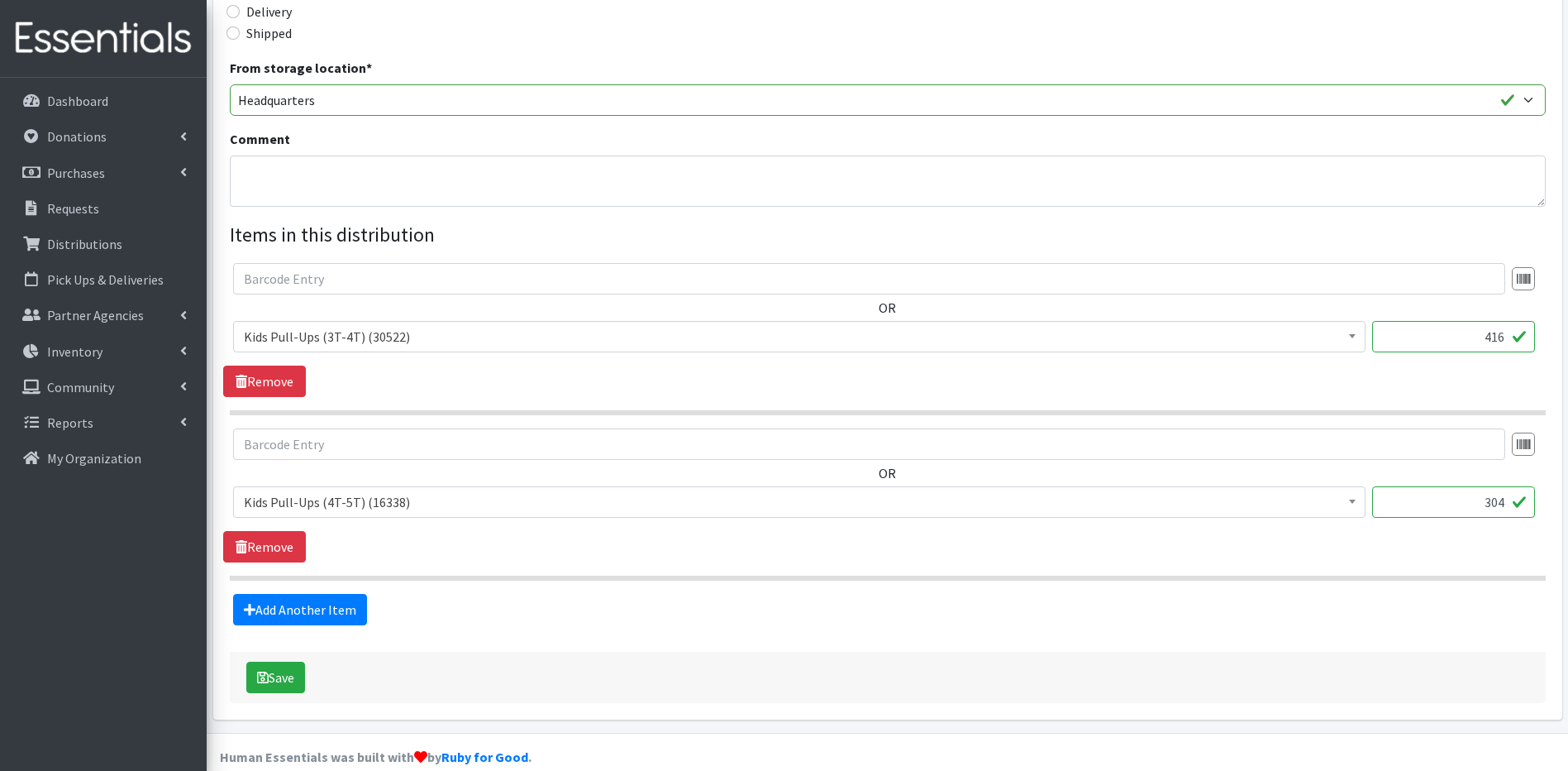
scroll to position [442, 0]
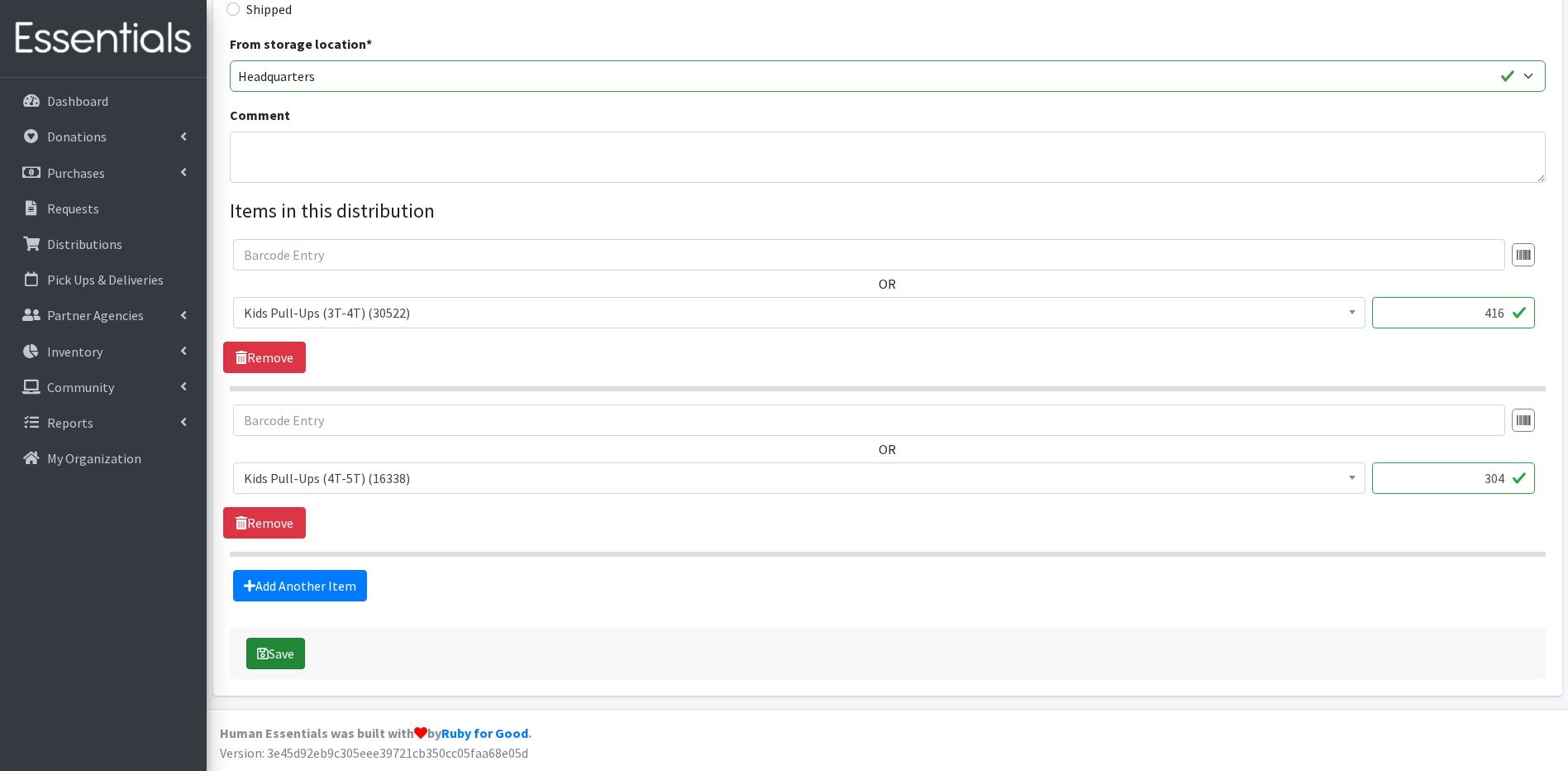
type input "304"
click at [262, 657] on icon "submit" at bounding box center [263, 653] width 12 height 13
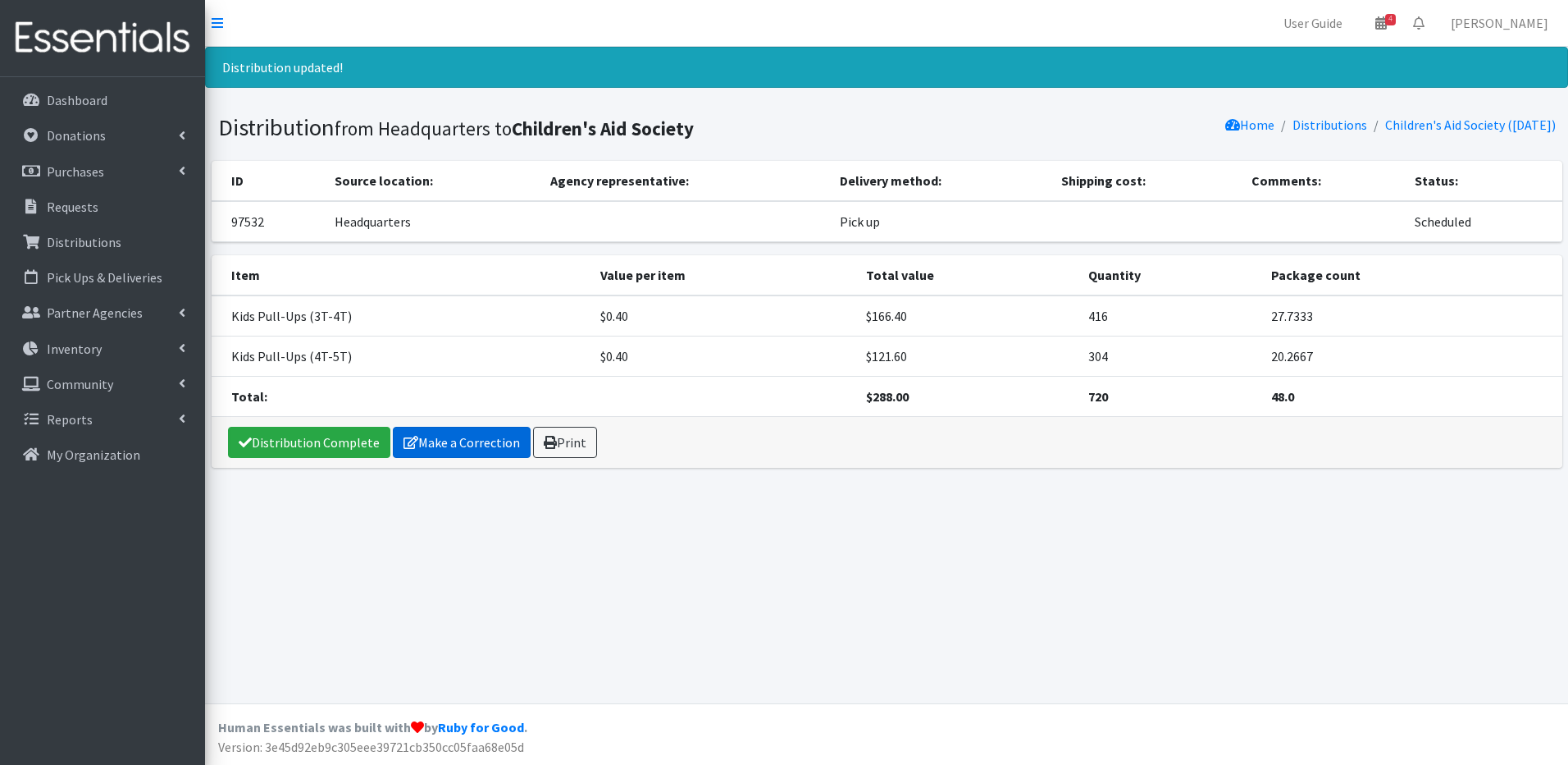
click at [507, 441] on link "Make a Correction" at bounding box center [462, 442] width 138 height 31
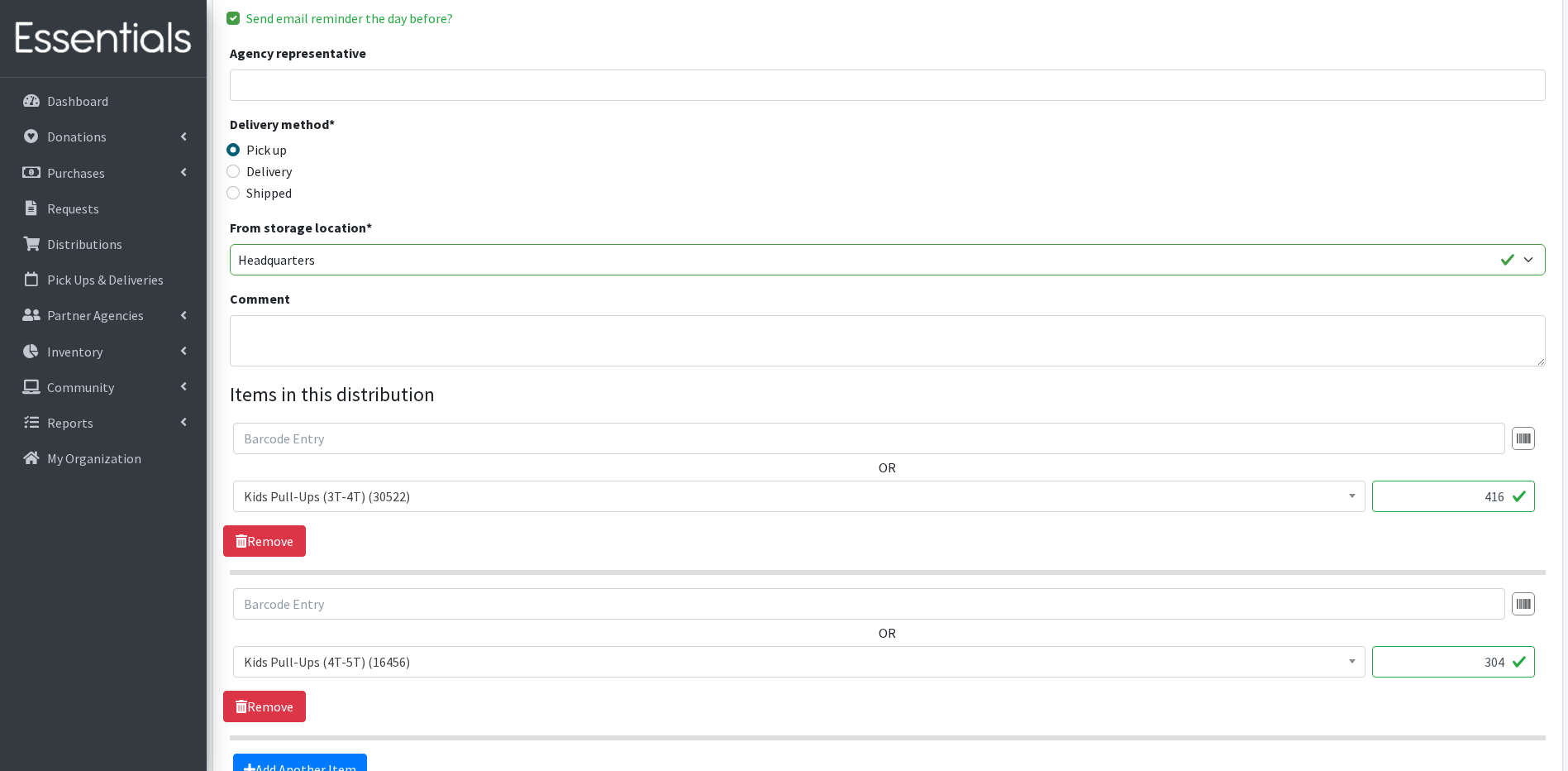
scroll to position [264, 0]
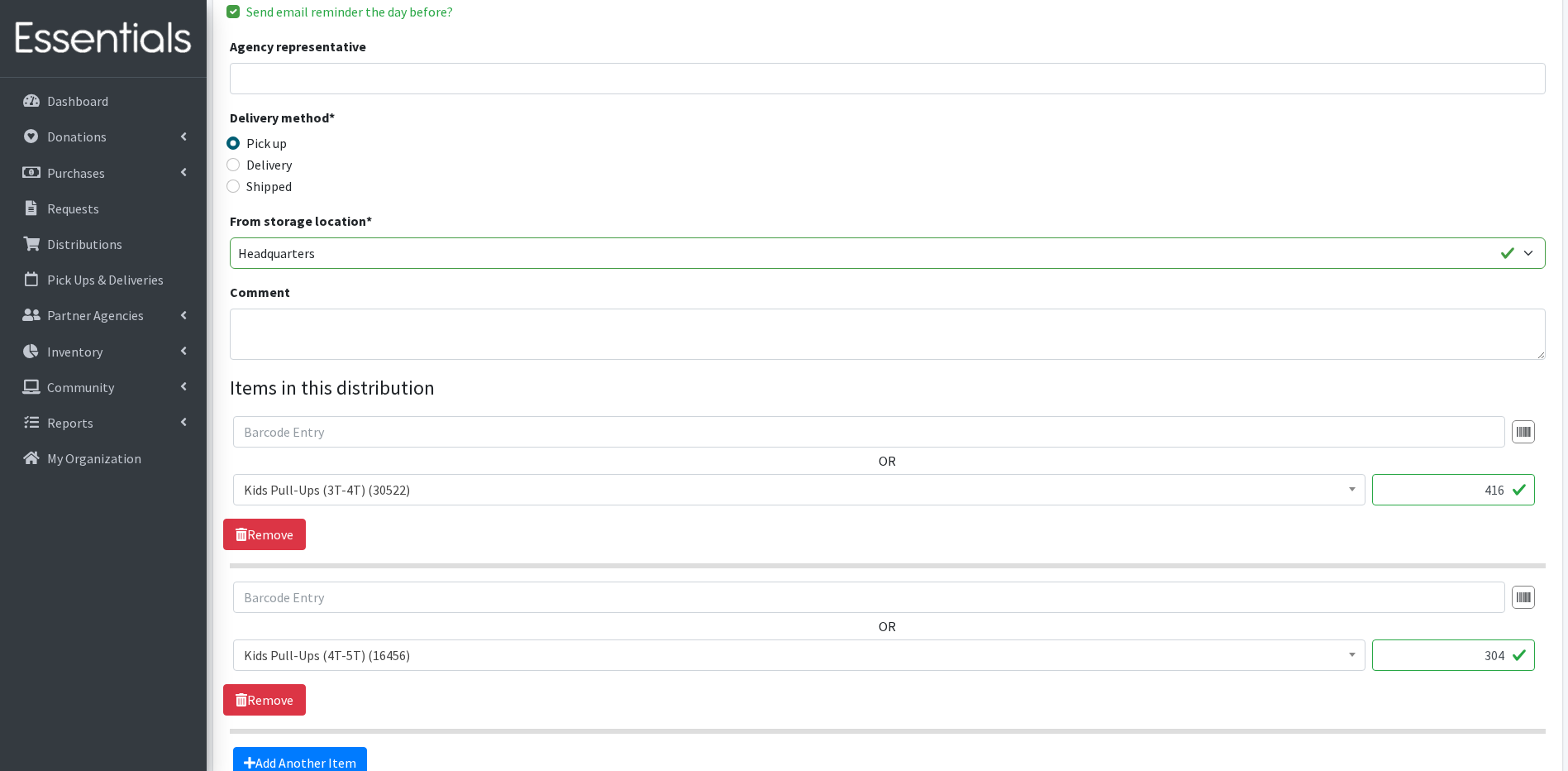
click at [1504, 659] on input "304" at bounding box center [1454, 655] width 163 height 31
type input "3"
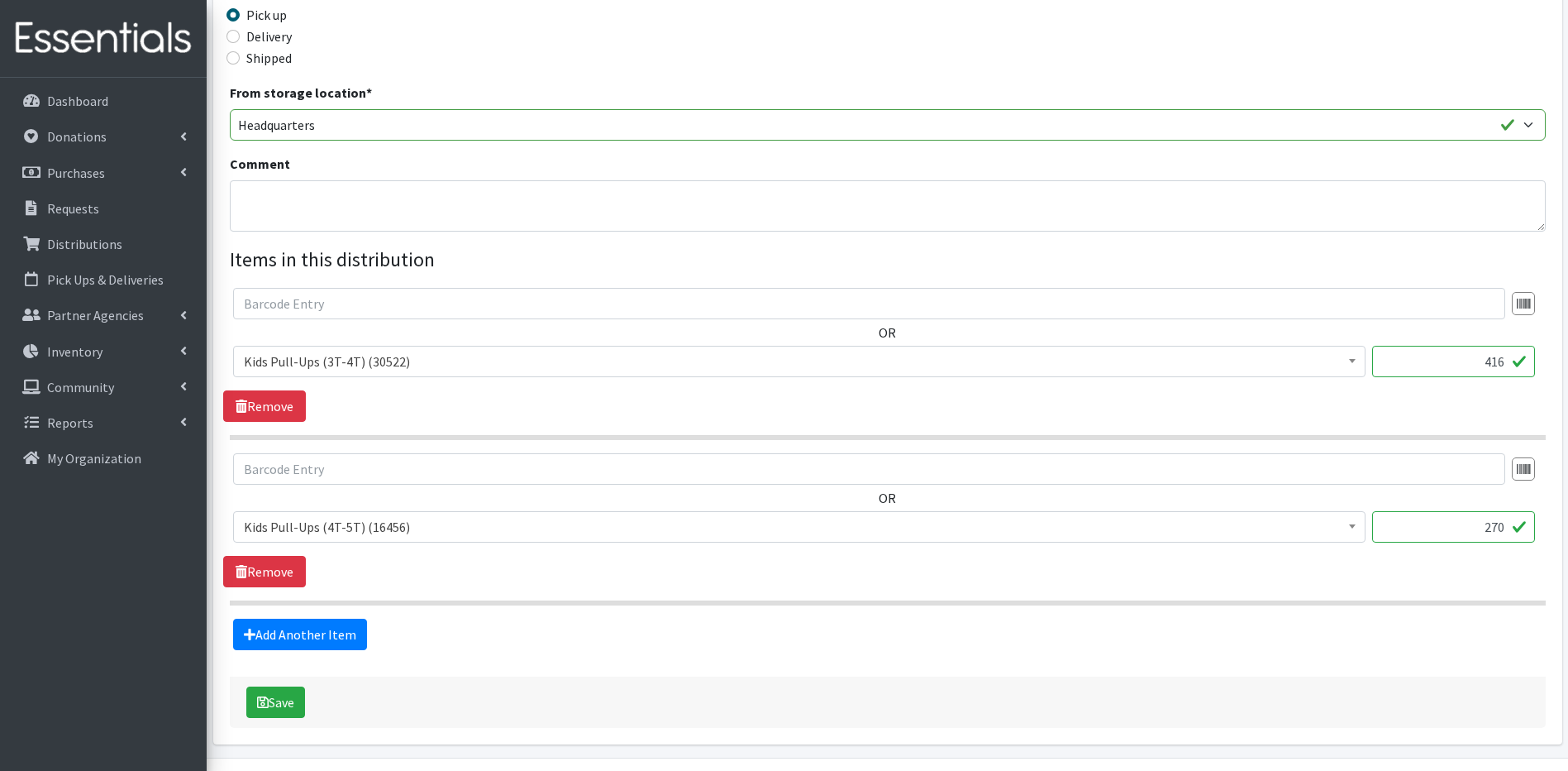
scroll to position [408, 0]
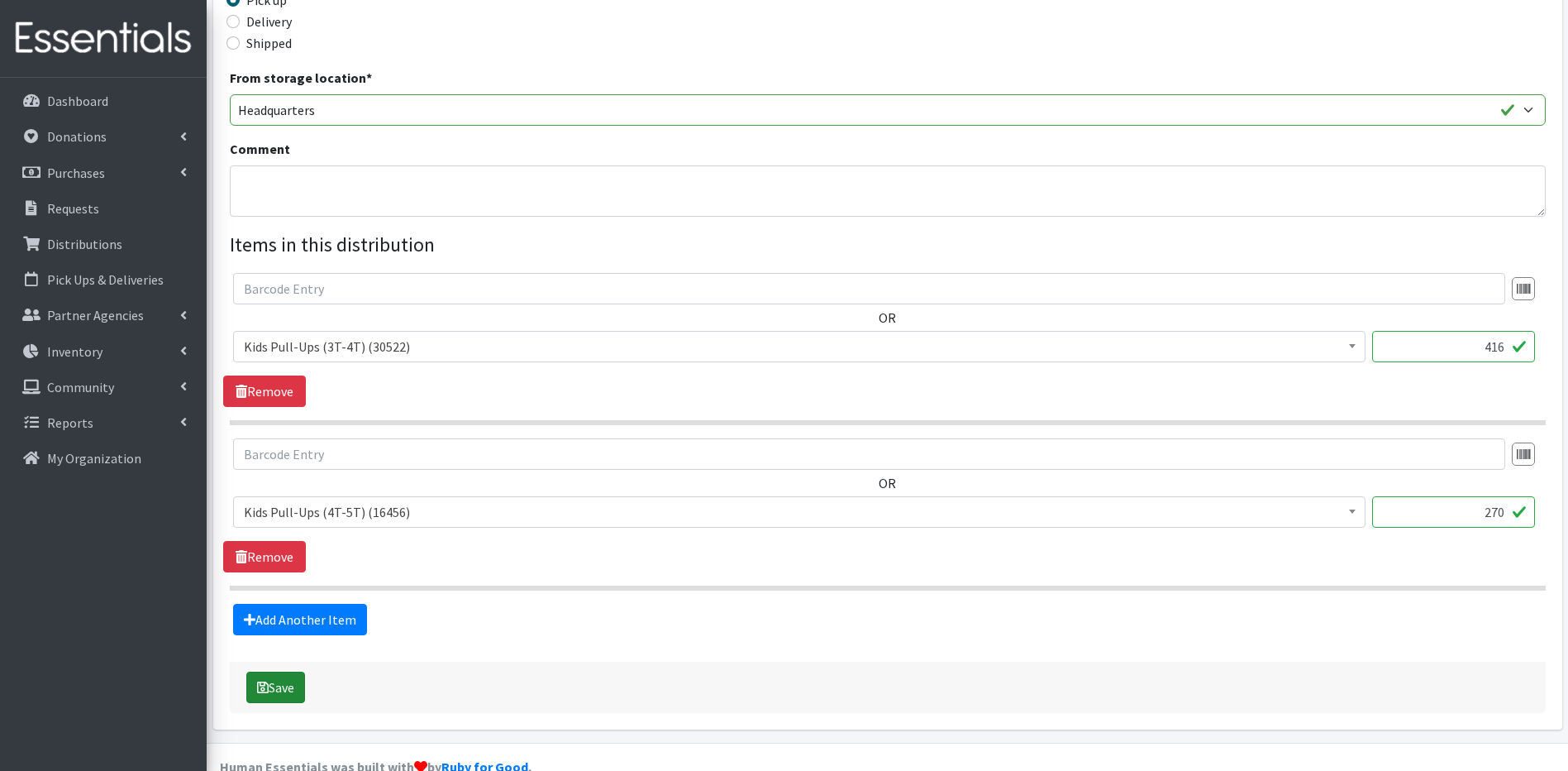
type input "270"
click at [286, 687] on button "Save" at bounding box center [276, 687] width 59 height 31
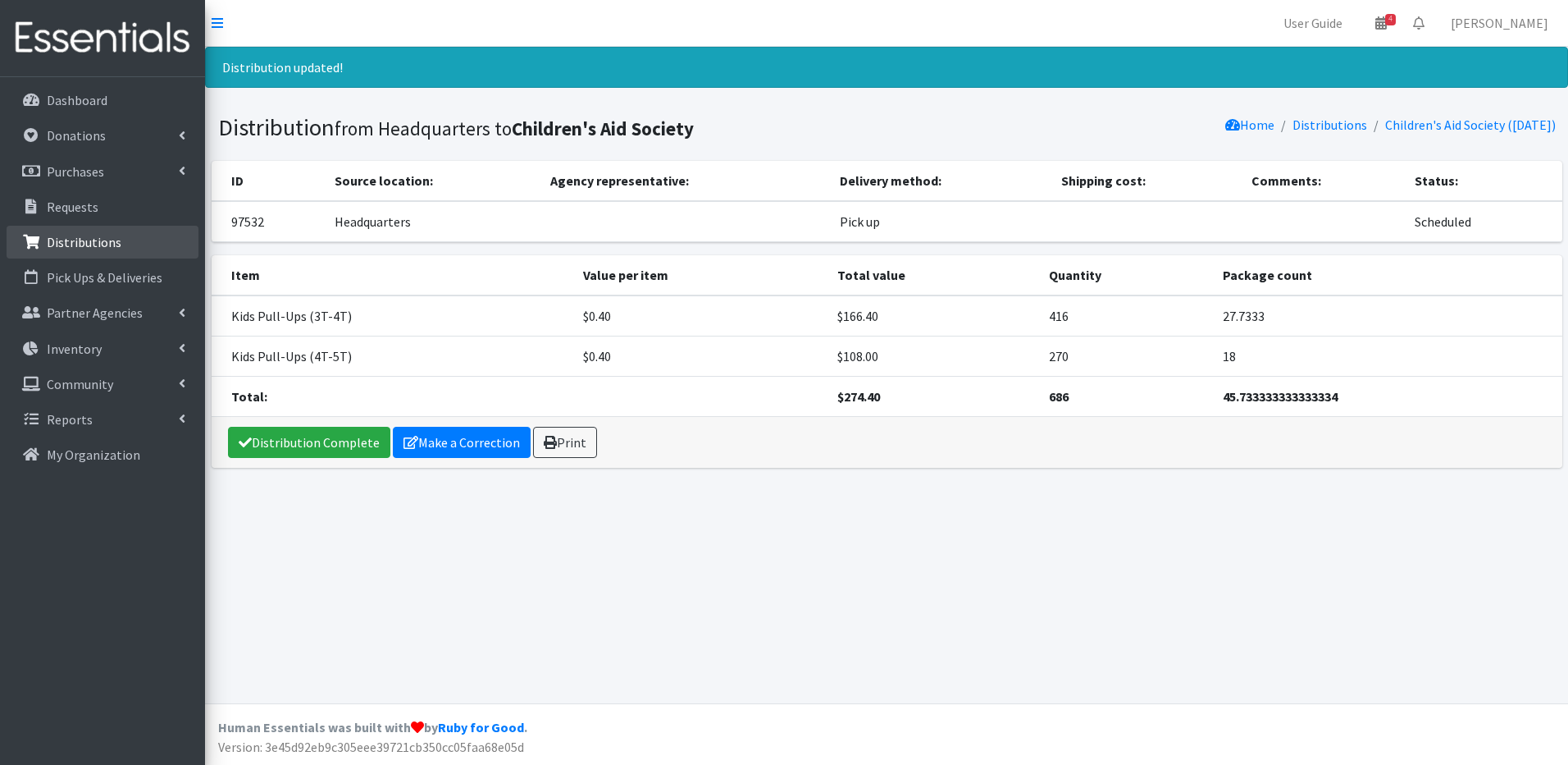
click at [179, 234] on link "Distributions" at bounding box center [102, 241] width 192 height 33
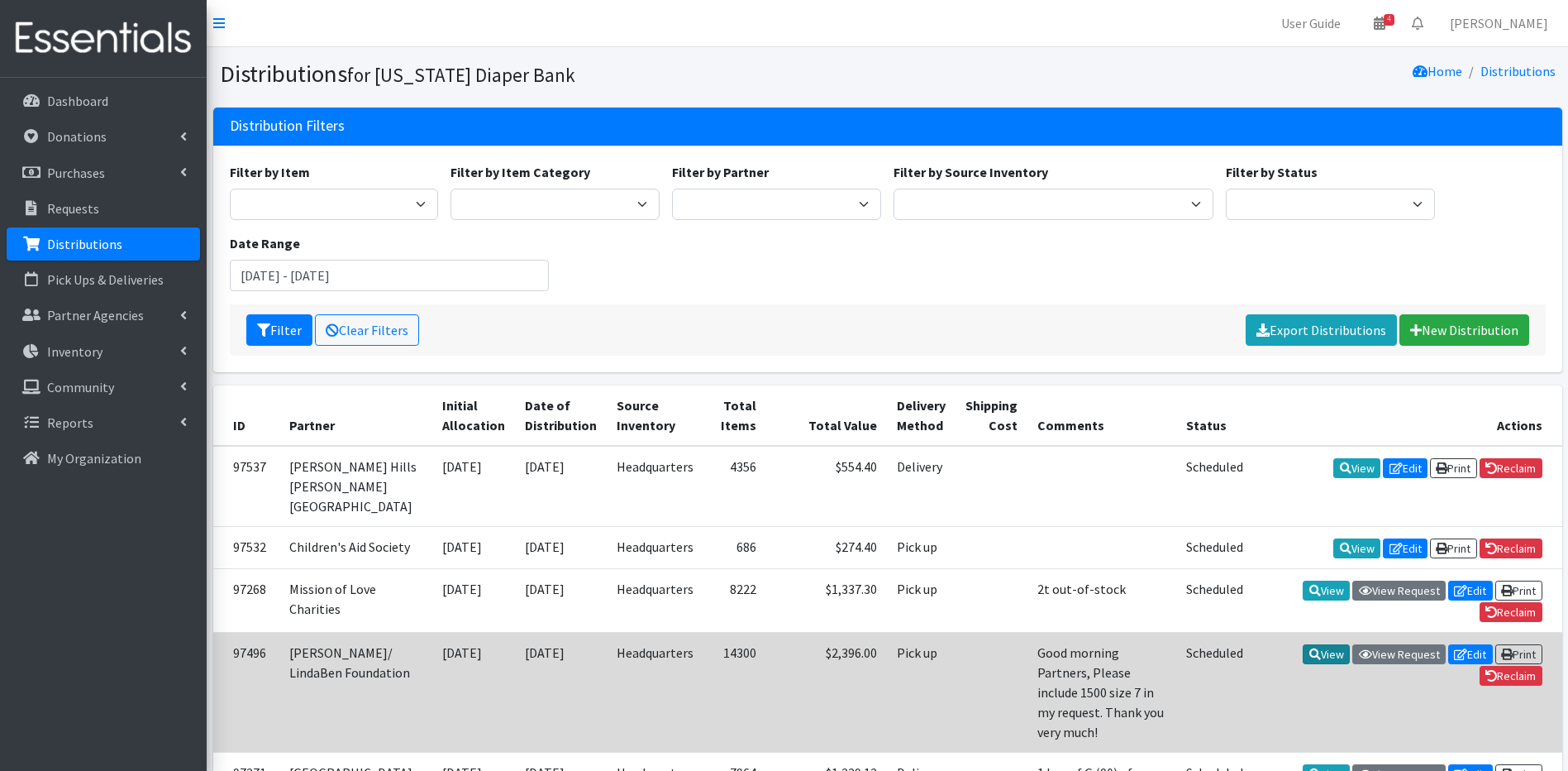
click at [1320, 665] on link "View" at bounding box center [1326, 654] width 47 height 20
